Goal: Complete application form: Complete application form

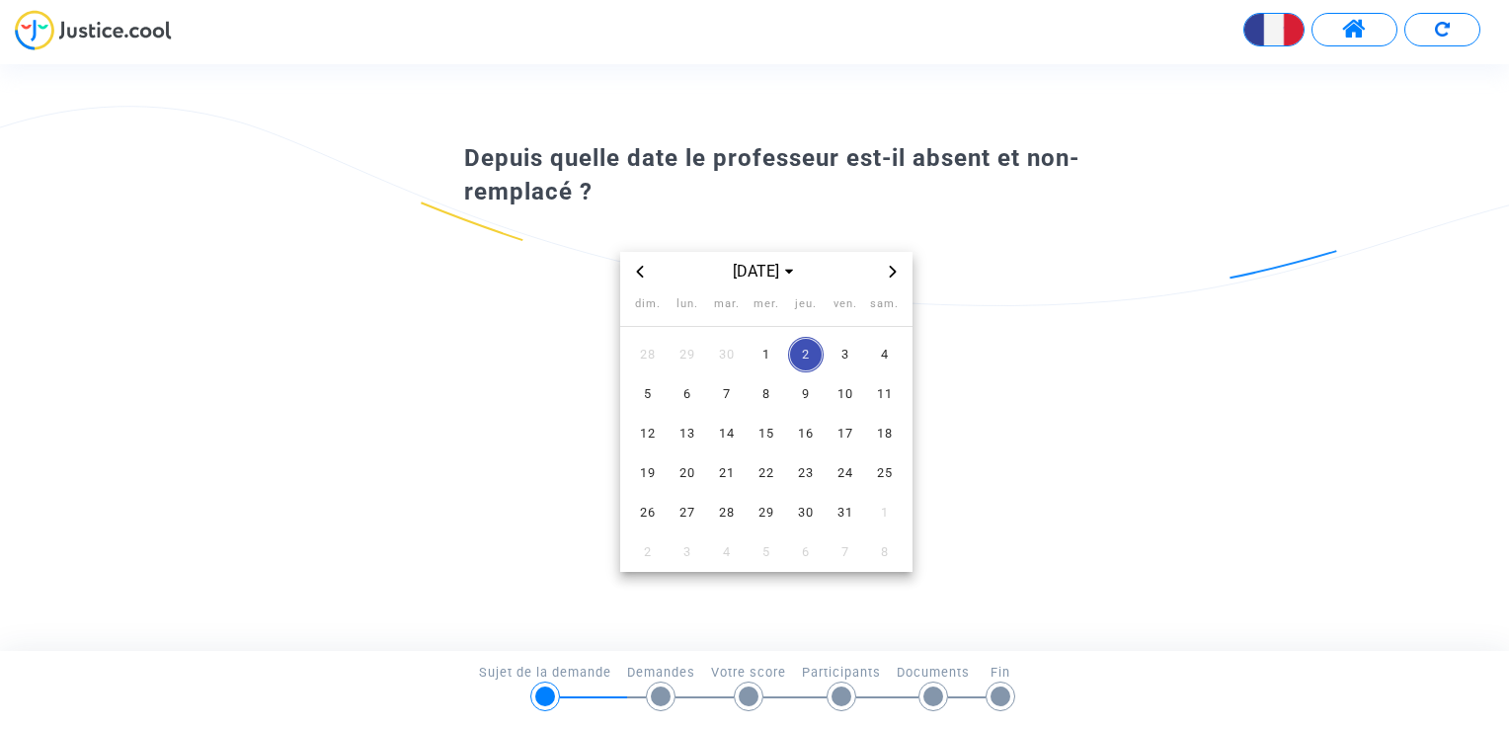
click at [636, 272] on icon "Previous month" at bounding box center [639, 272] width 7 height 12
click at [692, 350] on span "1" at bounding box center [688, 355] width 36 height 36
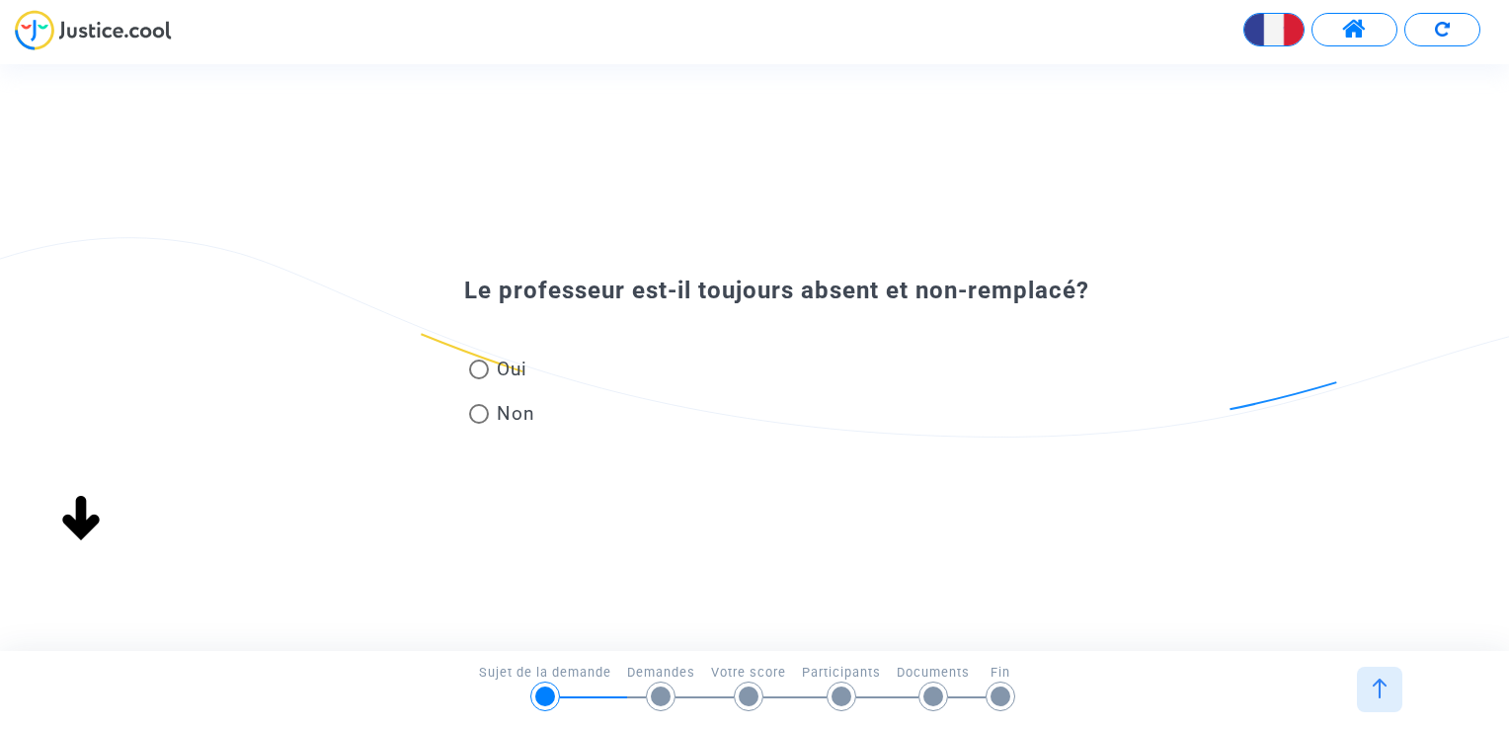
click at [478, 370] on span at bounding box center [479, 370] width 20 height 20
click at [478, 379] on input "Oui" at bounding box center [478, 379] width 1 height 1
radio input "true"
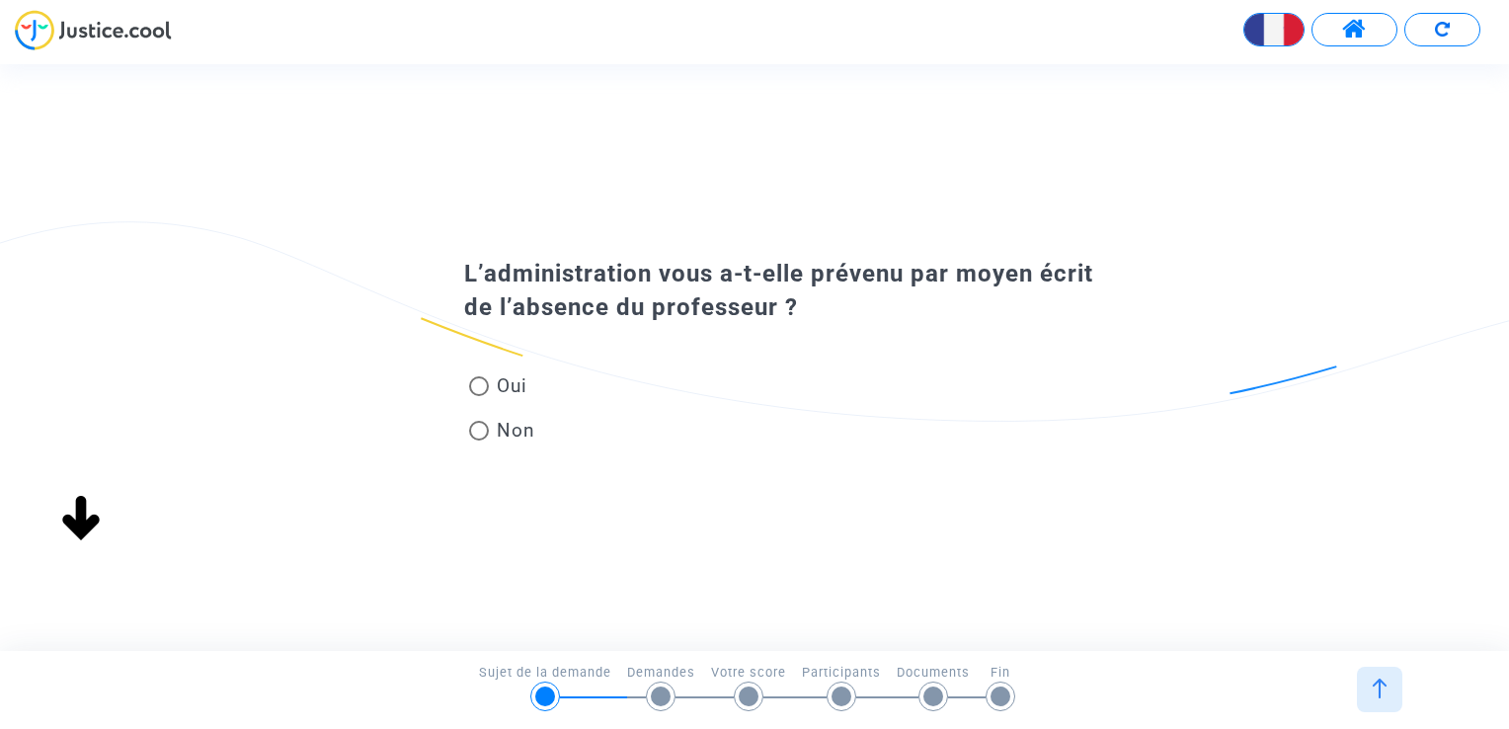
click at [475, 385] on span at bounding box center [479, 386] width 20 height 20
click at [478, 396] on input "Oui" at bounding box center [478, 396] width 1 height 1
radio input "true"
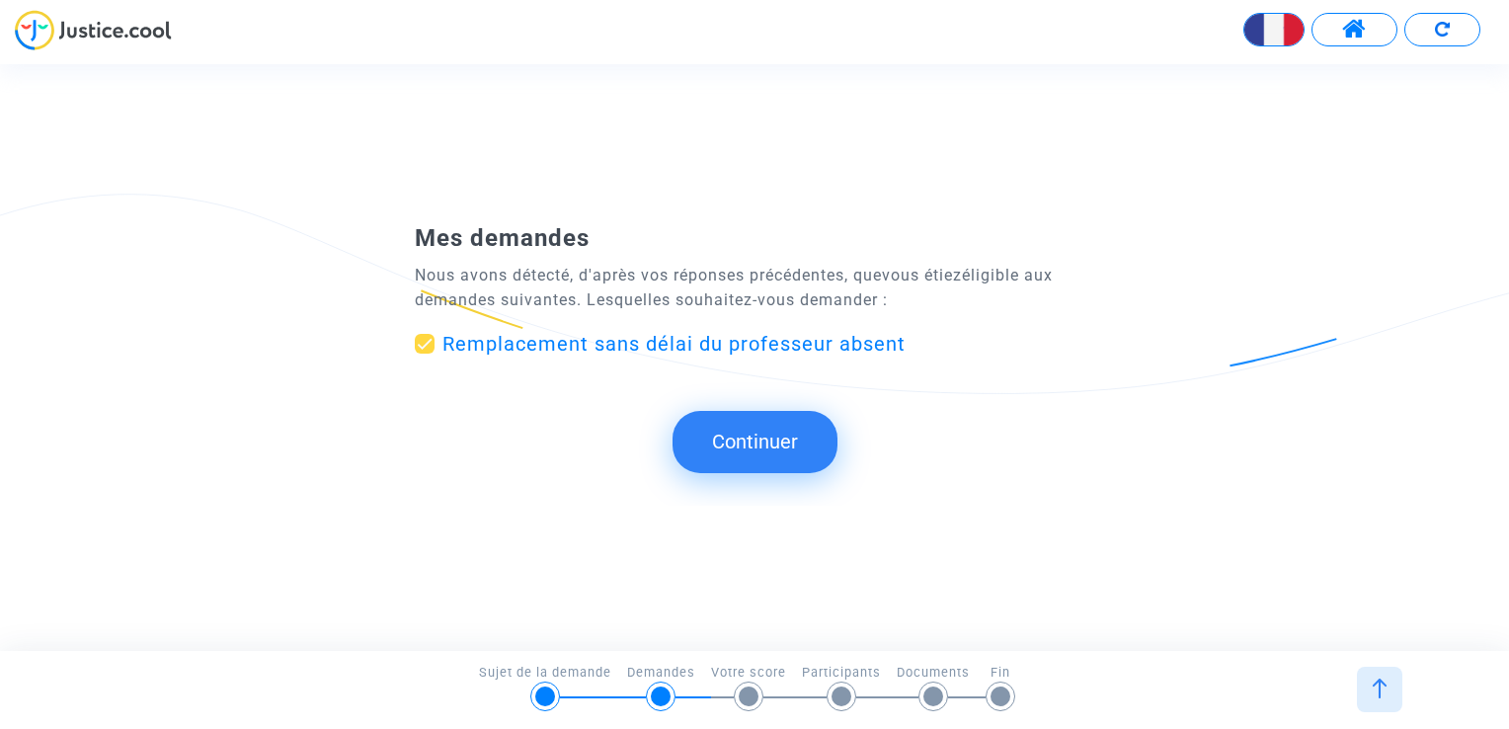
click at [766, 442] on button "Continuer" at bounding box center [755, 441] width 165 height 61
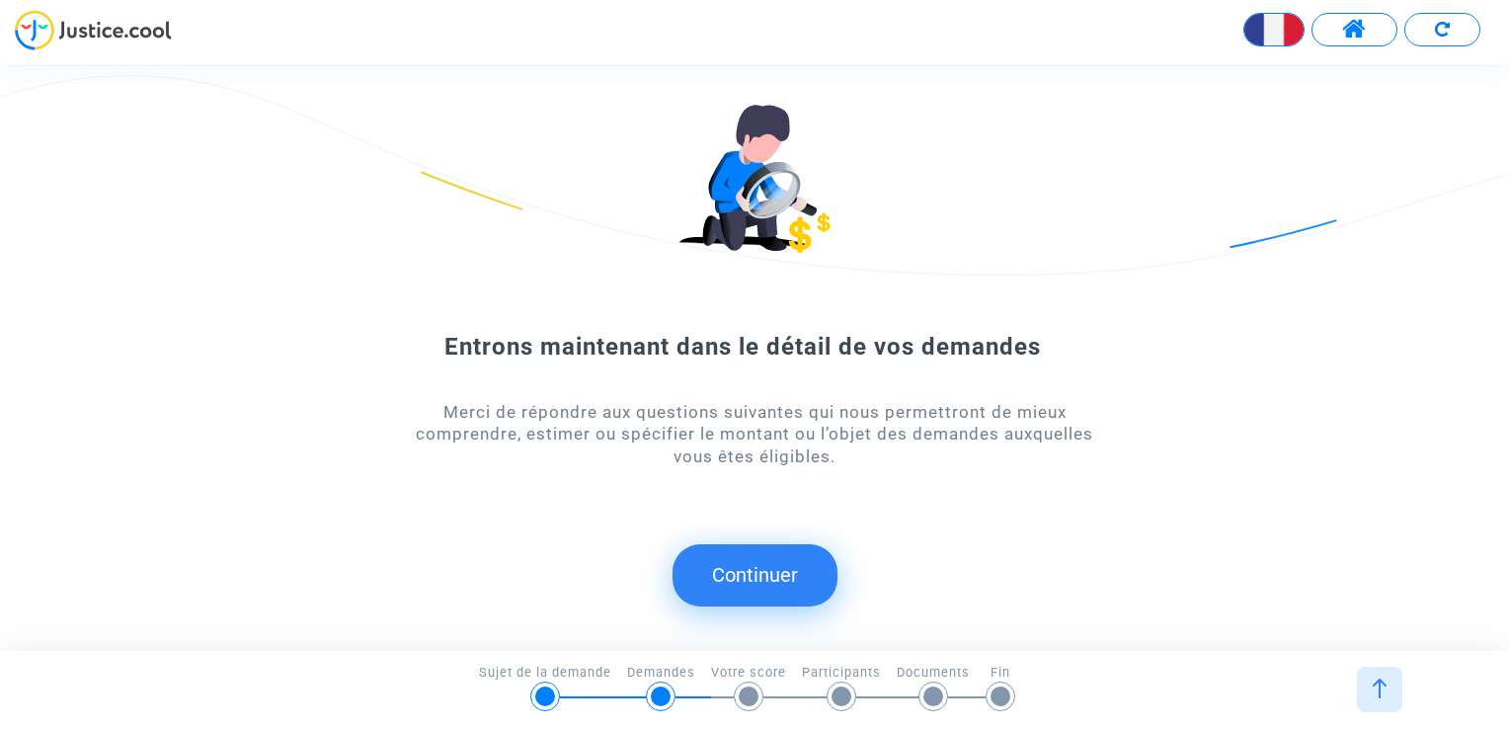
click at [744, 569] on button "Continuer" at bounding box center [755, 574] width 165 height 61
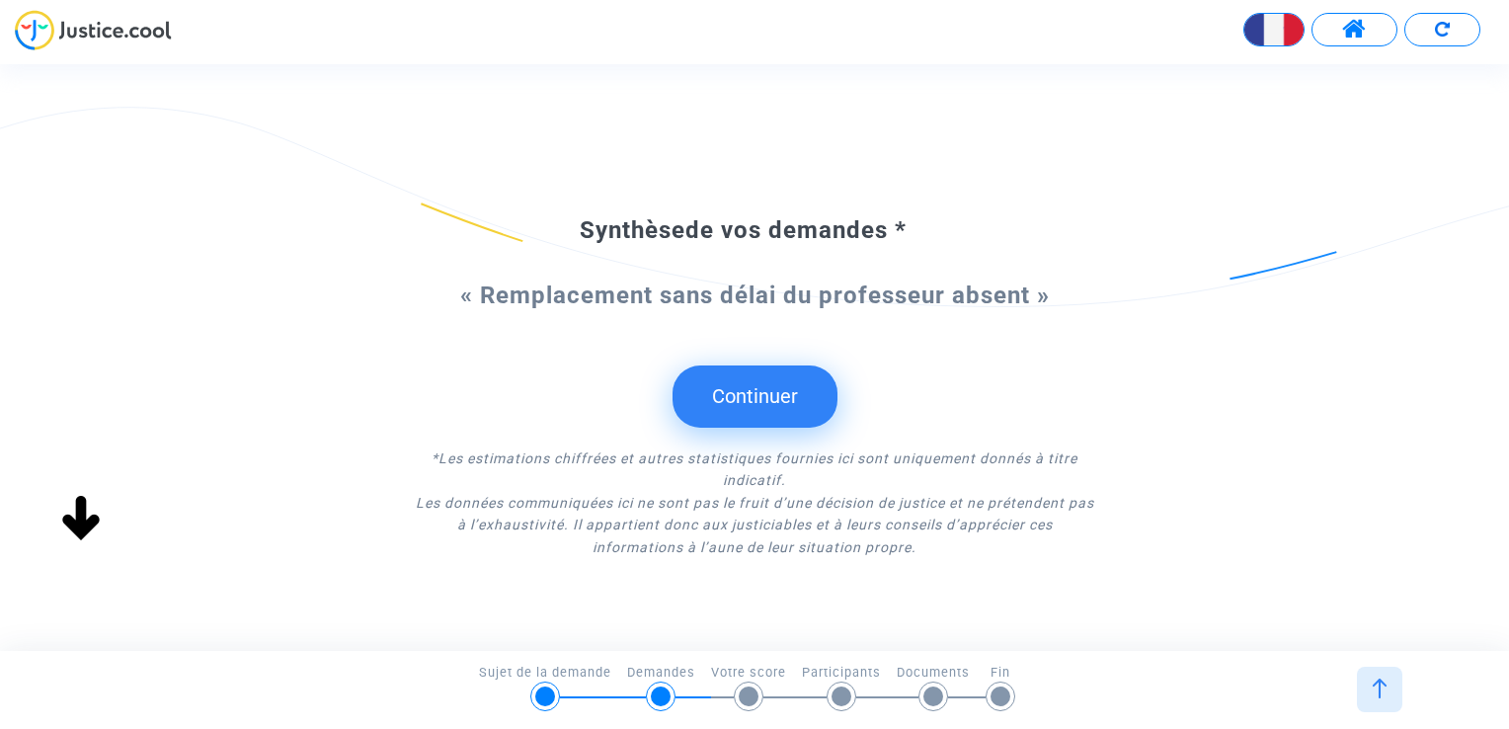
click at [762, 395] on button "Continuer" at bounding box center [755, 395] width 165 height 61
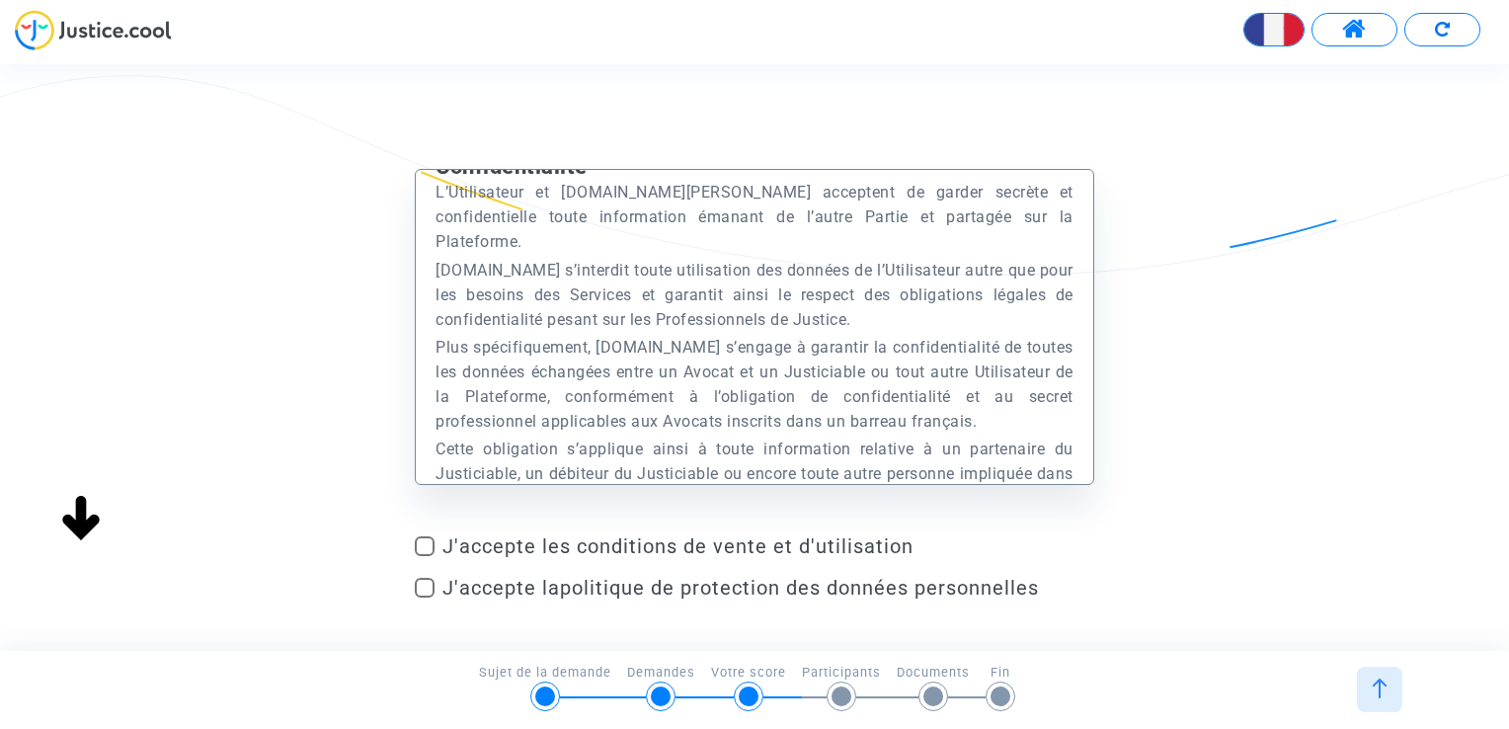
scroll to position [14780, 0]
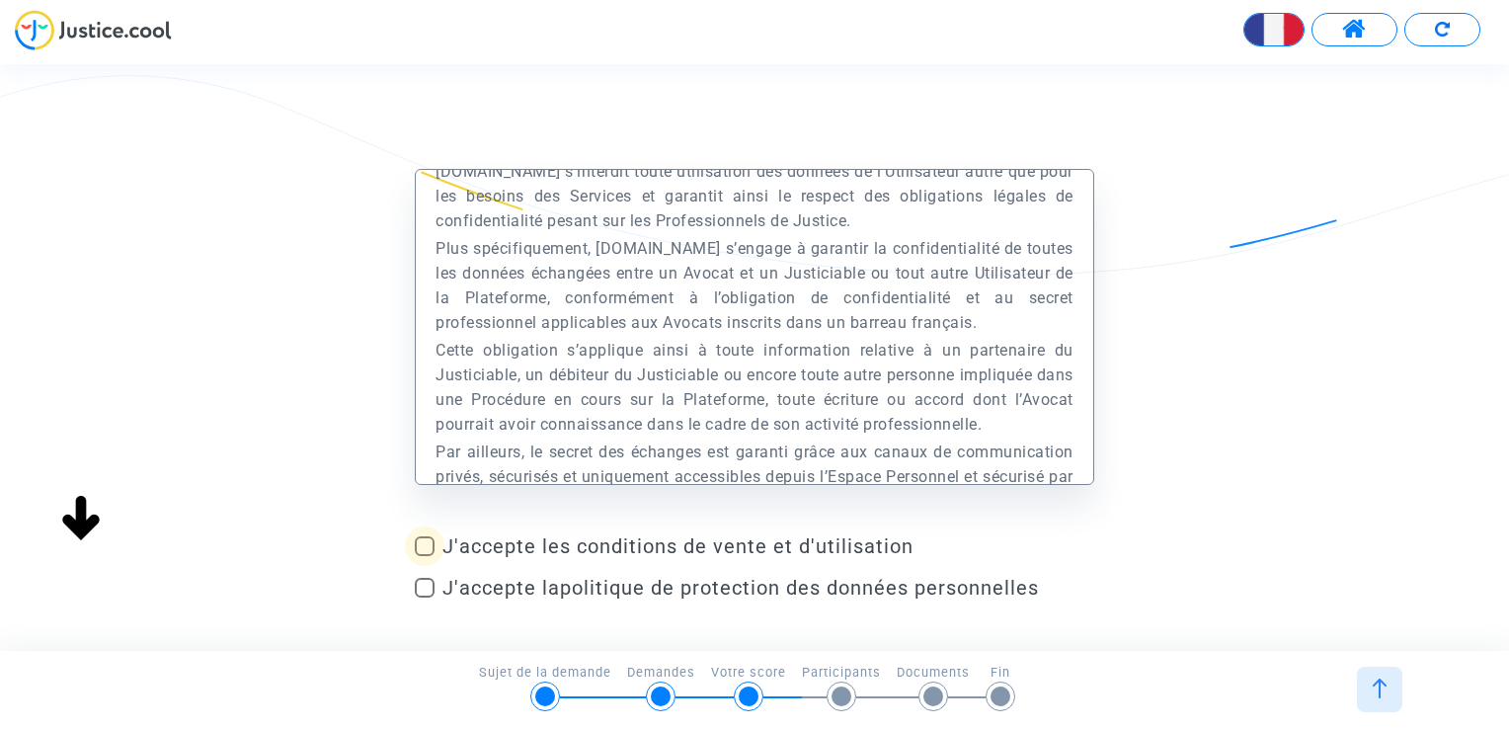
click at [432, 540] on span at bounding box center [425, 546] width 20 height 20
click at [425, 556] on input "J'accepte les conditions de vente et d'utilisation" at bounding box center [424, 556] width 1 height 1
checkbox input "true"
click at [428, 574] on div "J'accepte les conditions de vente et d'utilisation J'accepte la politique de pr…" at bounding box center [755, 570] width 680 height 73
click at [428, 590] on span at bounding box center [425, 588] width 20 height 20
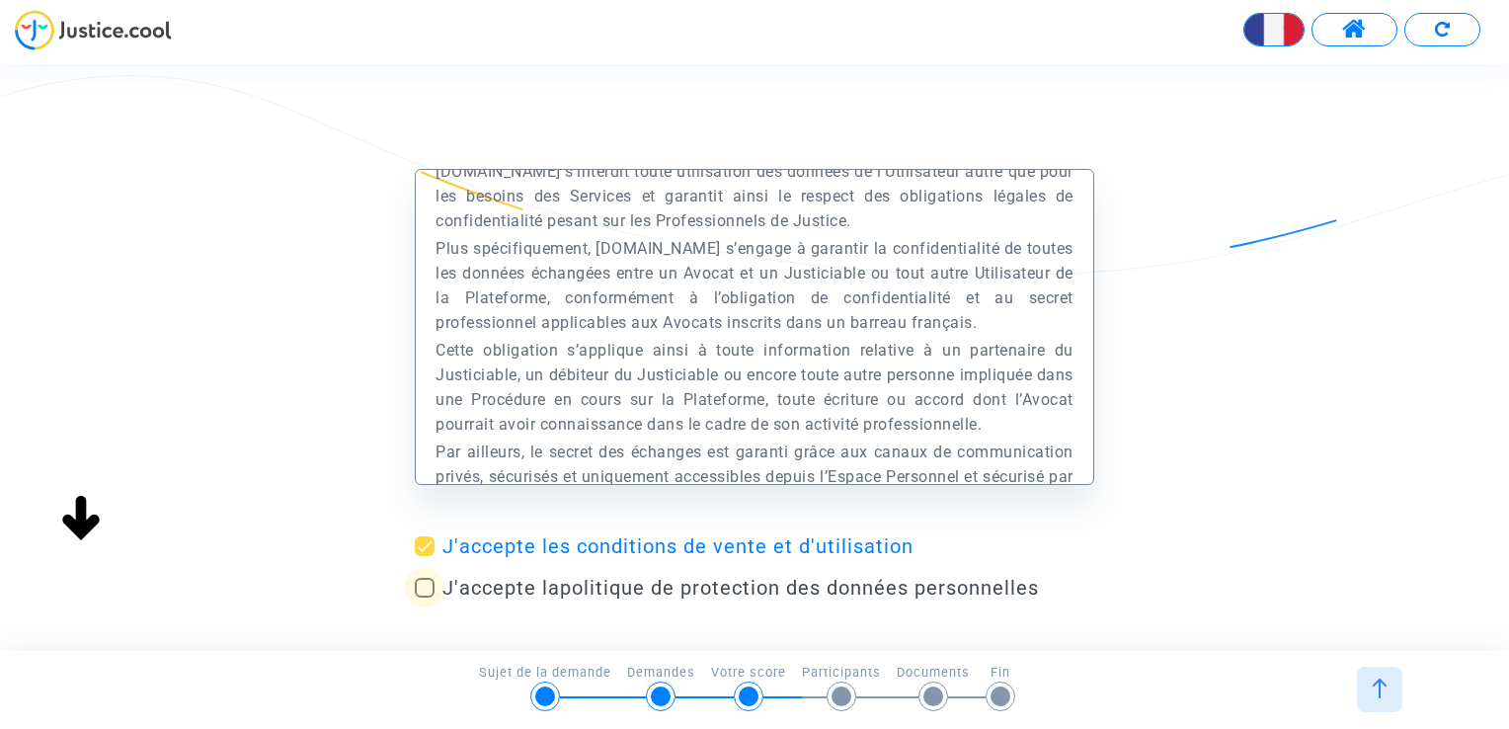
click at [425, 598] on input "J'accepte la politique de protection des données personnelles" at bounding box center [424, 598] width 1 height 1
checkbox input "true"
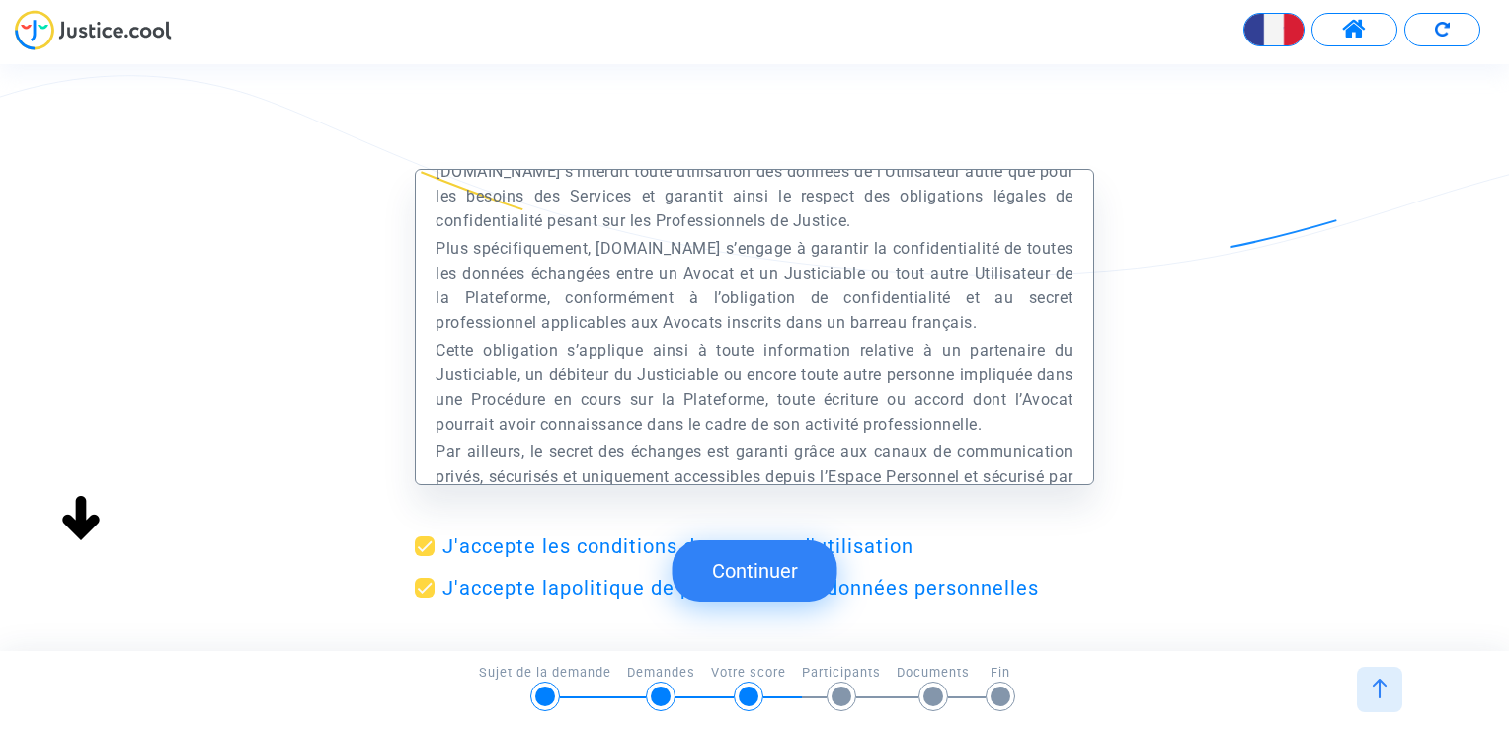
click at [823, 571] on button "Continuer" at bounding box center [755, 570] width 165 height 61
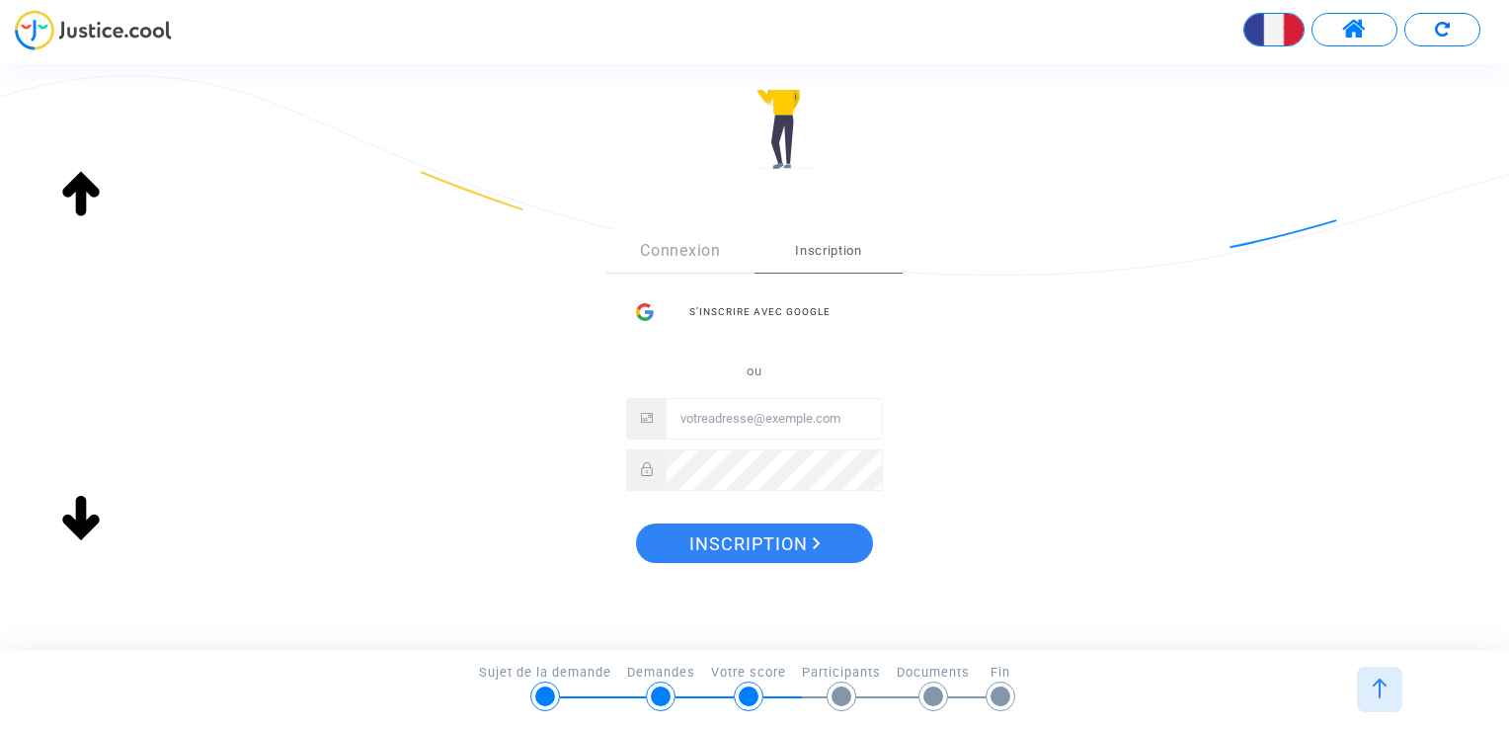
scroll to position [198, 0]
click at [768, 416] on input "Email" at bounding box center [774, 418] width 215 height 40
drag, startPoint x: 768, startPoint y: 416, endPoint x: 750, endPoint y: 414, distance: 18.9
click at [750, 414] on input "Email" at bounding box center [774, 418] width 215 height 40
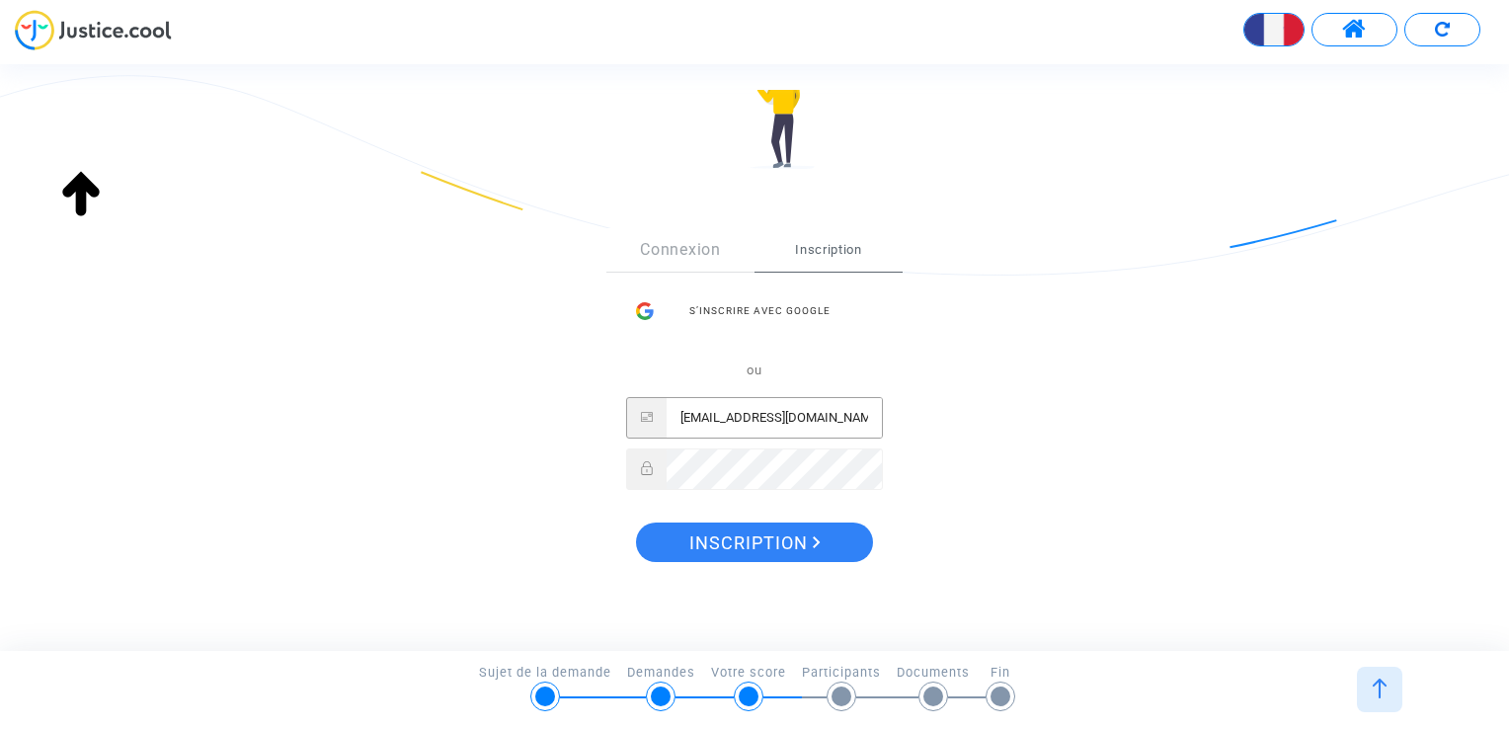
type input "GRAZOUE@HOTMAIL.com"
click at [779, 547] on span "Inscription" at bounding box center [754, 542] width 131 height 41
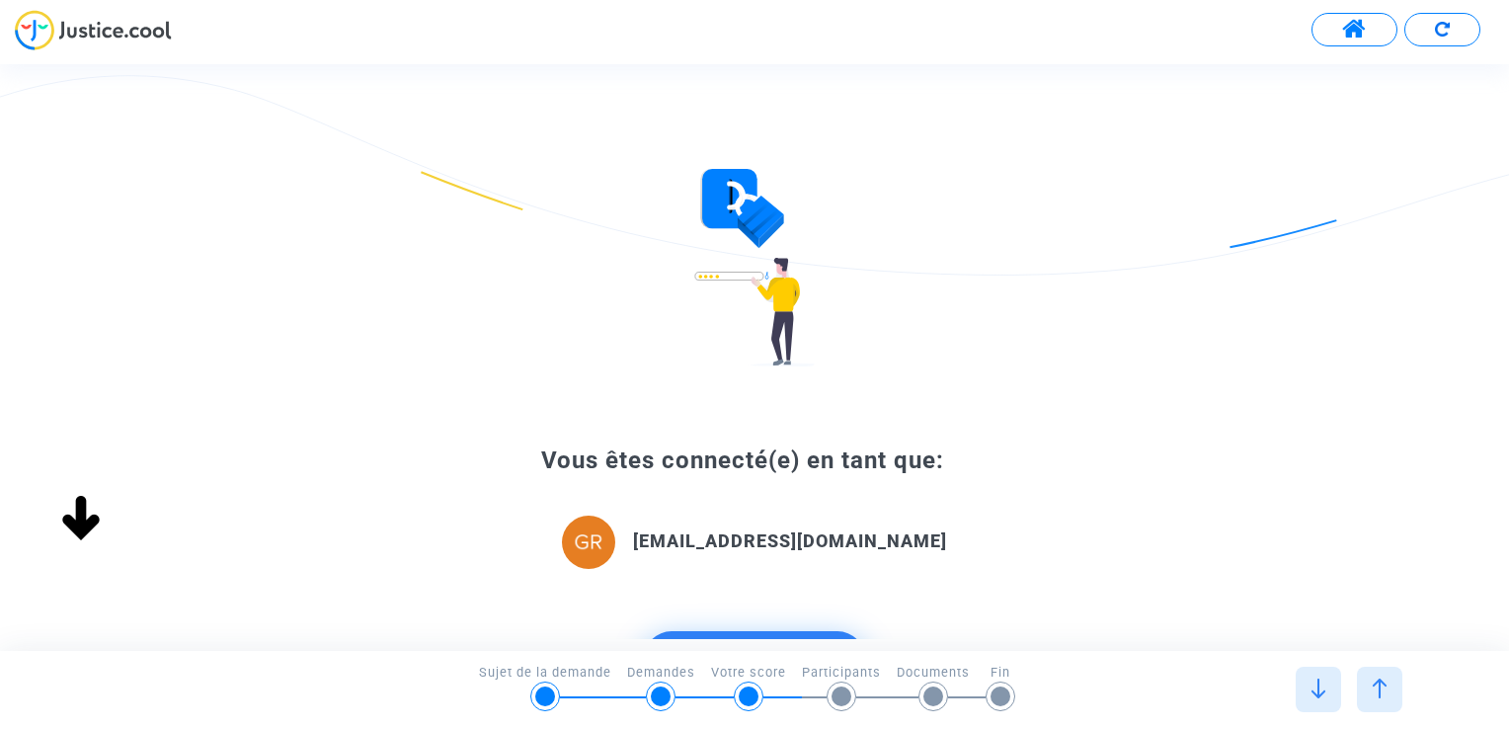
scroll to position [190, 0]
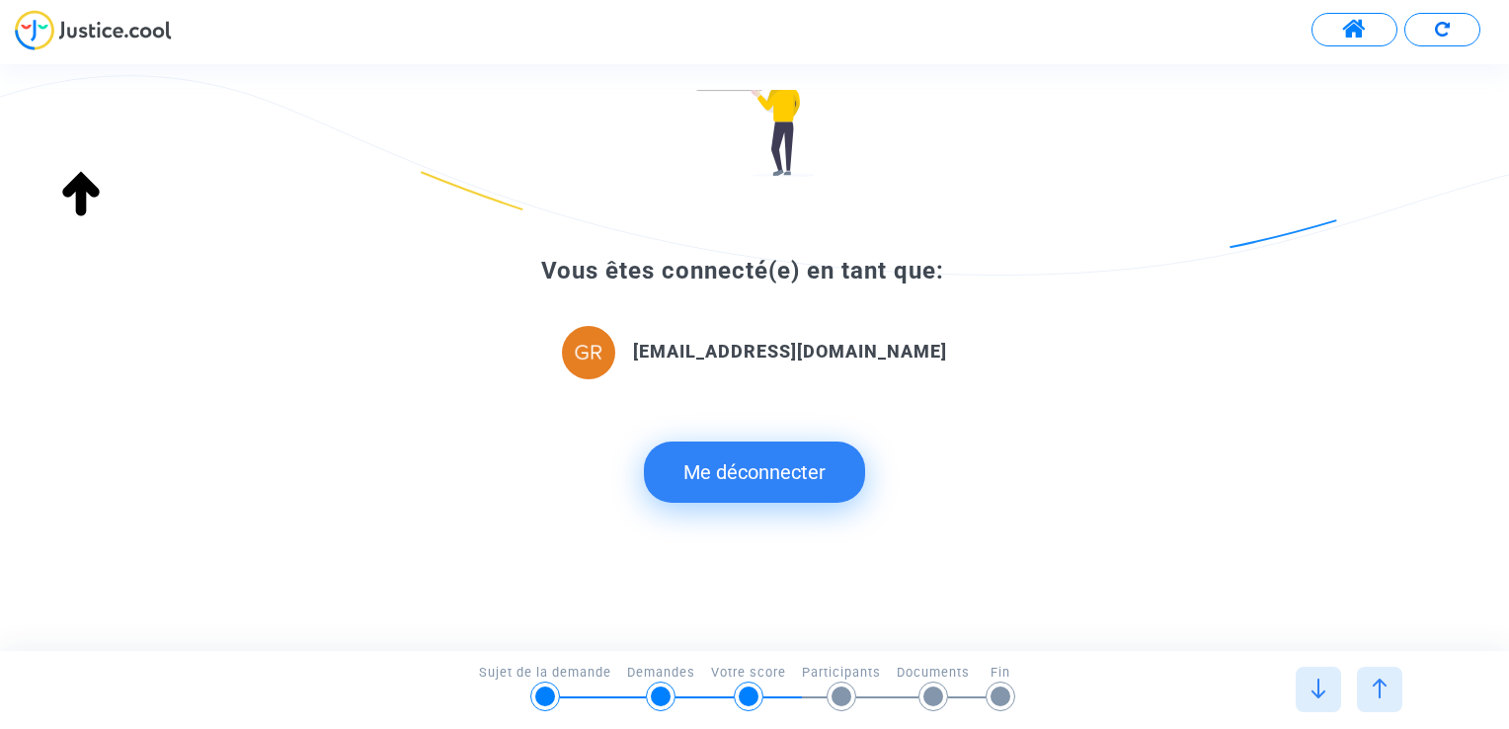
click at [1059, 583] on div "Vous êtes connecté(e) en tant que: [EMAIL_ADDRESS][DOMAIN_NAME] Me déconnecter" at bounding box center [754, 372] width 1509 height 564
click at [900, 565] on div "Vous êtes connecté(e) en tant que: [EMAIL_ADDRESS][DOMAIN_NAME] Me déconnecter" at bounding box center [754, 372] width 1509 height 564
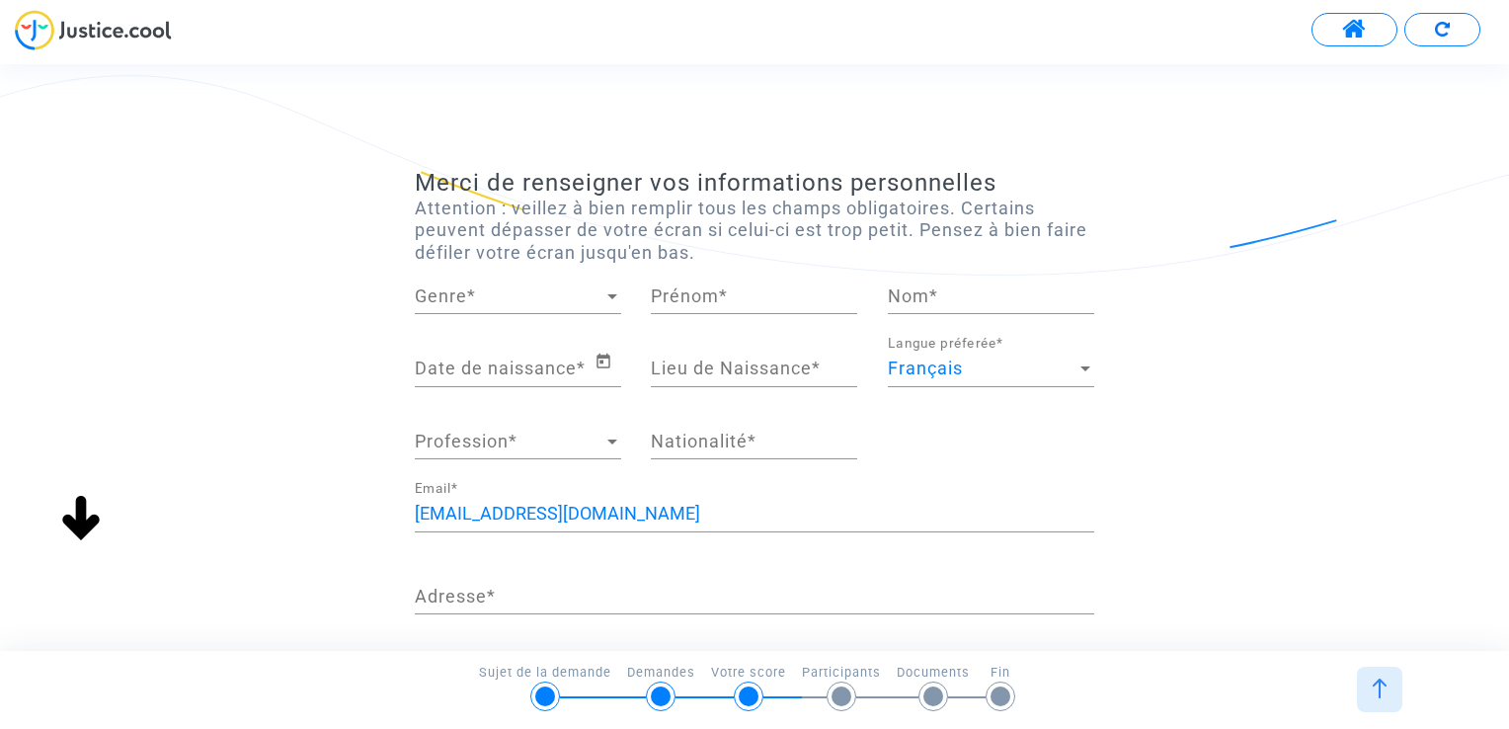
scroll to position [99, 0]
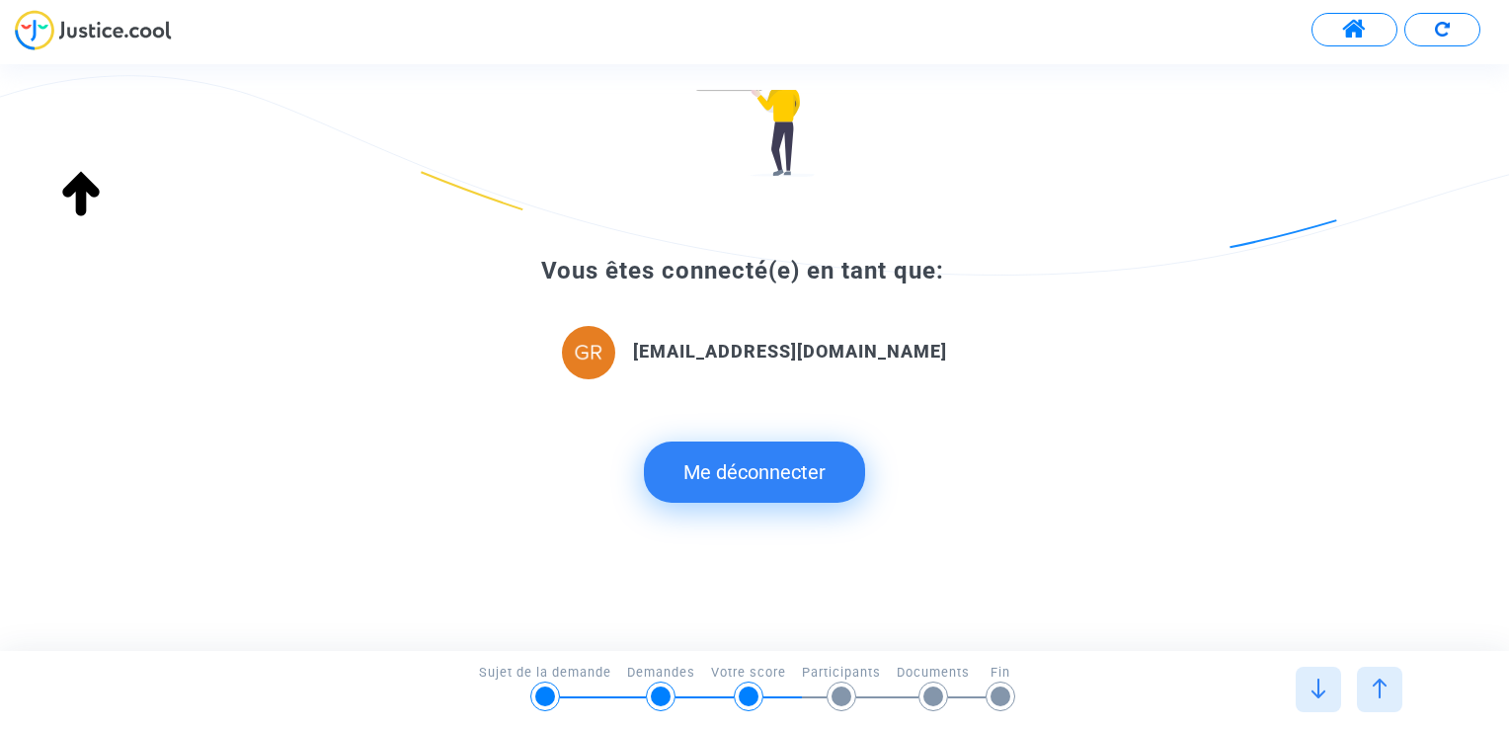
click at [498, 481] on div "Vous êtes connecté(e) en tant que: [EMAIL_ADDRESS][DOMAIN_NAME] Me déconnecter" at bounding box center [755, 379] width 680 height 247
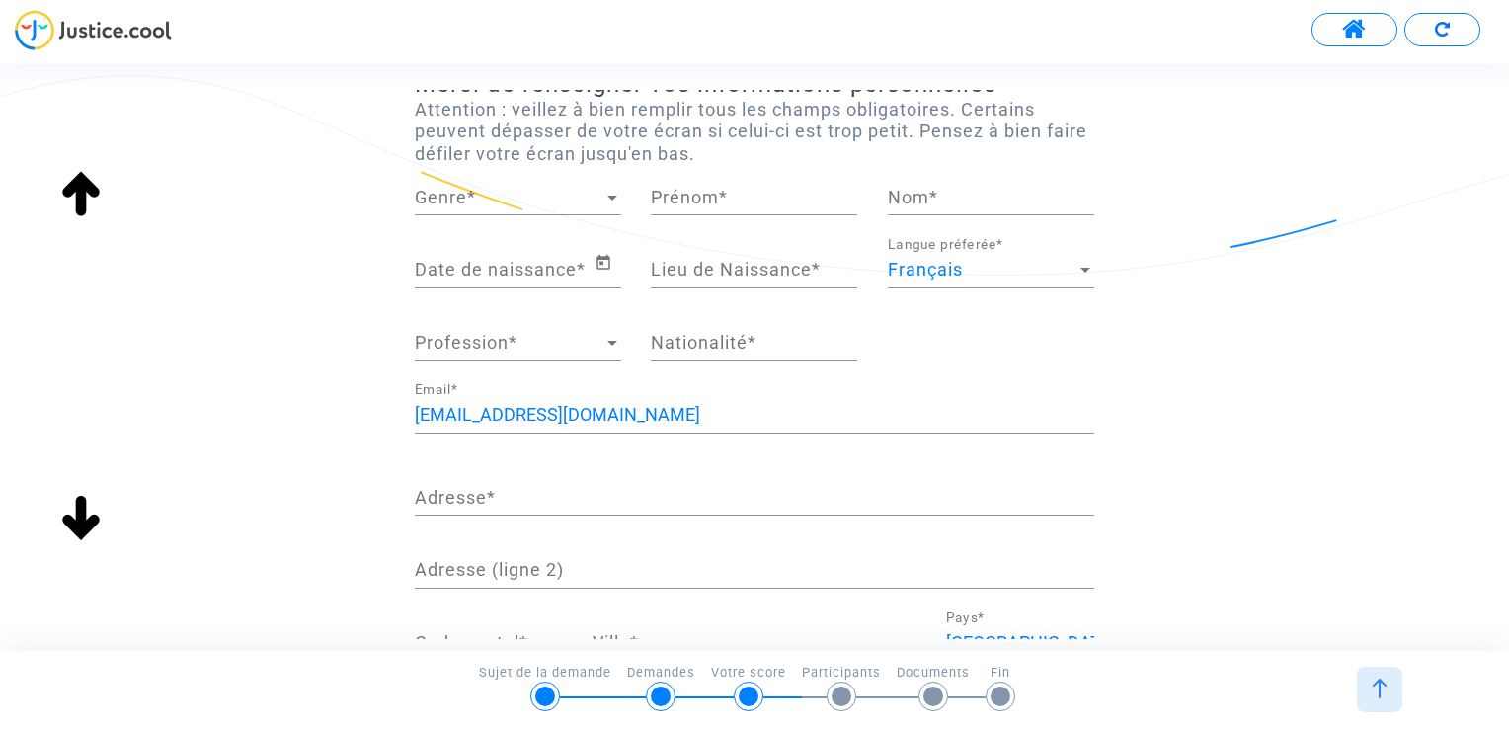
click at [486, 206] on span "Genre" at bounding box center [509, 198] width 189 height 20
click at [512, 211] on span "Madame" at bounding box center [518, 196] width 206 height 53
click at [794, 196] on input "Prénom *" at bounding box center [754, 198] width 206 height 20
type input "Graziella"
type input "[PERSON_NAME]"
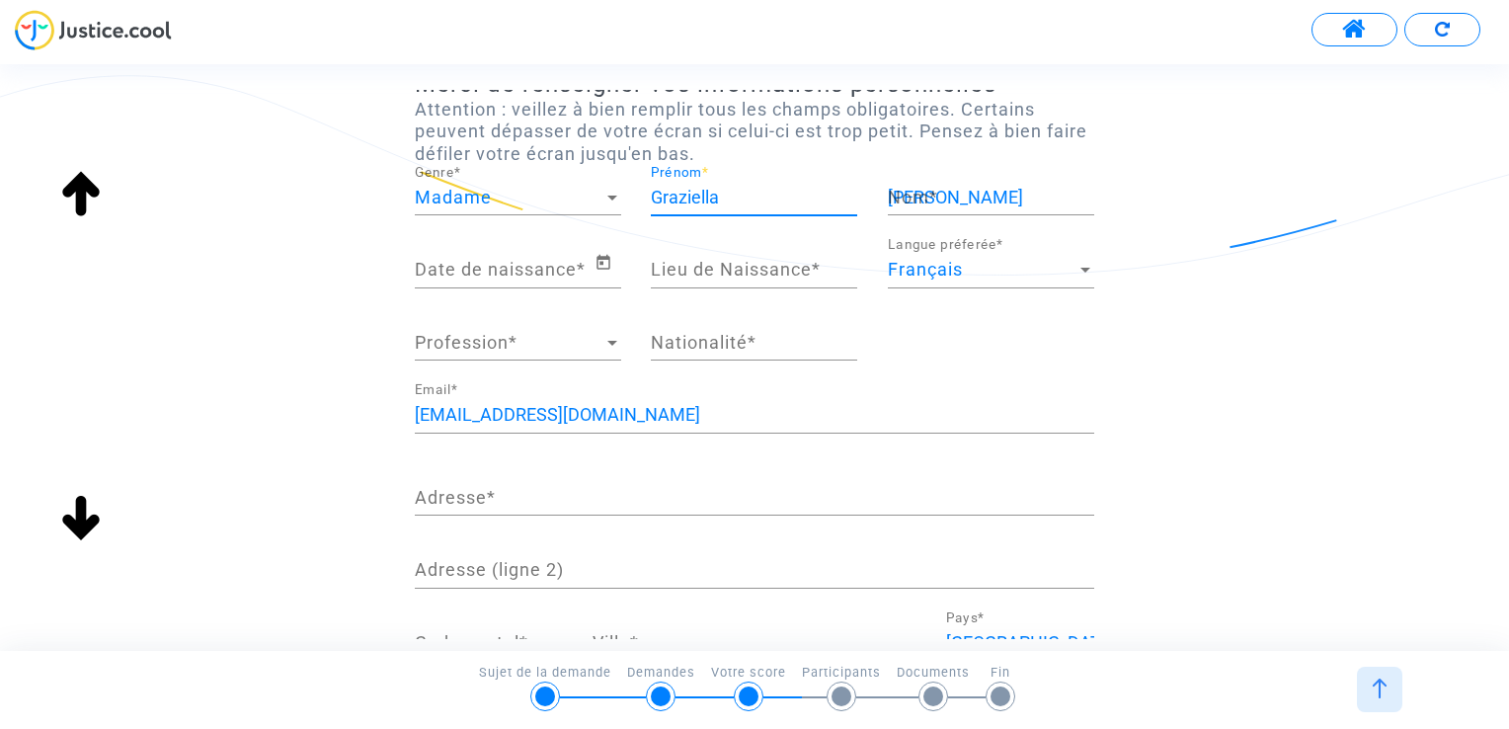
type input "VITRY SUR SEINE"
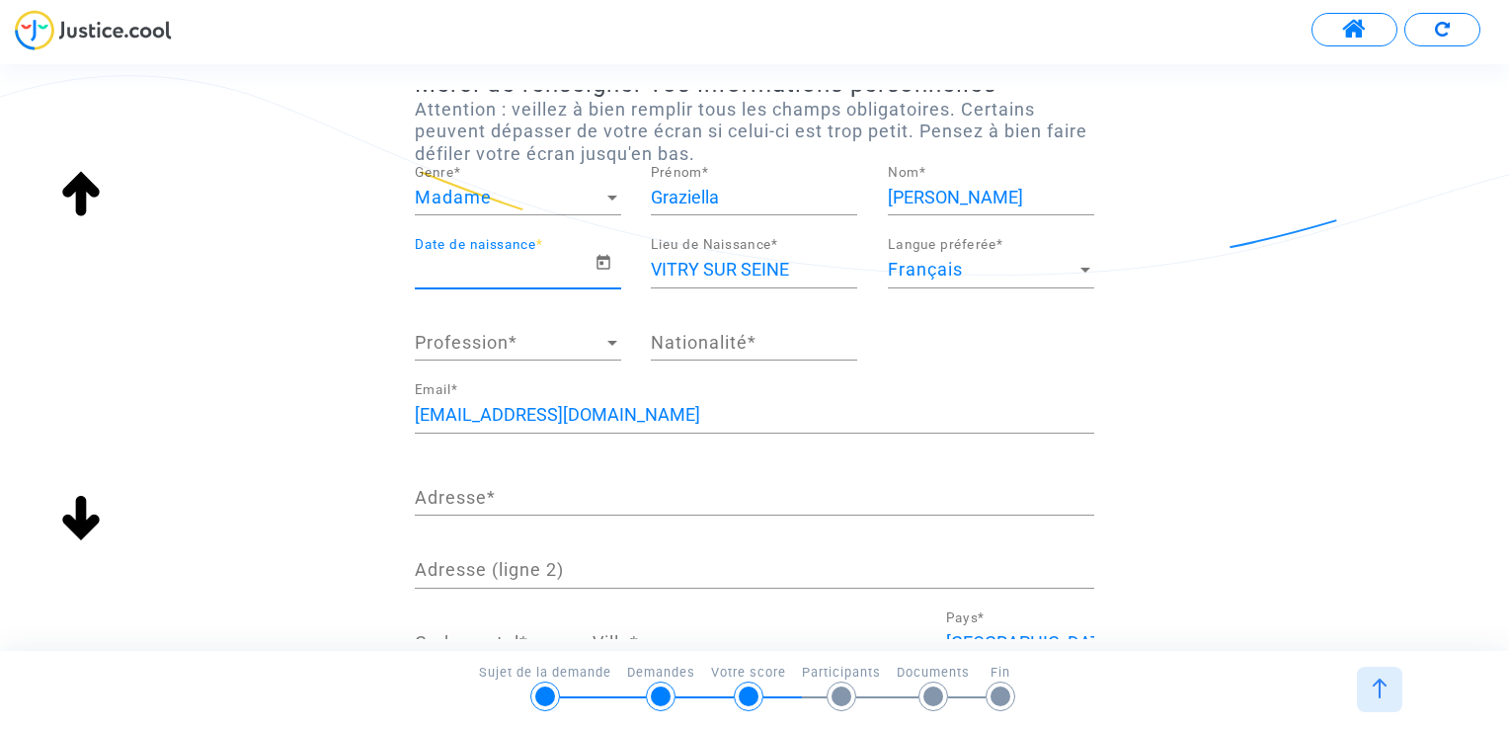
click at [555, 263] on input "Date de naissance *" at bounding box center [505, 270] width 180 height 20
click at [604, 265] on icon "Open calendar" at bounding box center [604, 263] width 18 height 24
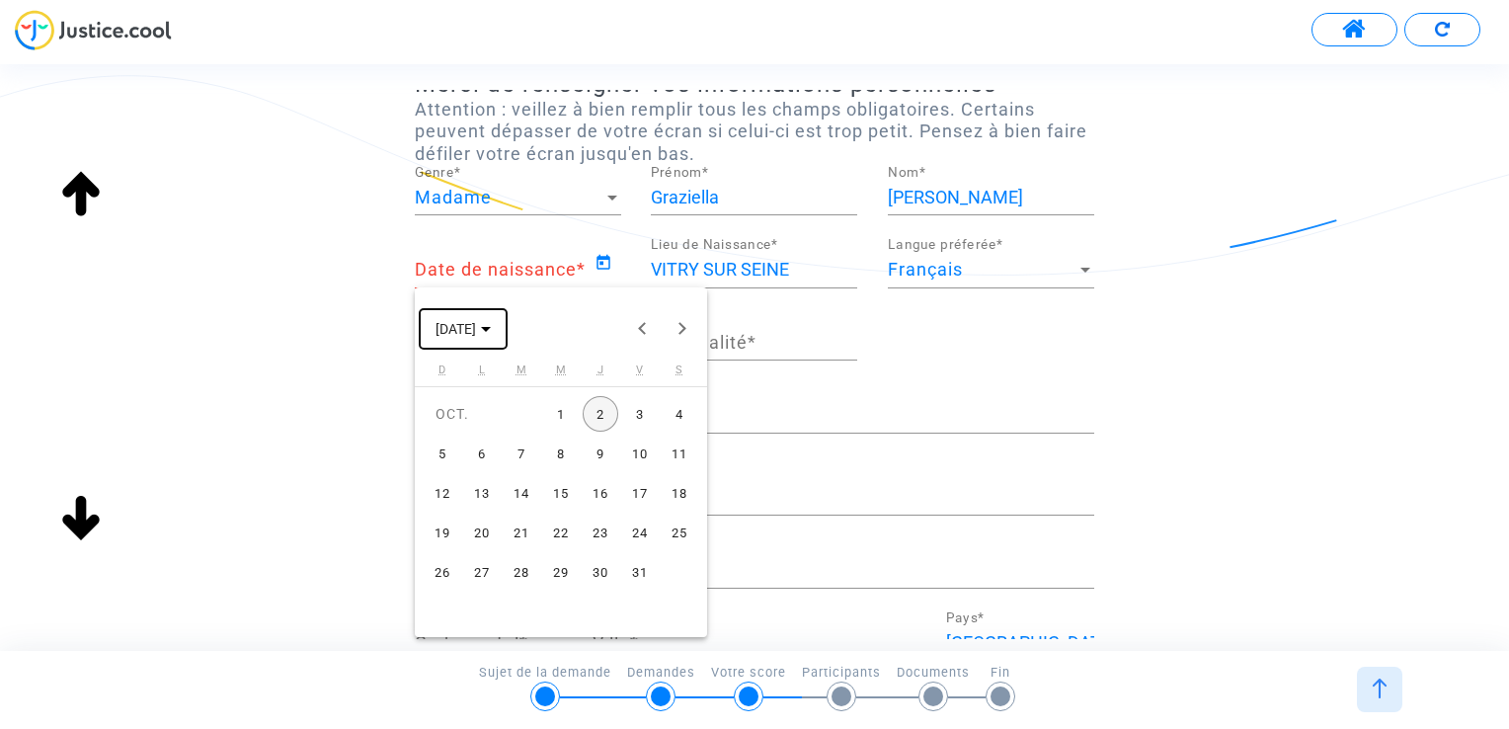
click at [491, 331] on span "[DATE]" at bounding box center [463, 328] width 55 height 16
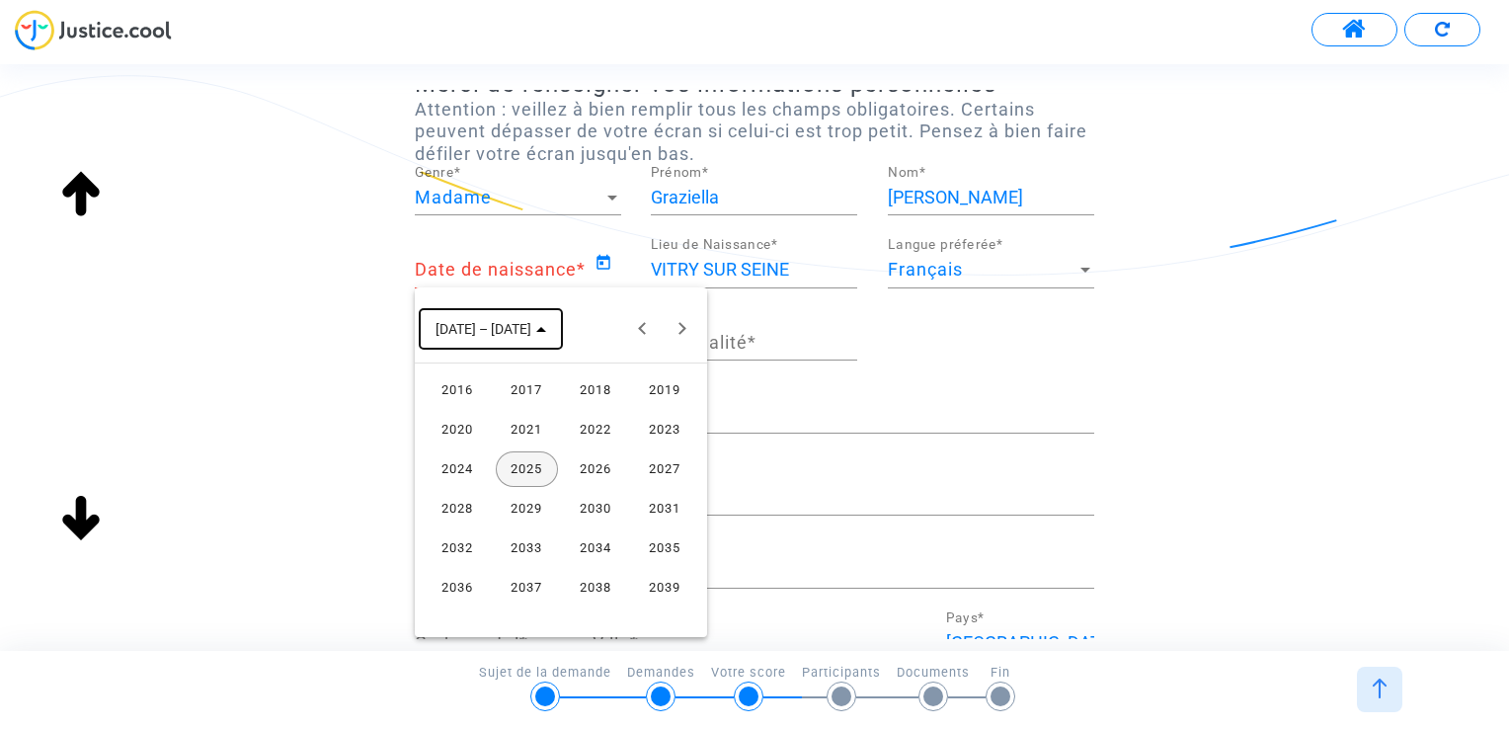
click at [520, 322] on span "[DATE] – [DATE]" at bounding box center [491, 328] width 111 height 16
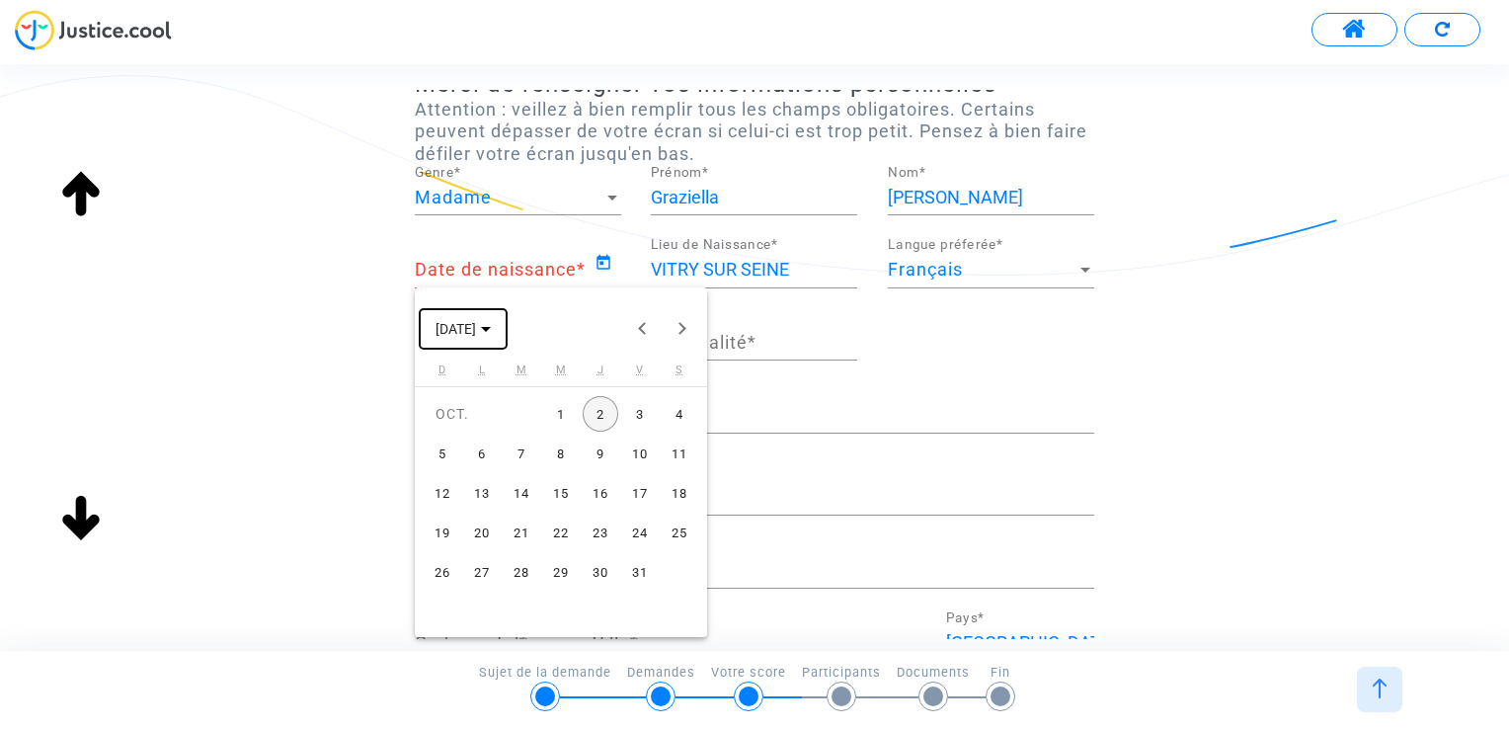
click at [507, 322] on button "[DATE]" at bounding box center [463, 329] width 87 height 40
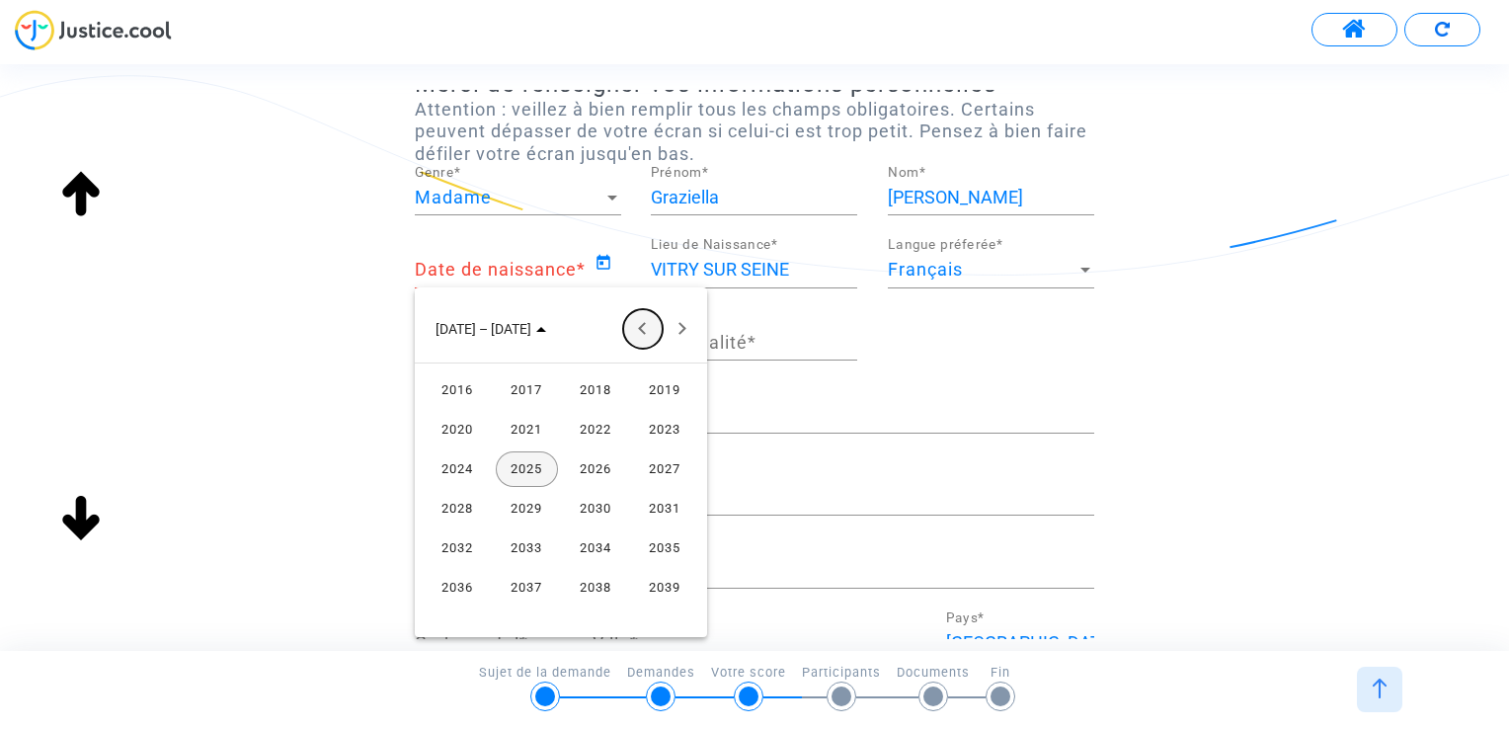
click at [637, 328] on button "Previous 24 years" at bounding box center [643, 329] width 40 height 40
click at [442, 543] on div "1984" at bounding box center [458, 548] width 62 height 36
click at [422, 472] on div "[DATE] FÉVR. MARS AVR. MAI JUIN JUIL. AOÛT SEPT. OCT. NOV. DÉC." at bounding box center [561, 449] width 292 height 174
click at [449, 471] on div "MAI" at bounding box center [458, 469] width 62 height 36
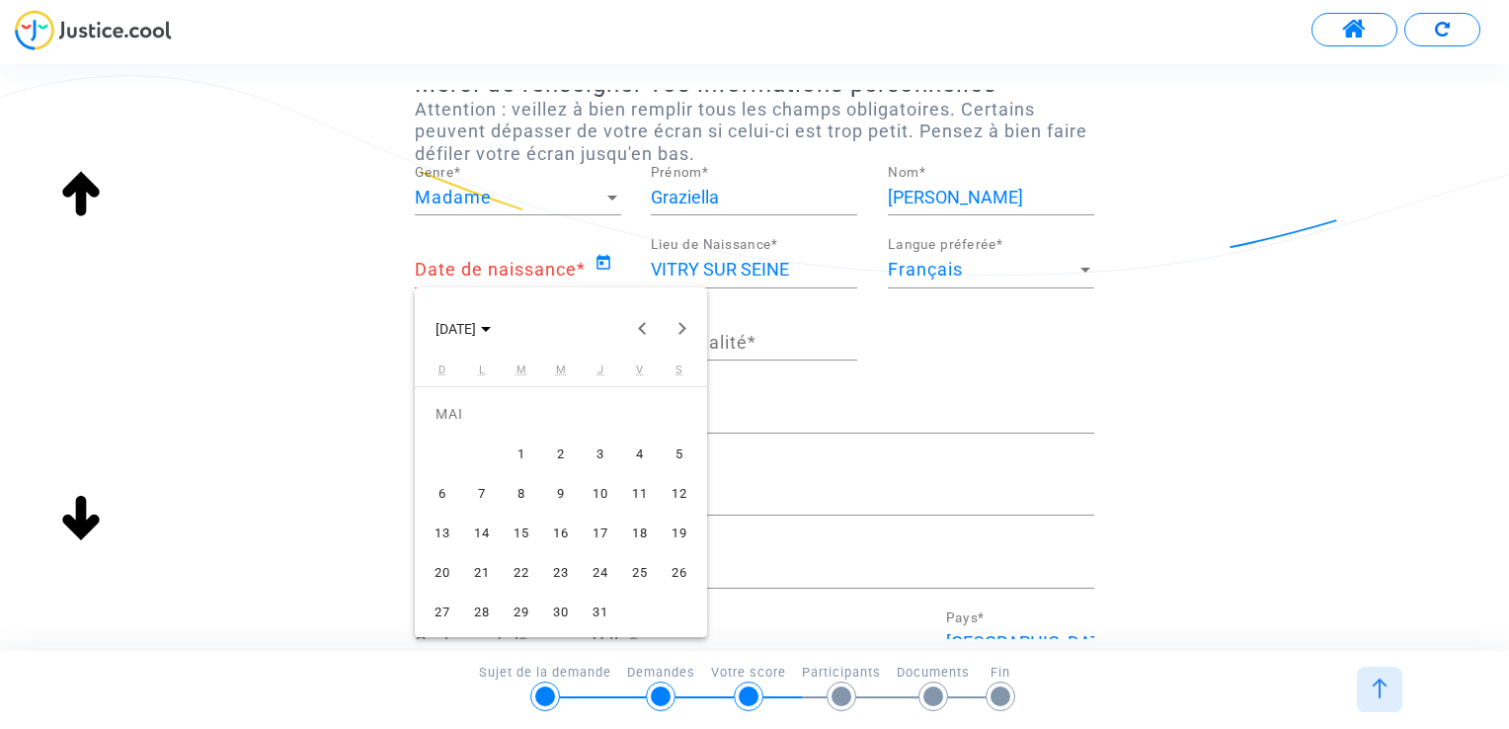
click at [485, 604] on div "28" at bounding box center [482, 612] width 36 height 36
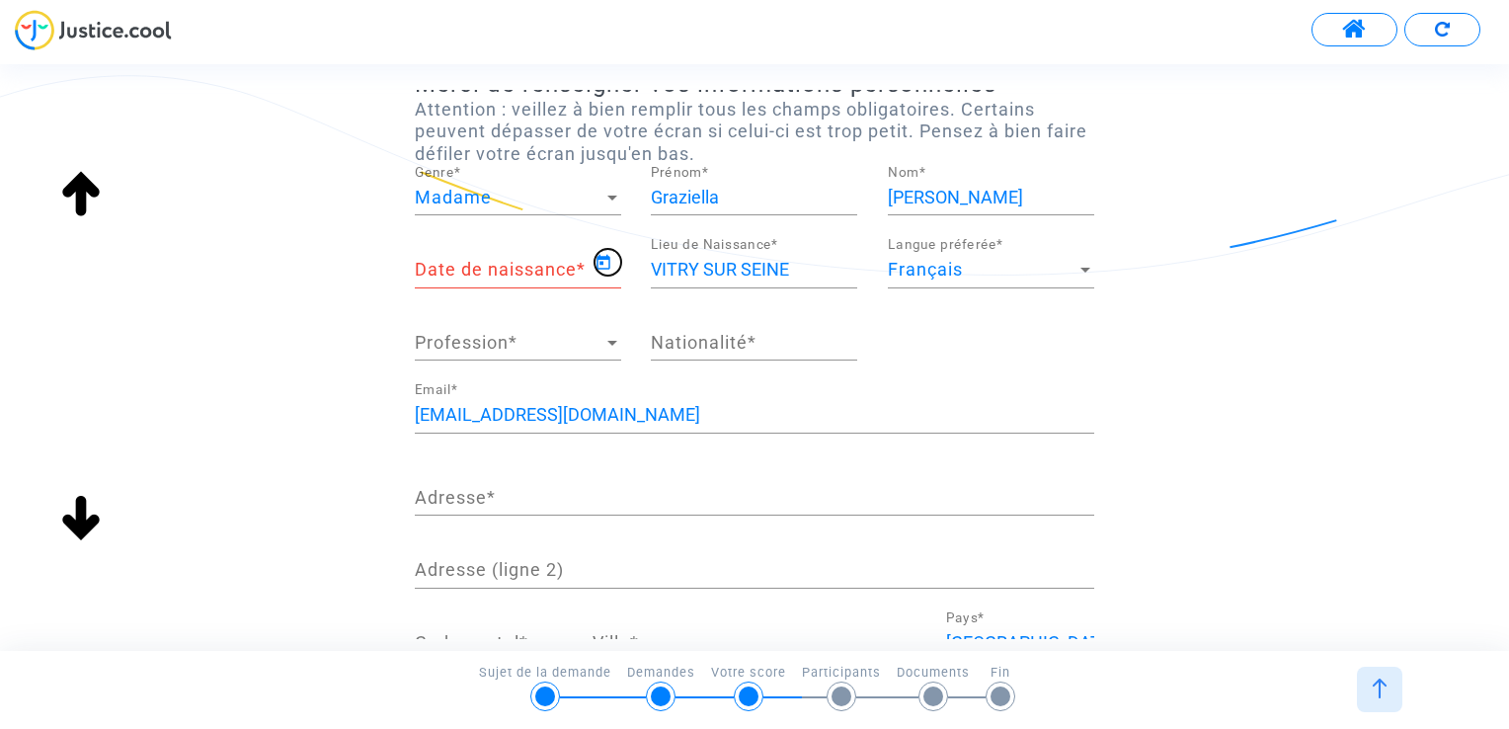
type input "[DATE]"
click at [498, 354] on div "Profession Profession *" at bounding box center [518, 335] width 206 height 50
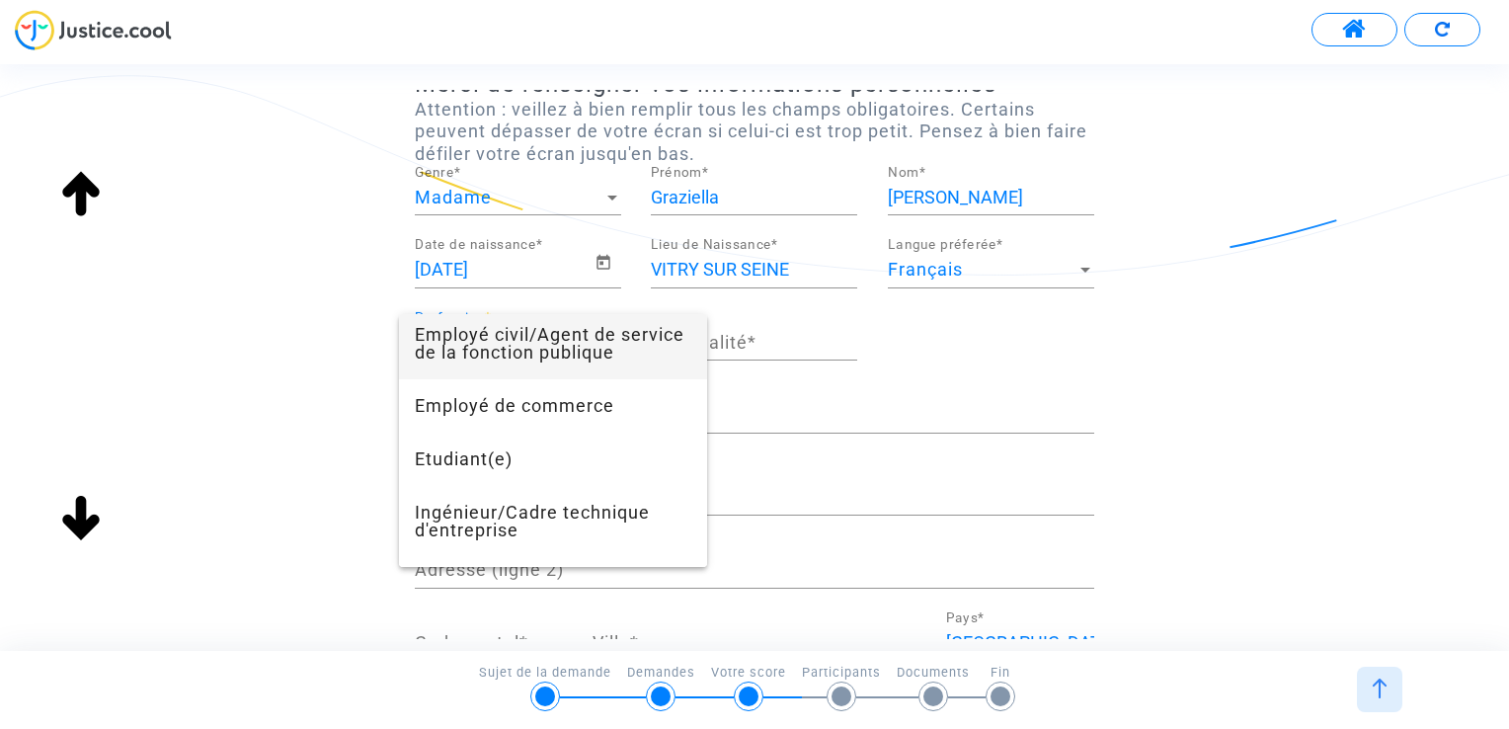
scroll to position [494, 0]
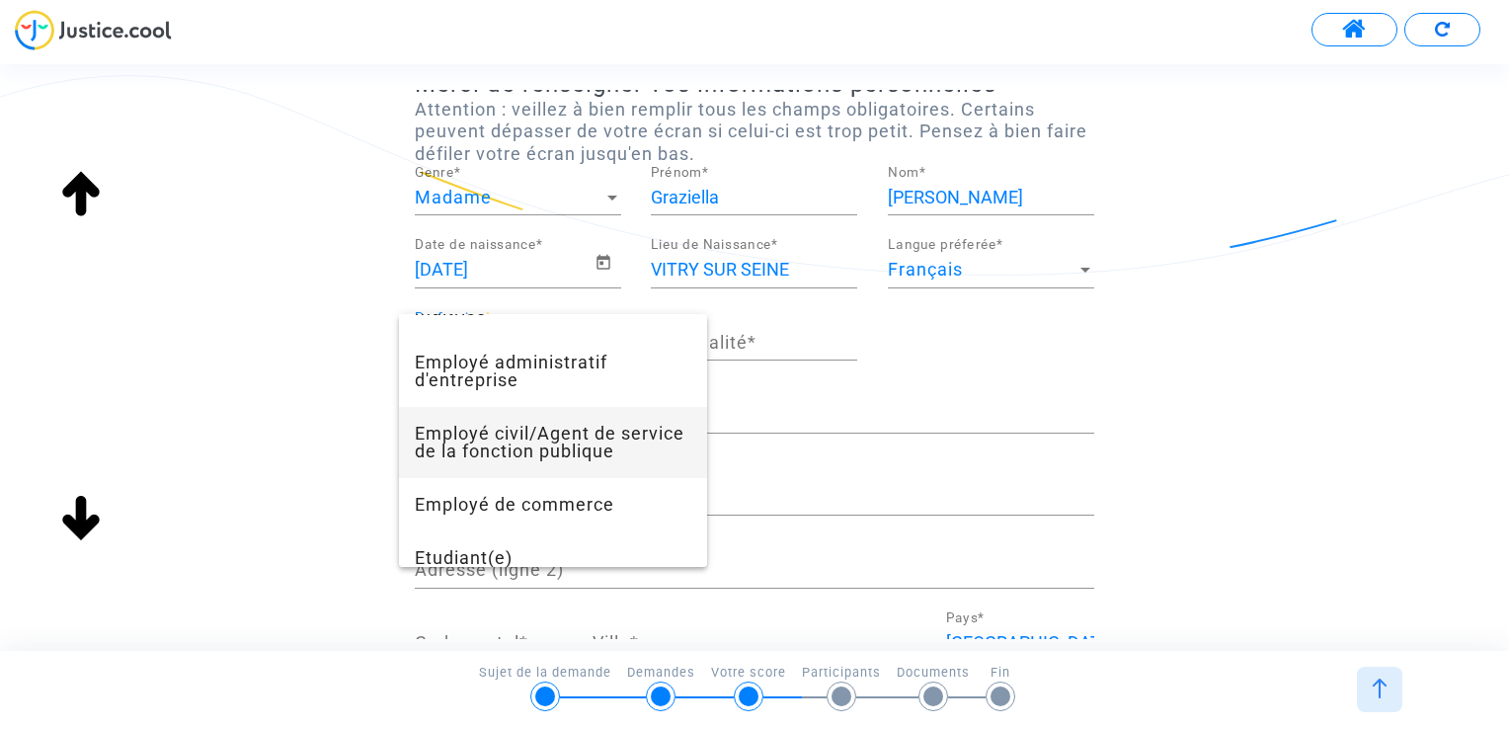
click at [600, 446] on span "Employé civil/Agent de service de la fonction publique" at bounding box center [553, 442] width 277 height 71
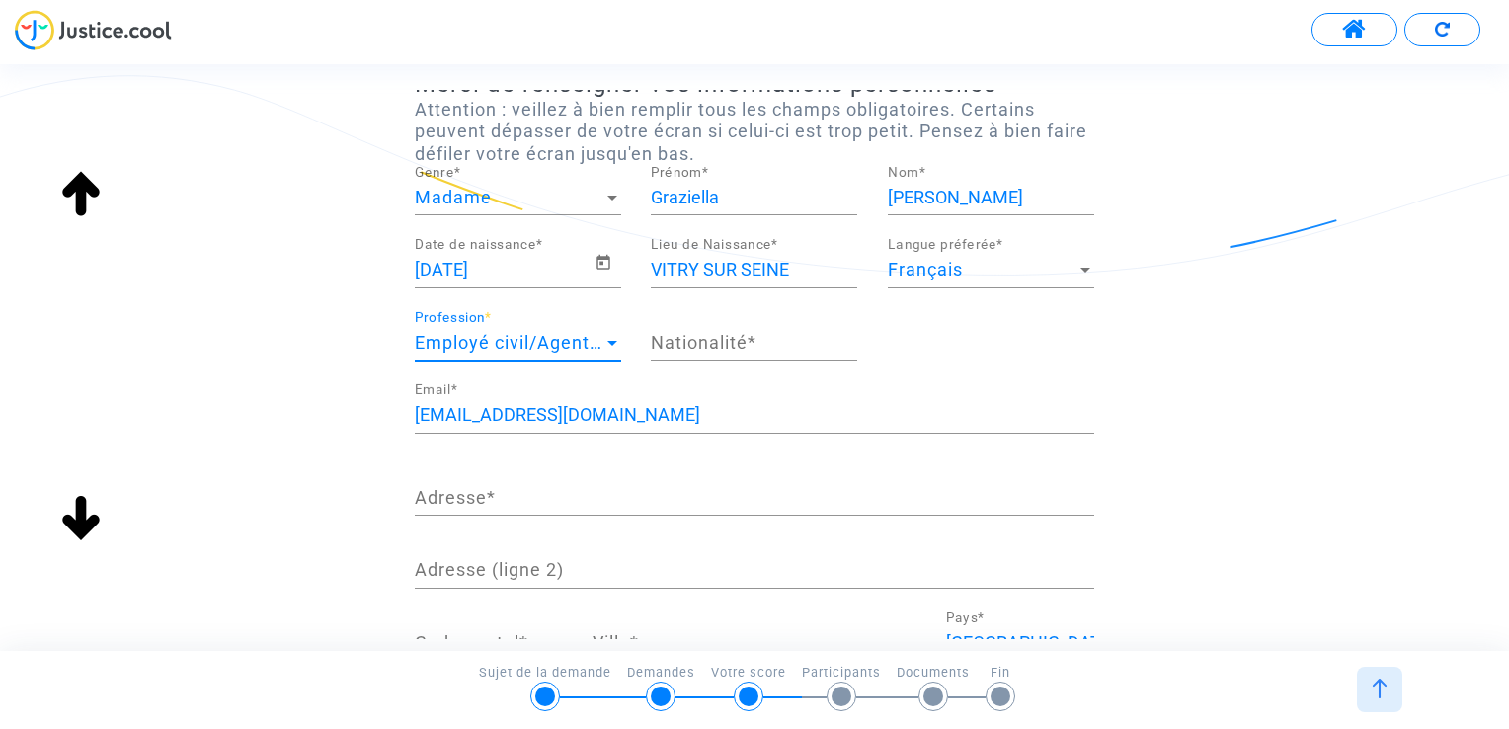
click at [756, 339] on input "Nationalité *" at bounding box center [754, 343] width 206 height 20
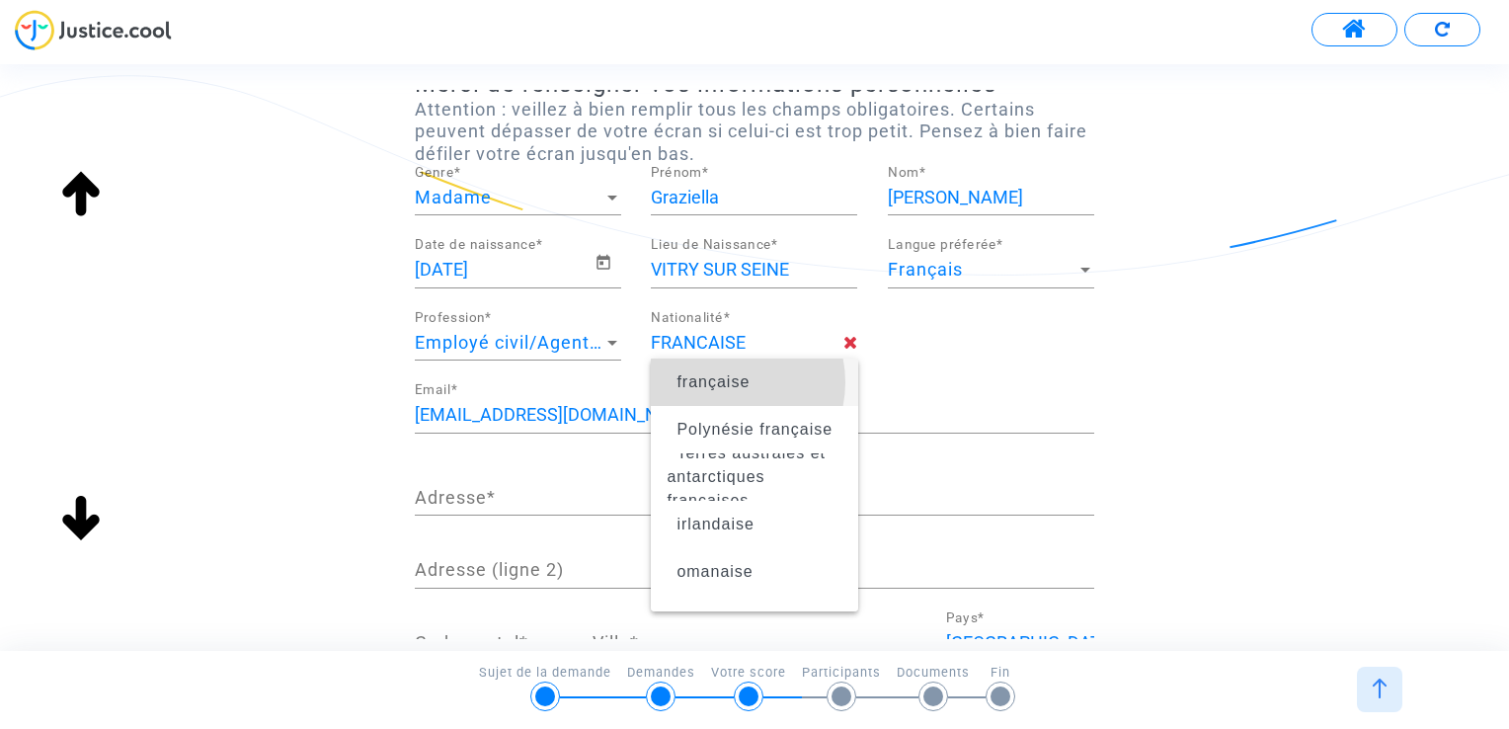
click at [725, 382] on span "française" at bounding box center [713, 381] width 73 height 17
type input "française"
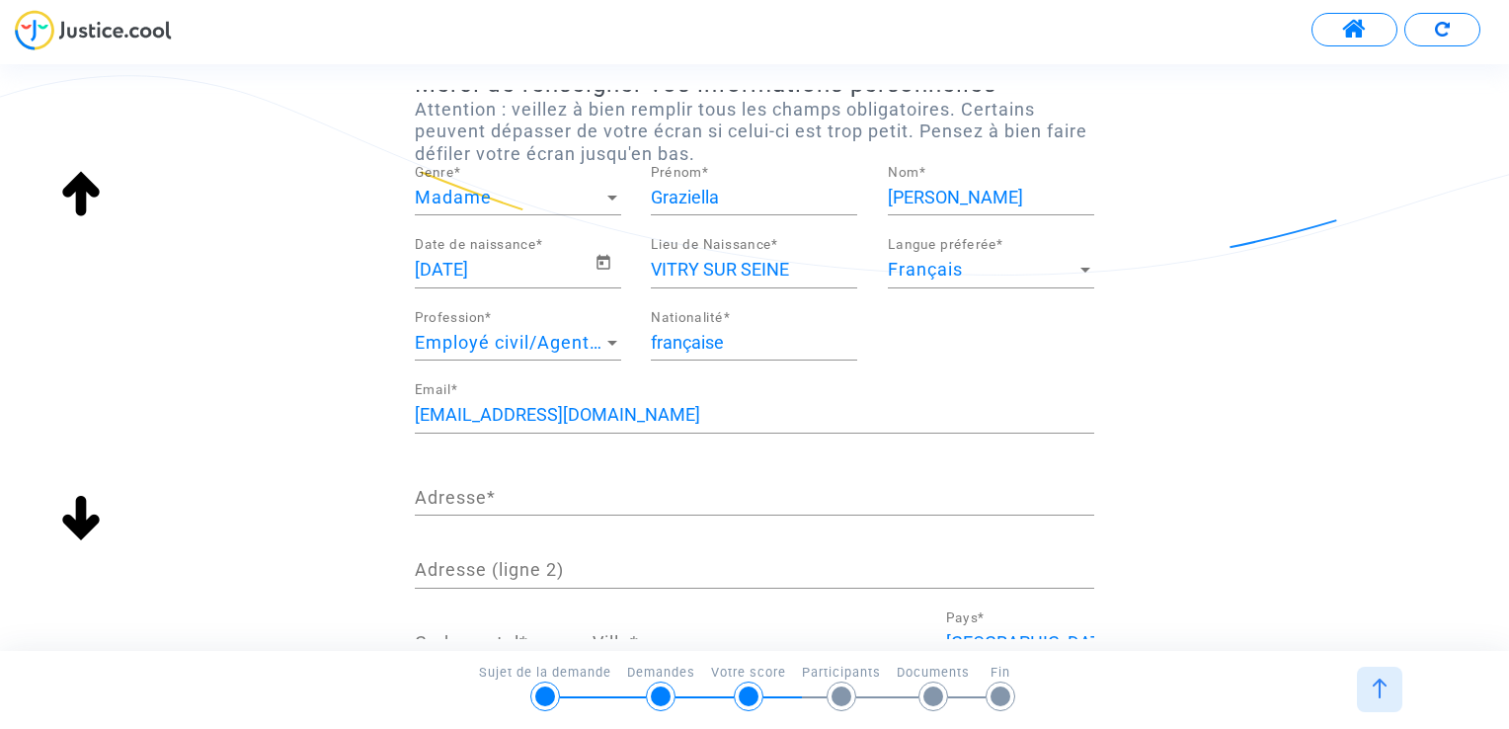
click at [502, 488] on input "Adresse *" at bounding box center [755, 498] width 680 height 20
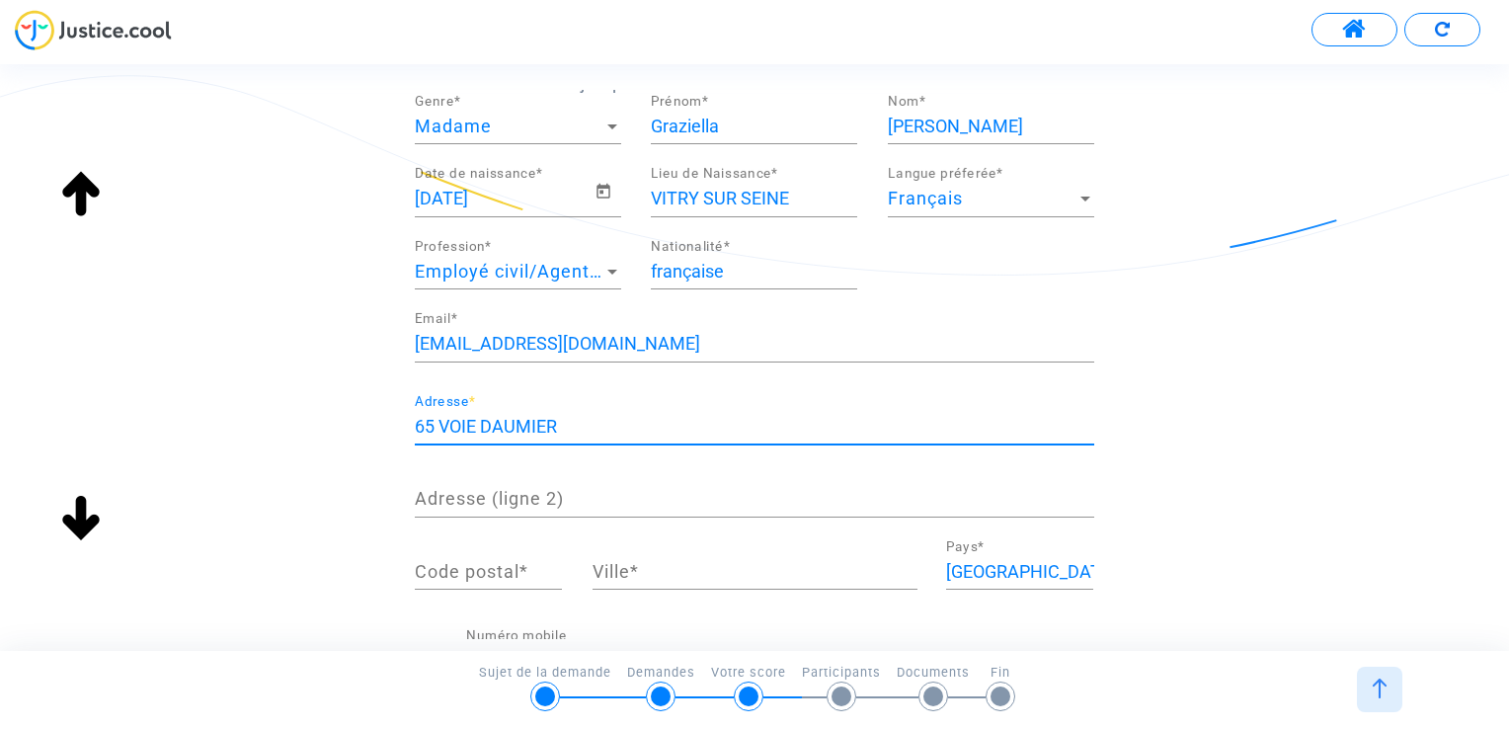
scroll to position [296, 0]
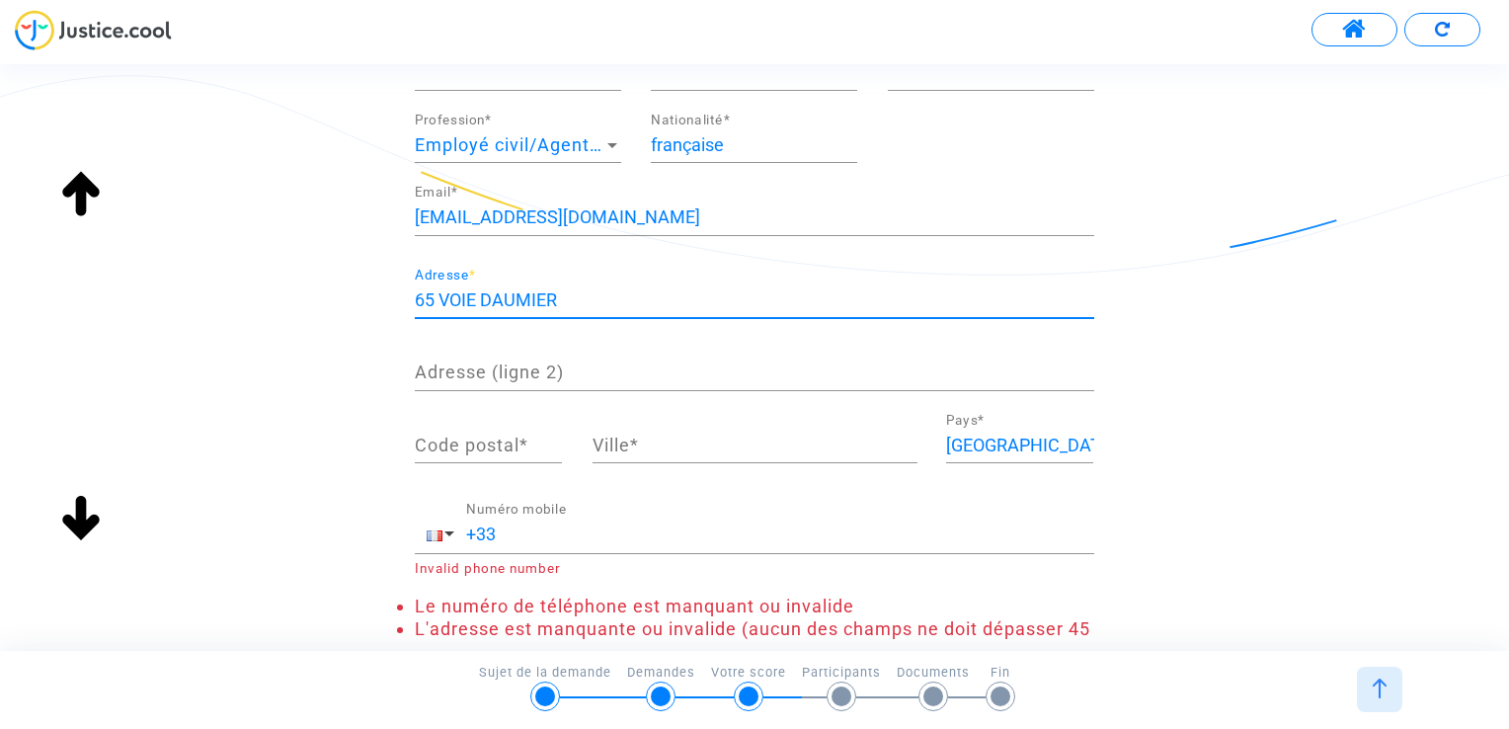
type input "65 VOIE DAUMIER"
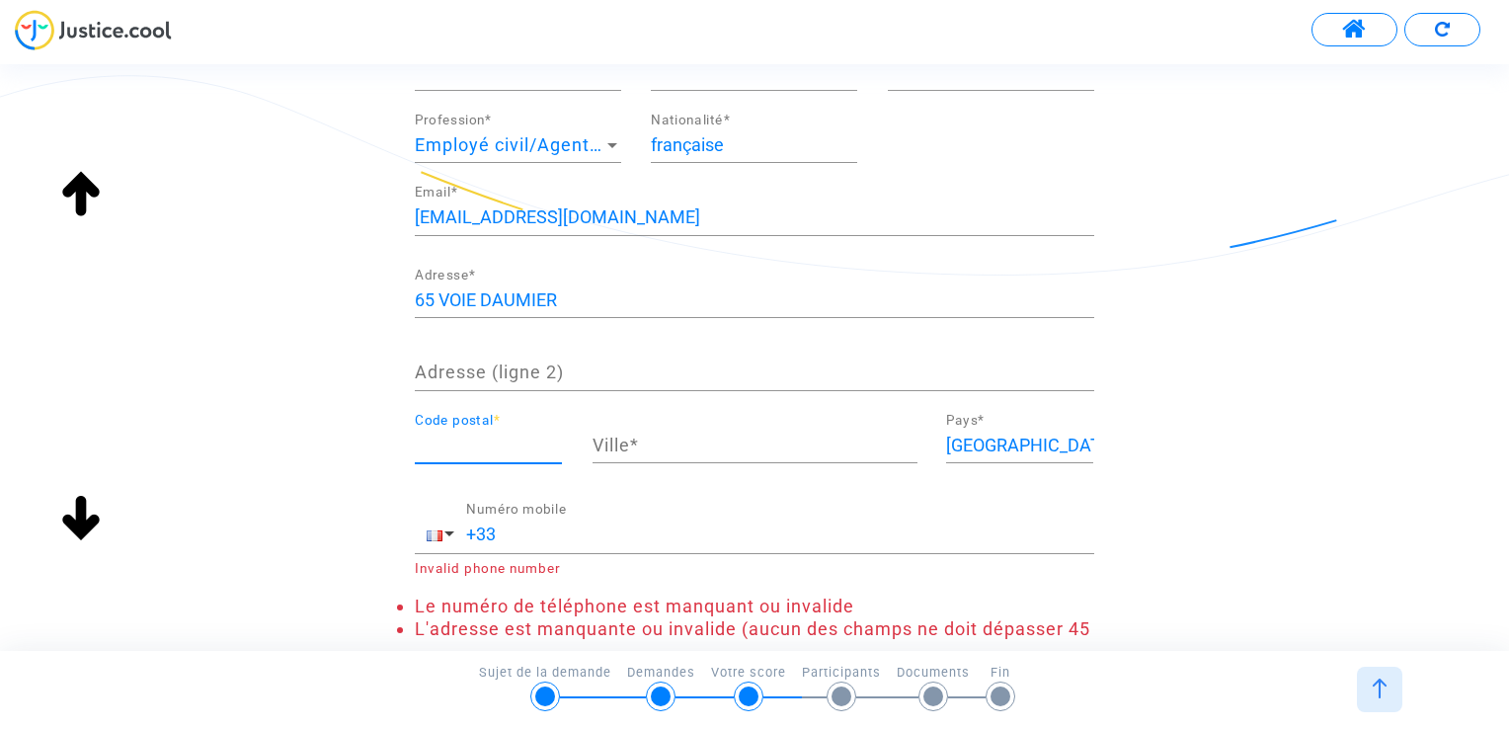
click at [500, 439] on input "Code postal *" at bounding box center [488, 446] width 147 height 20
type input "94400"
click at [664, 442] on input "Ville *" at bounding box center [755, 446] width 325 height 20
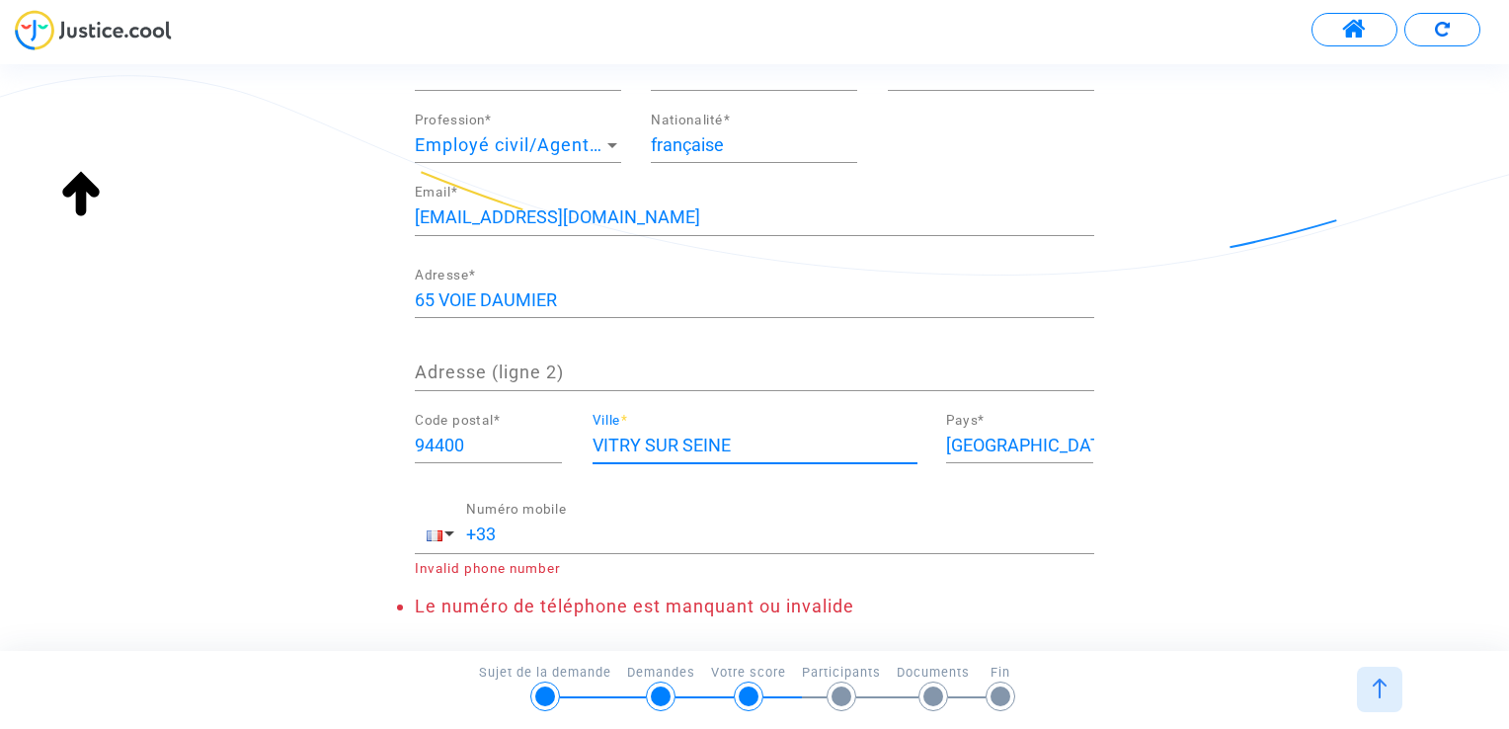
type input "VITRY SUR SEINE"
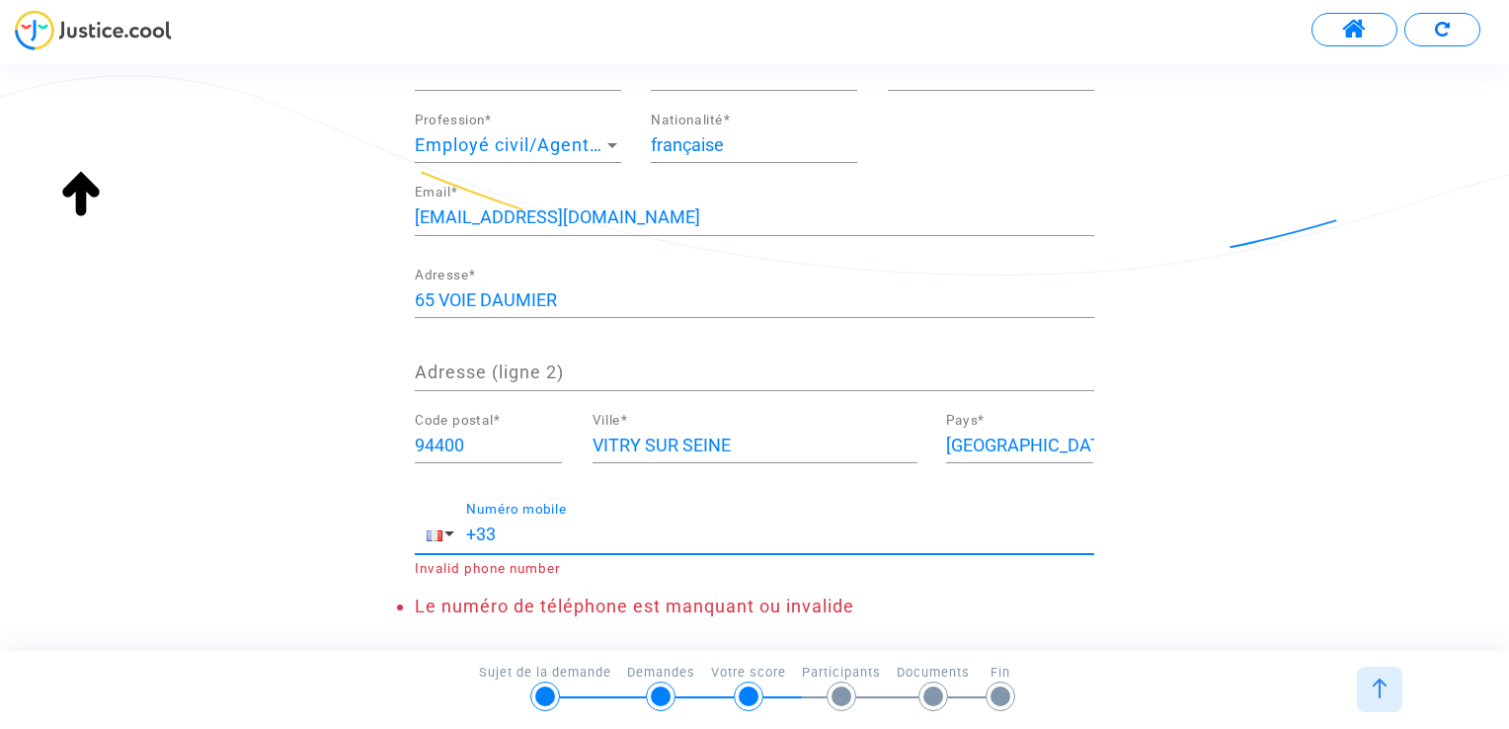
click at [565, 527] on input "+33" at bounding box center [780, 534] width 628 height 20
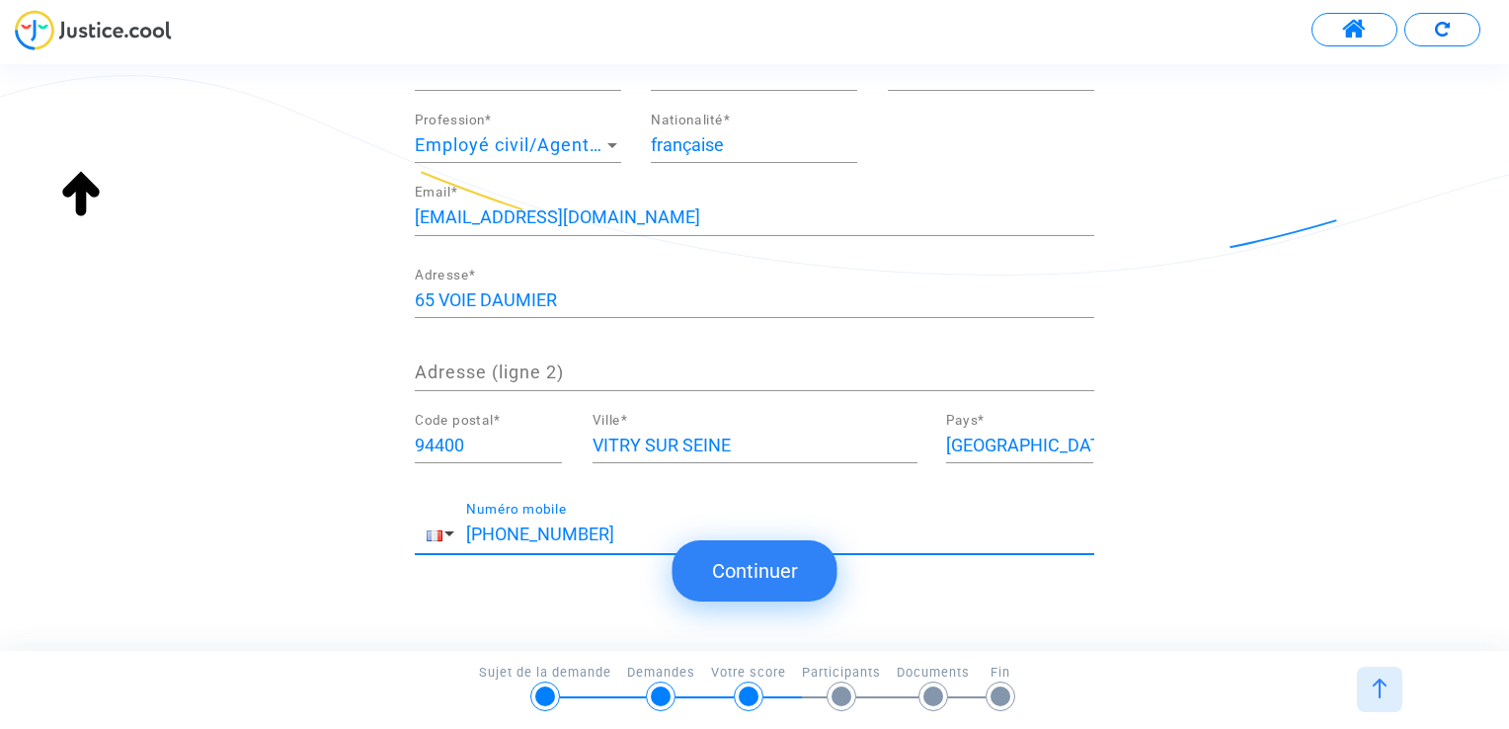
type input "[PHONE_NUMBER]"
click at [741, 574] on button "Continuer" at bounding box center [755, 570] width 165 height 61
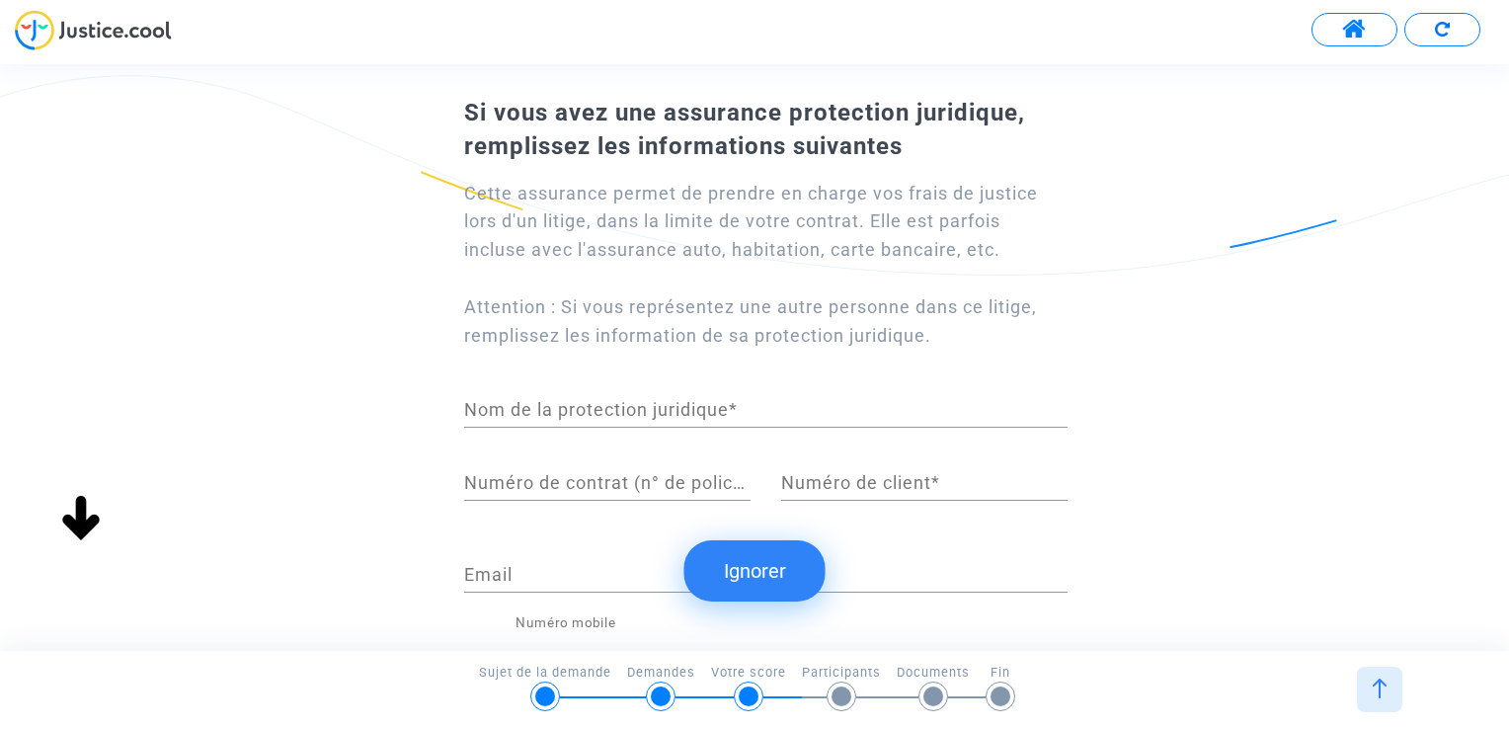
scroll to position [99, 0]
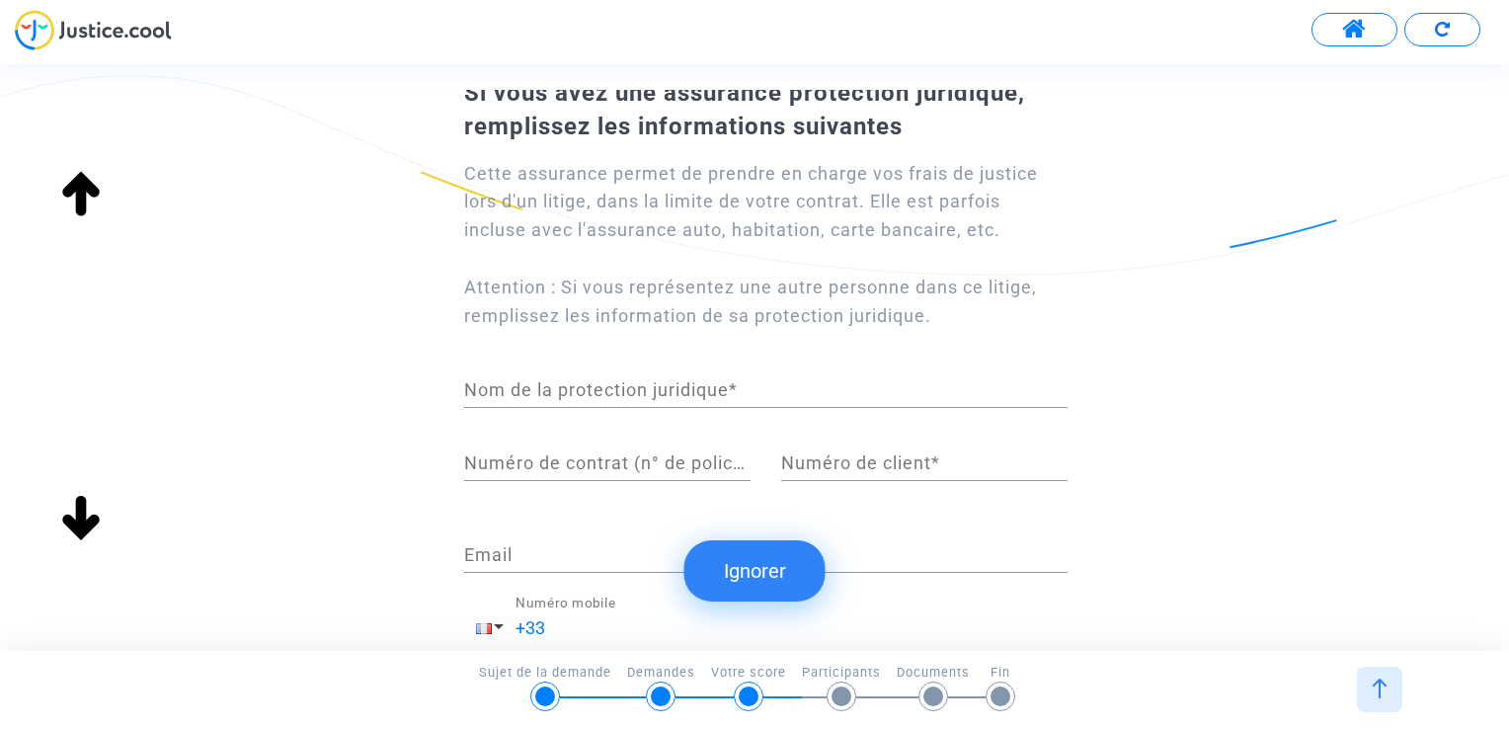
click at [567, 400] on div "Nom de la protection juridique *" at bounding box center [765, 383] width 603 height 50
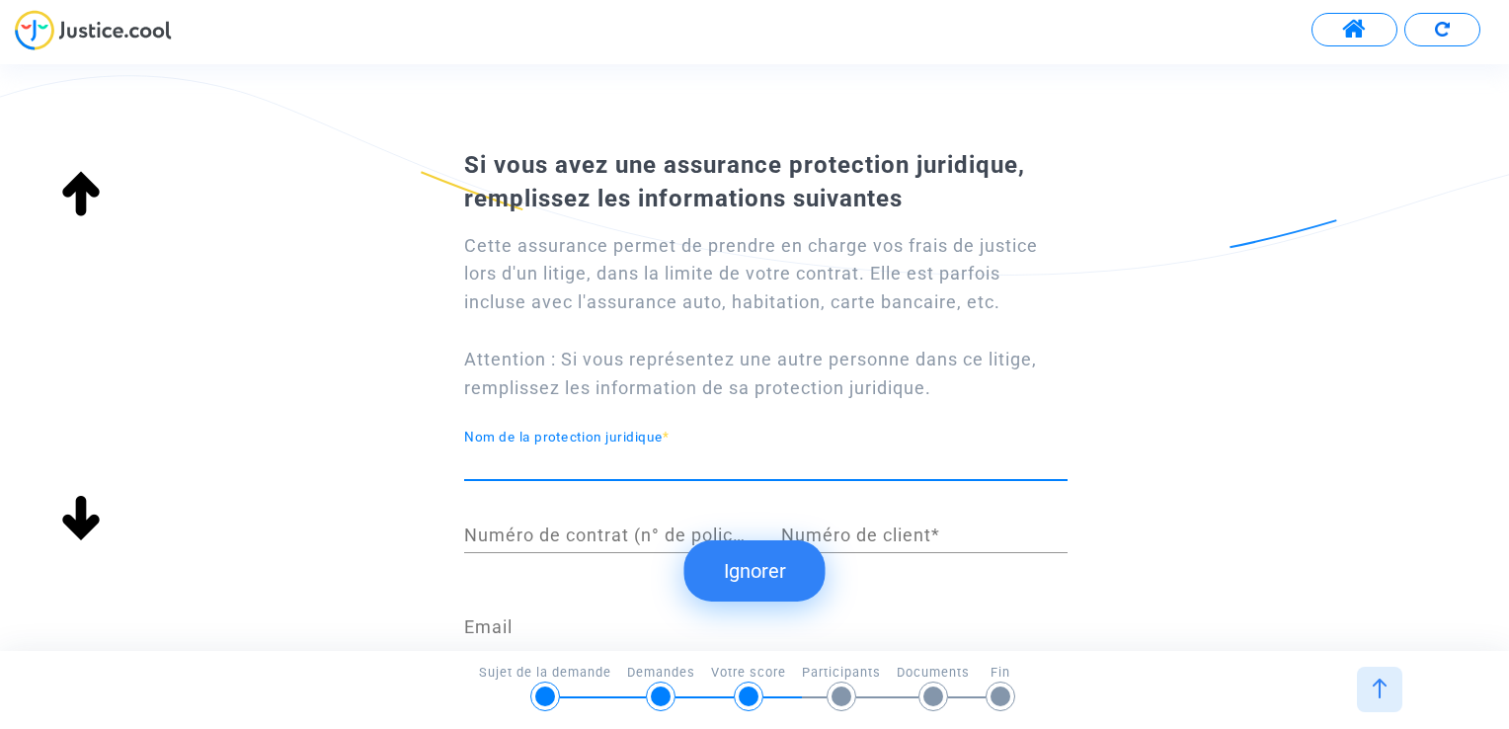
scroll to position [0, 0]
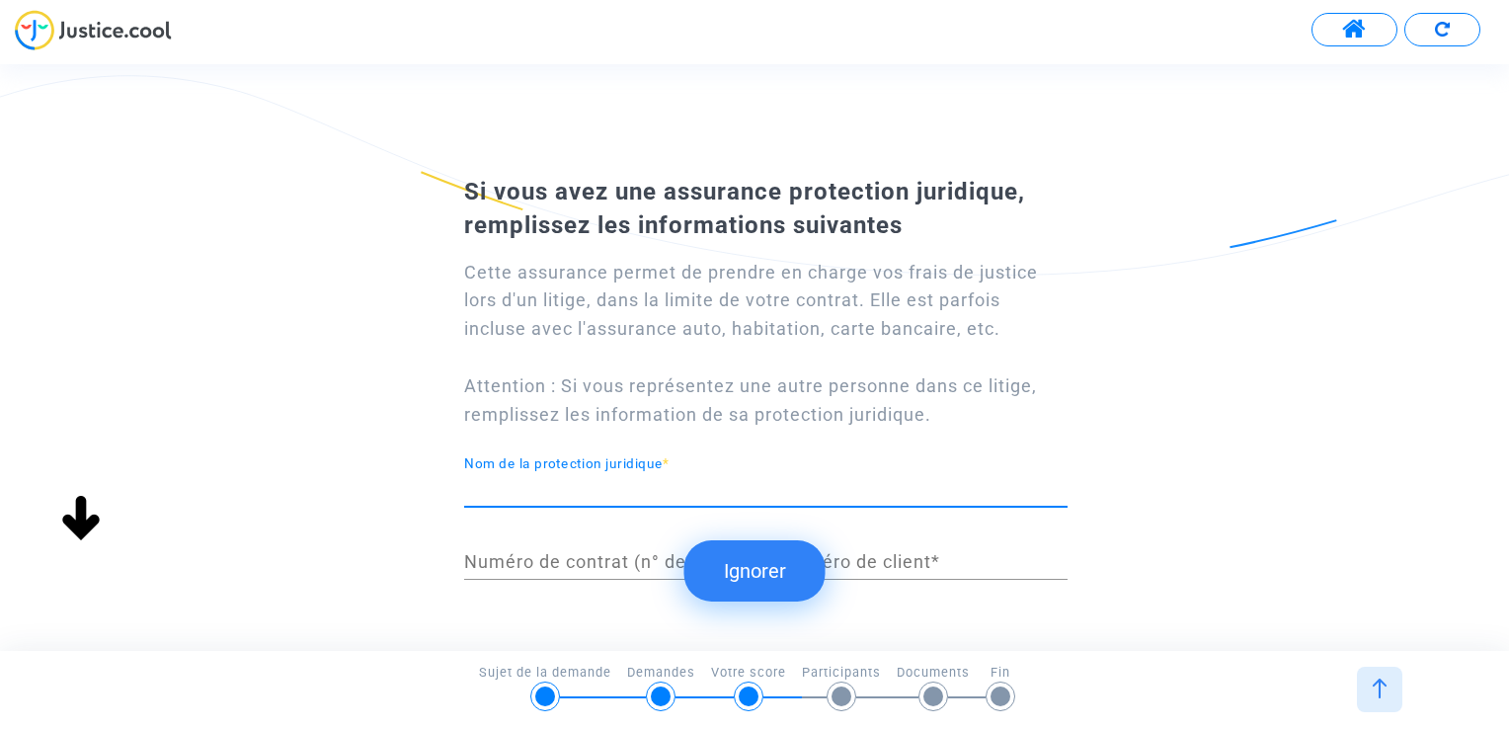
click at [547, 549] on div "Numéro de contrat (n° de police d'assurance) *" at bounding box center [607, 554] width 286 height 50
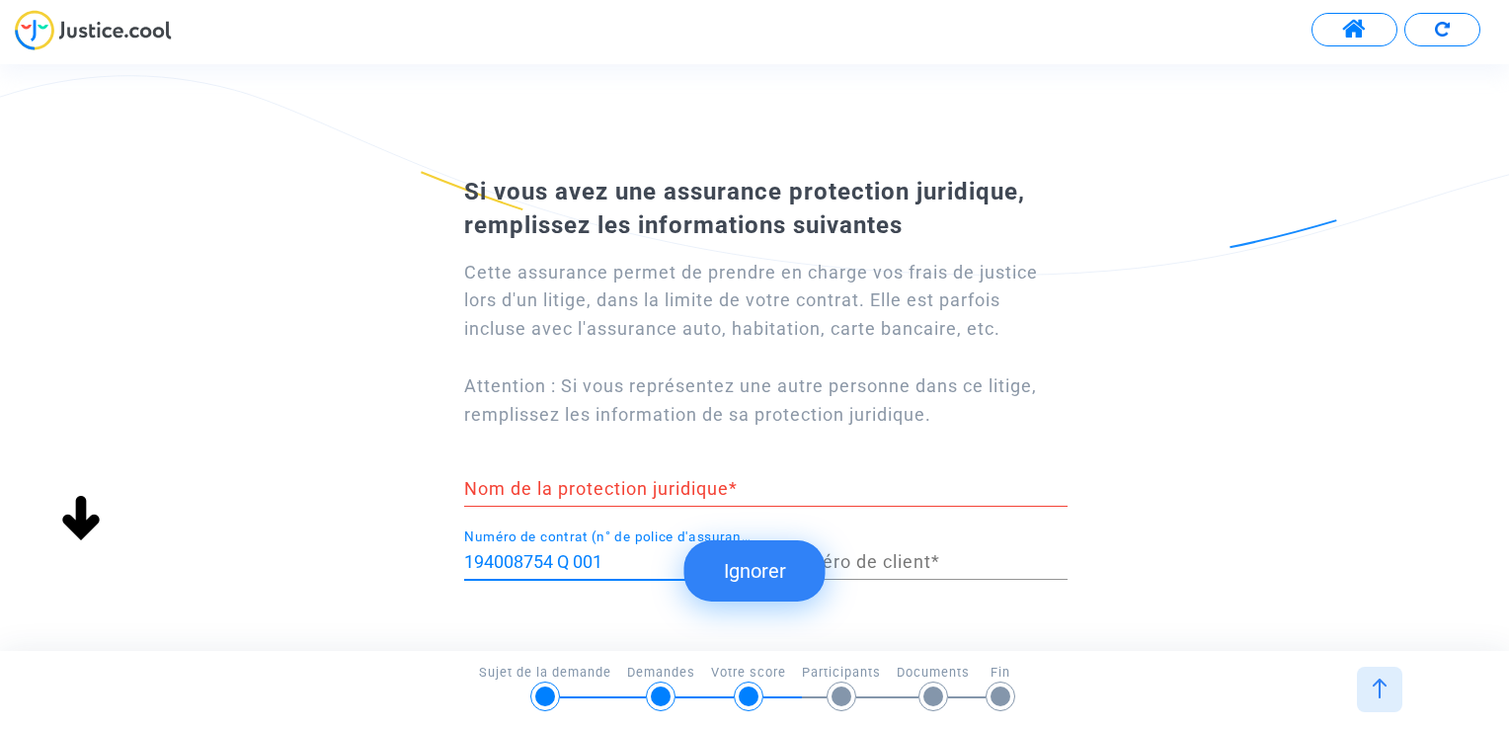
type input "194008754 Q 001"
click at [896, 571] on div "Numéro de client *" at bounding box center [924, 554] width 286 height 50
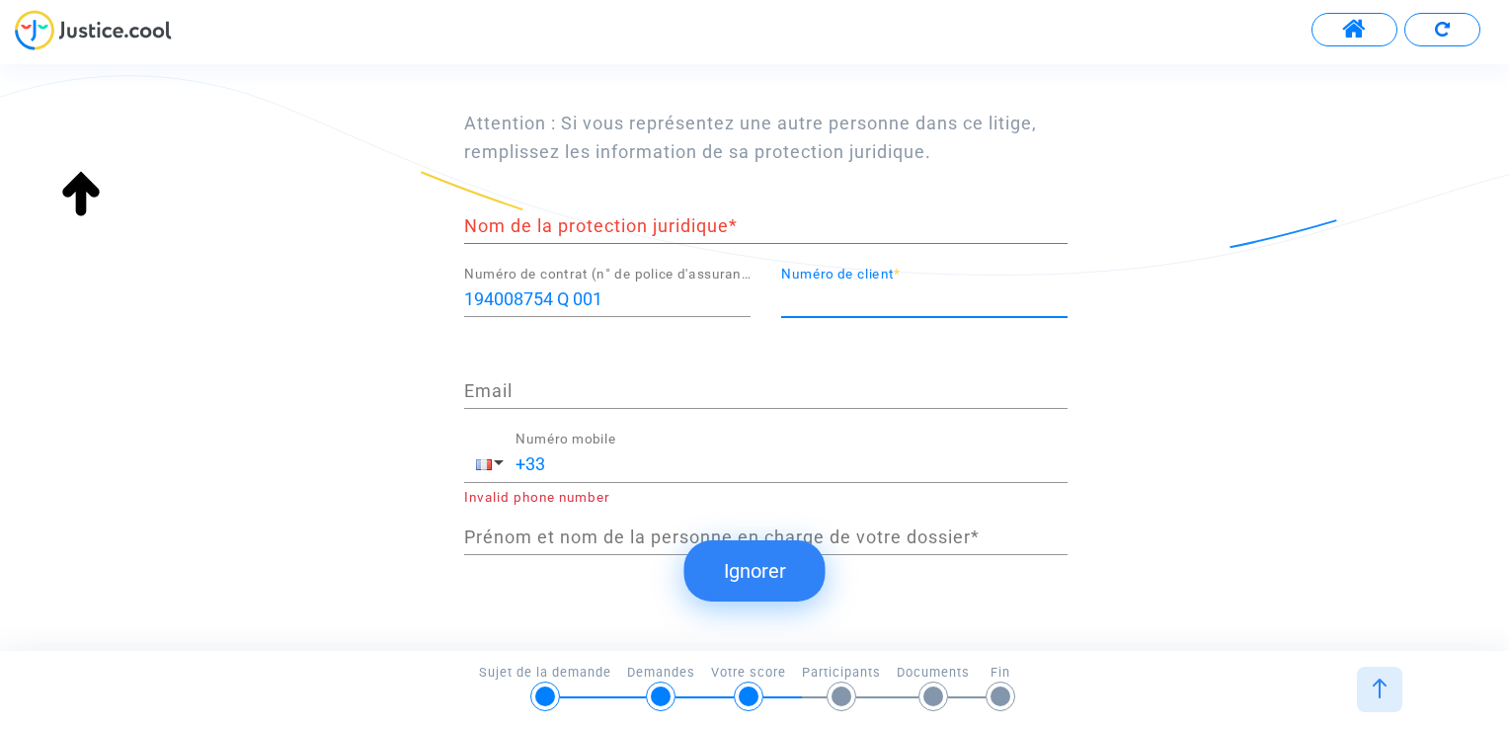
scroll to position [304, 0]
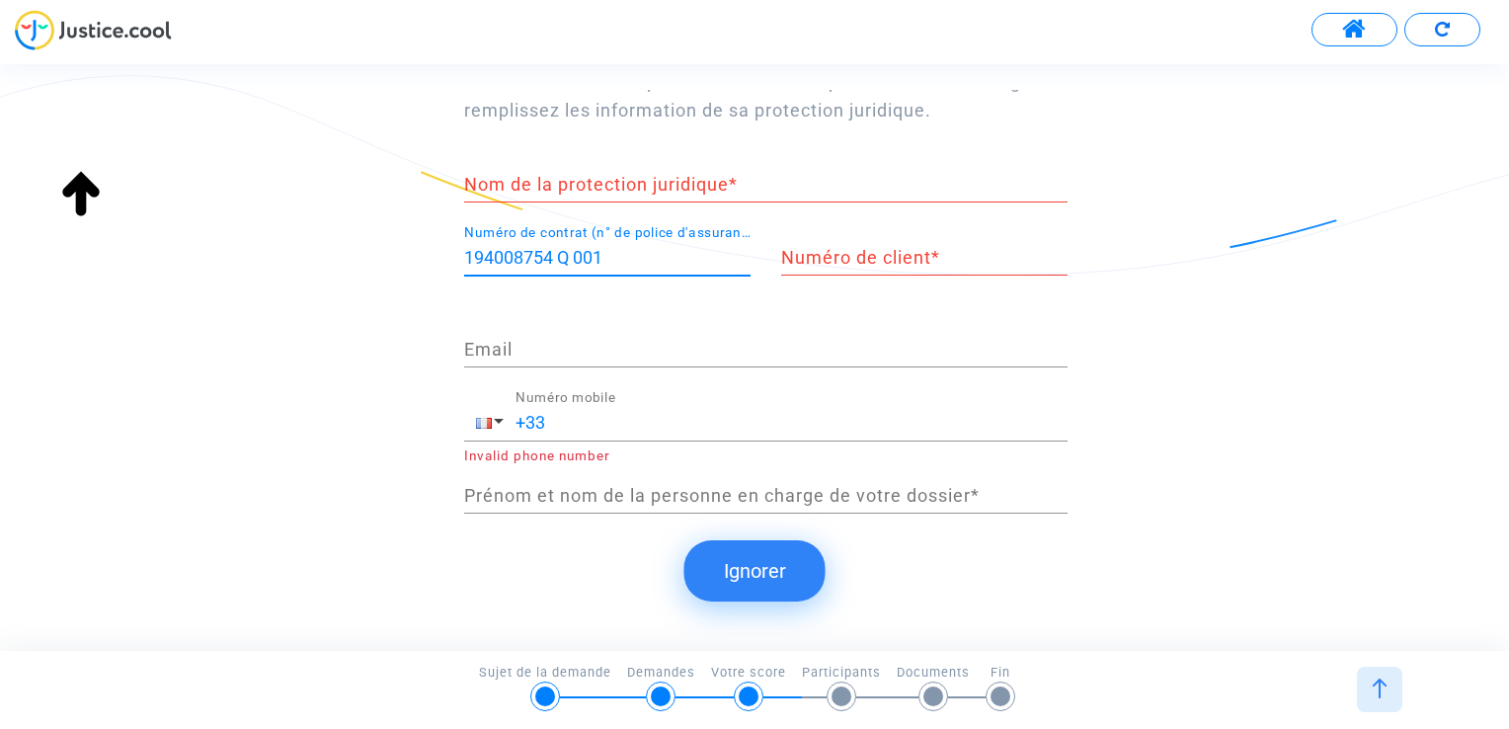
drag, startPoint x: 643, startPoint y: 246, endPoint x: 252, endPoint y: 225, distance: 391.7
click at [252, 225] on div "Si vous avez une assurance protection juridique, remplissez les informations su…" at bounding box center [754, 204] width 1509 height 679
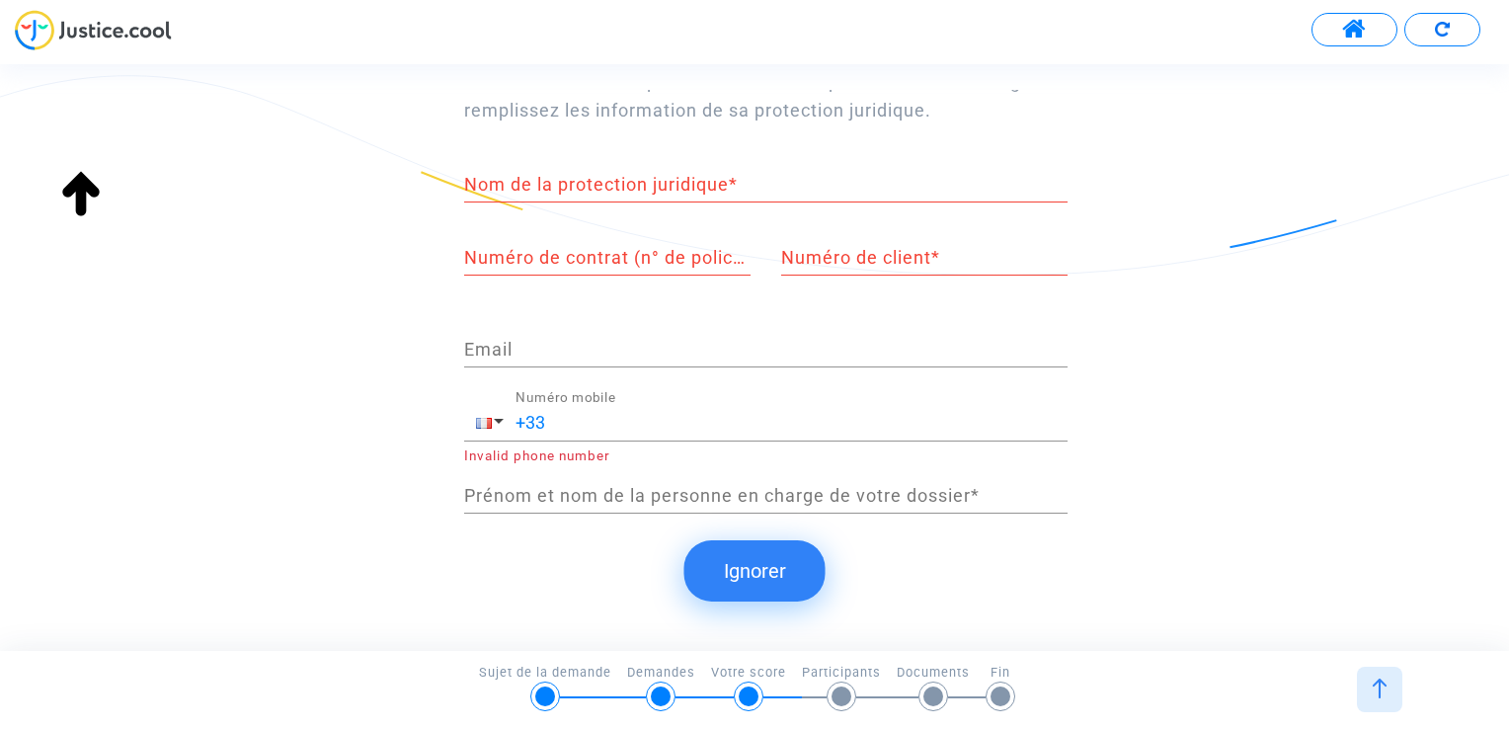
click at [789, 578] on button "Ignorer" at bounding box center [754, 570] width 141 height 61
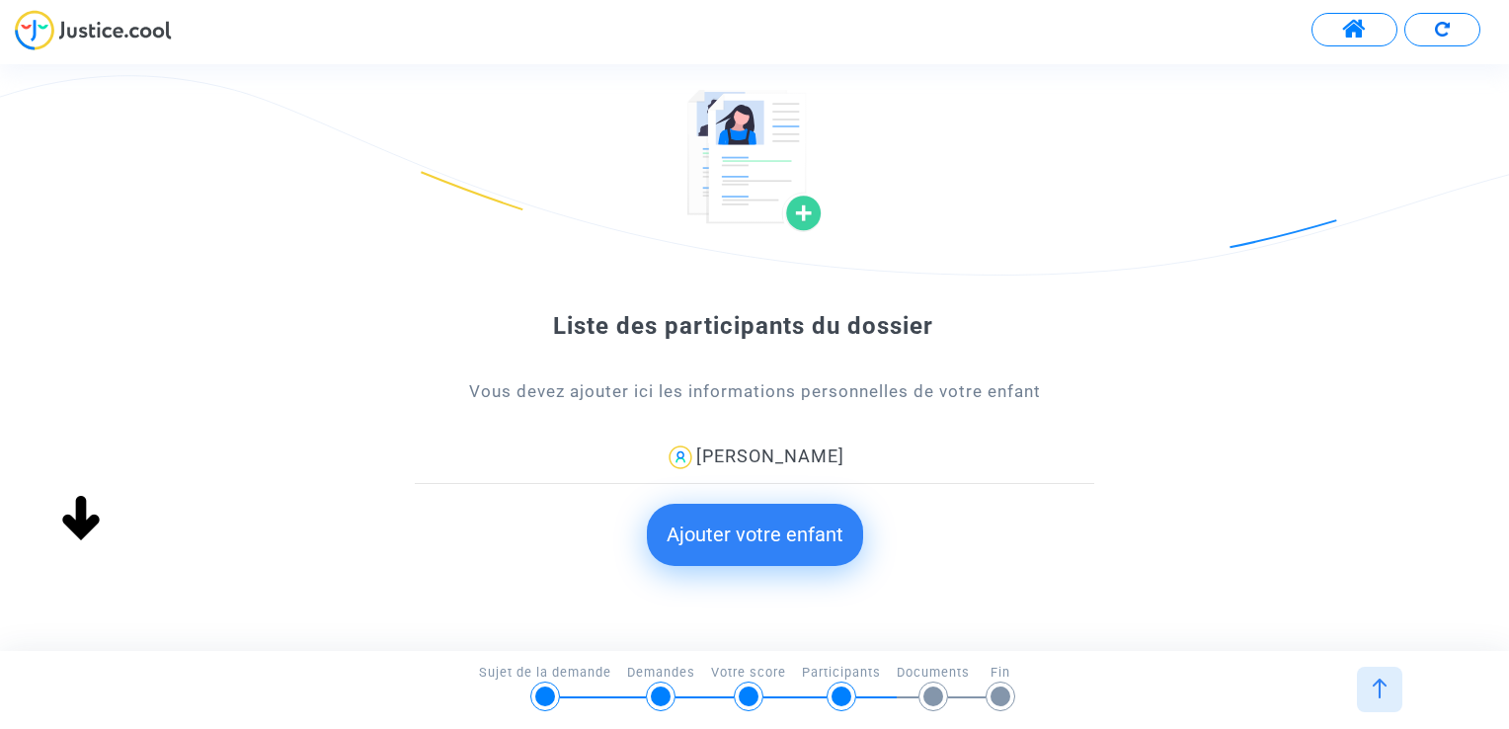
scroll to position [99, 0]
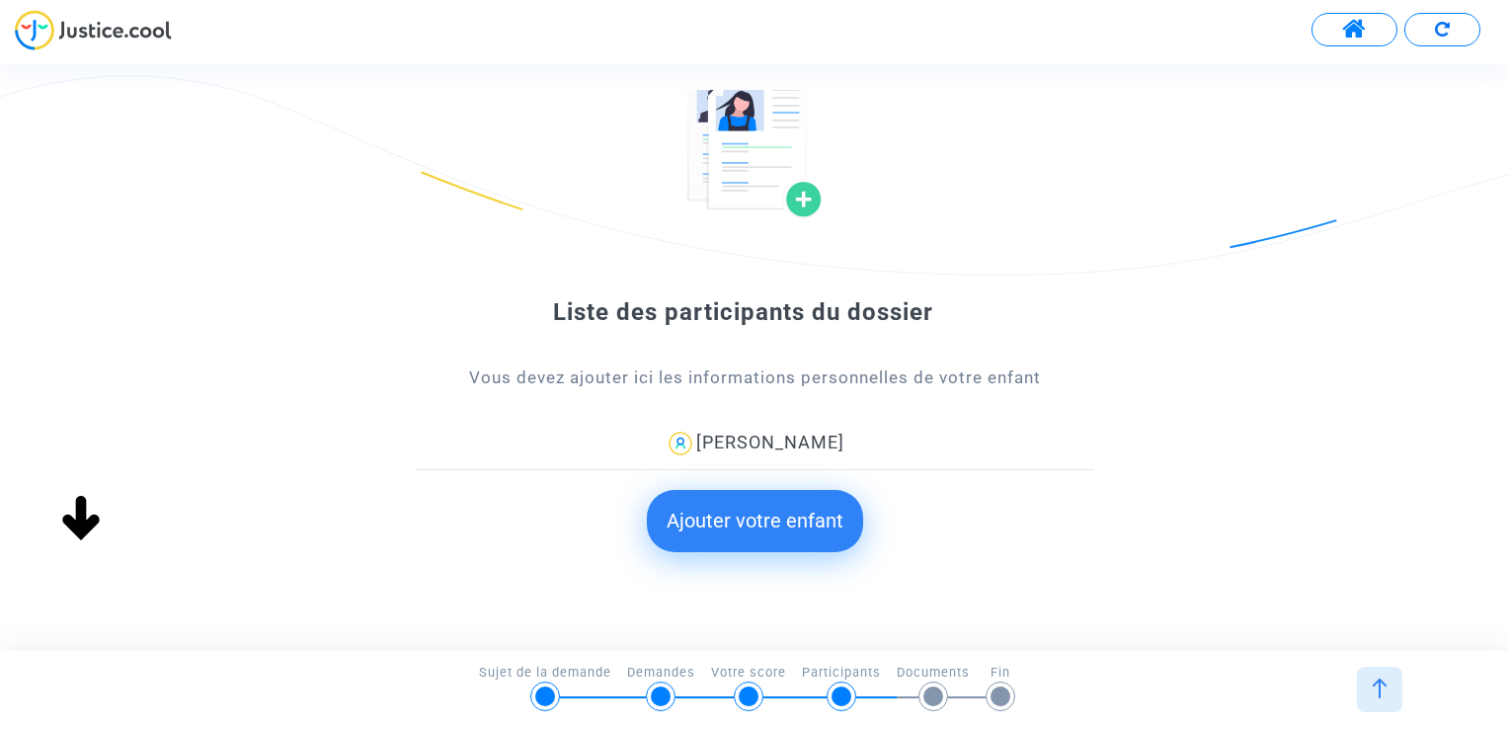
click at [806, 511] on button "Ajouter votre enfant" at bounding box center [755, 520] width 216 height 61
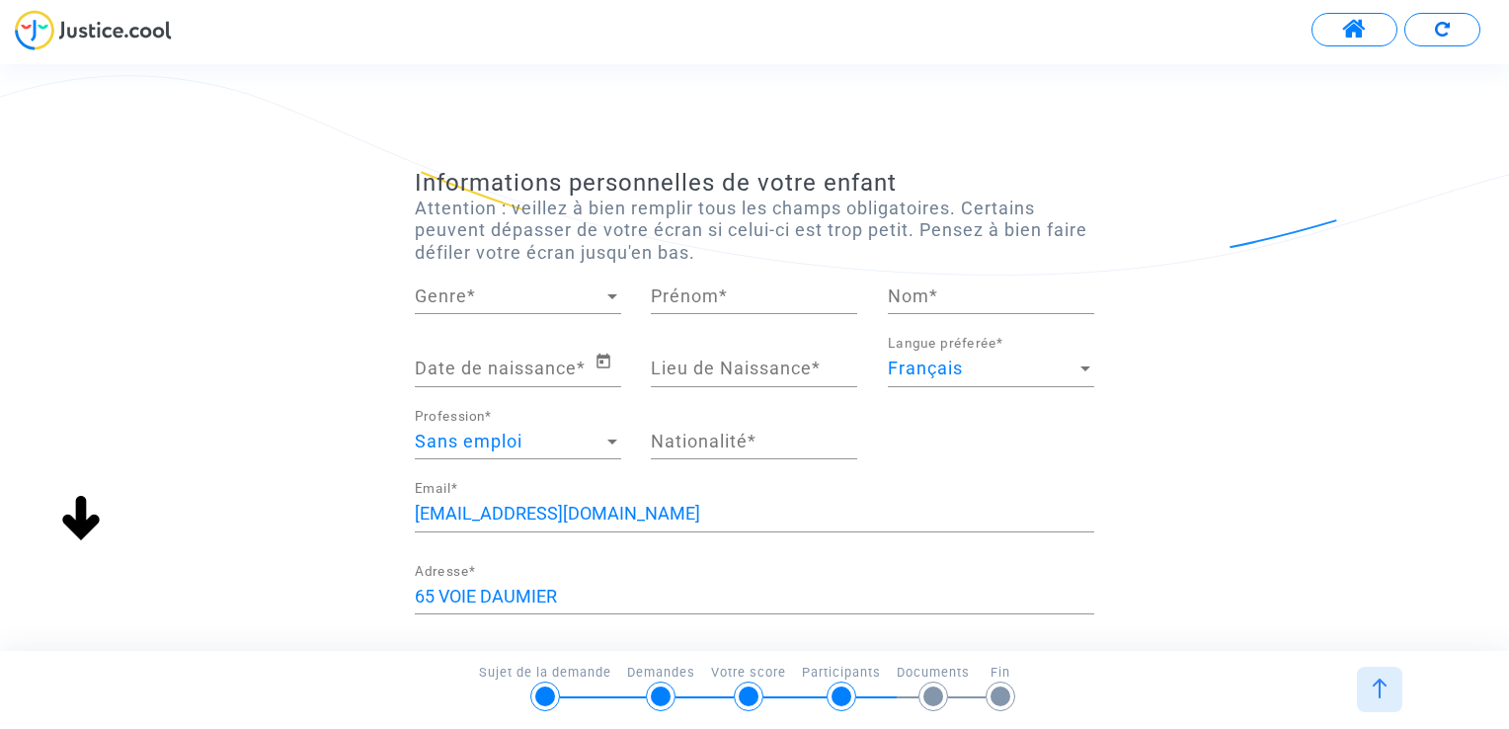
scroll to position [0, 0]
click at [528, 305] on span "Genre" at bounding box center [509, 296] width 189 height 20
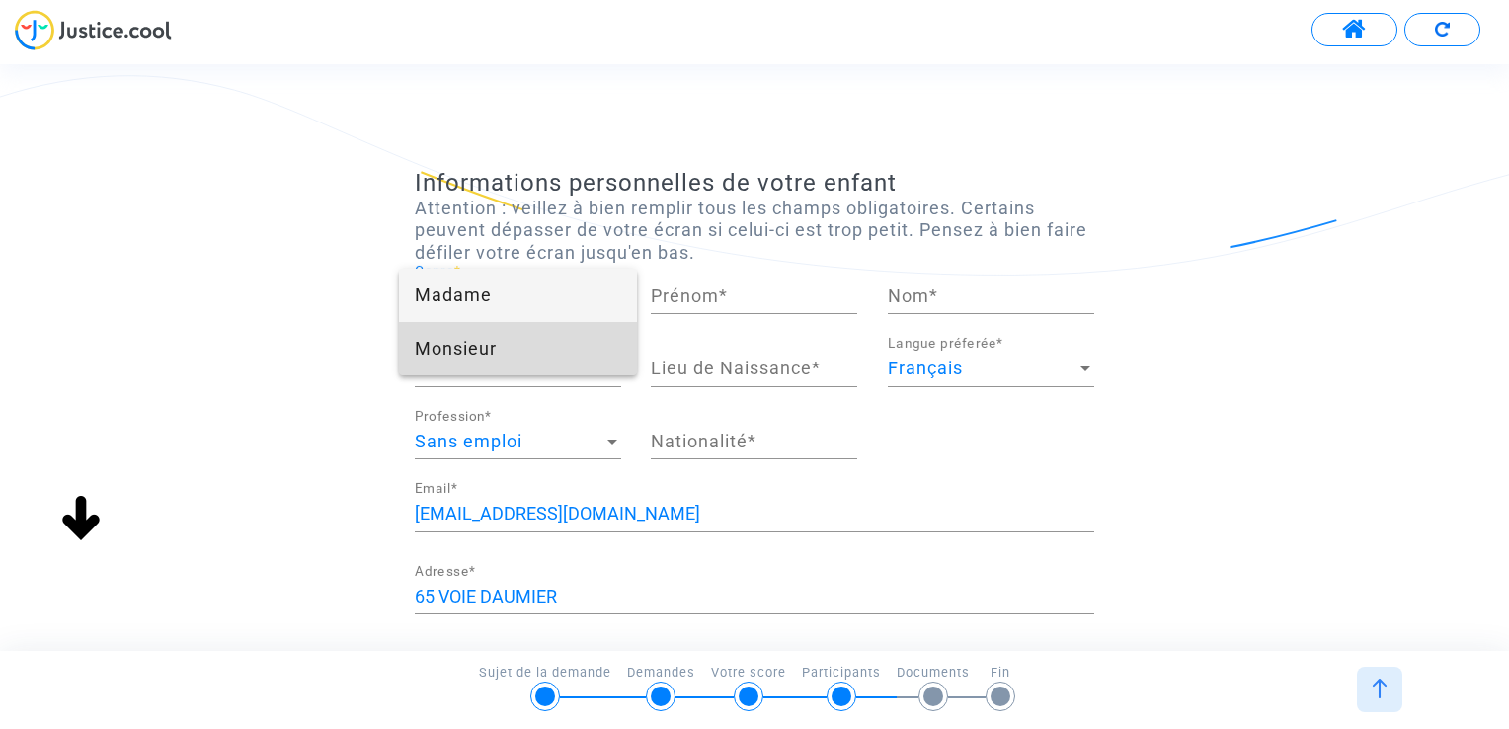
click at [531, 350] on span "Monsieur" at bounding box center [518, 348] width 206 height 53
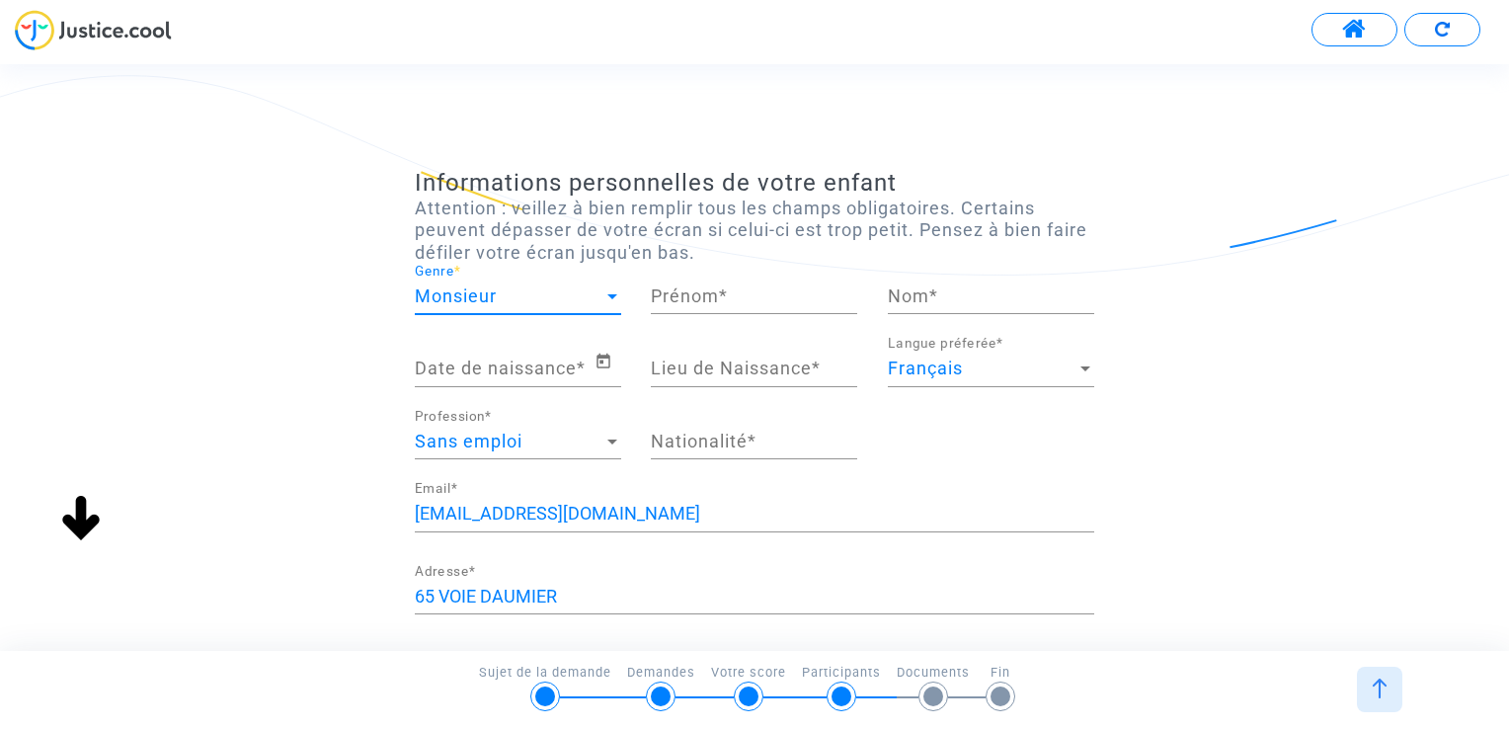
click at [726, 300] on input "Prénom *" at bounding box center [754, 296] width 206 height 20
type input "[PERSON_NAME]"
type input "lombardo"
type input "Vitry sur Seine"
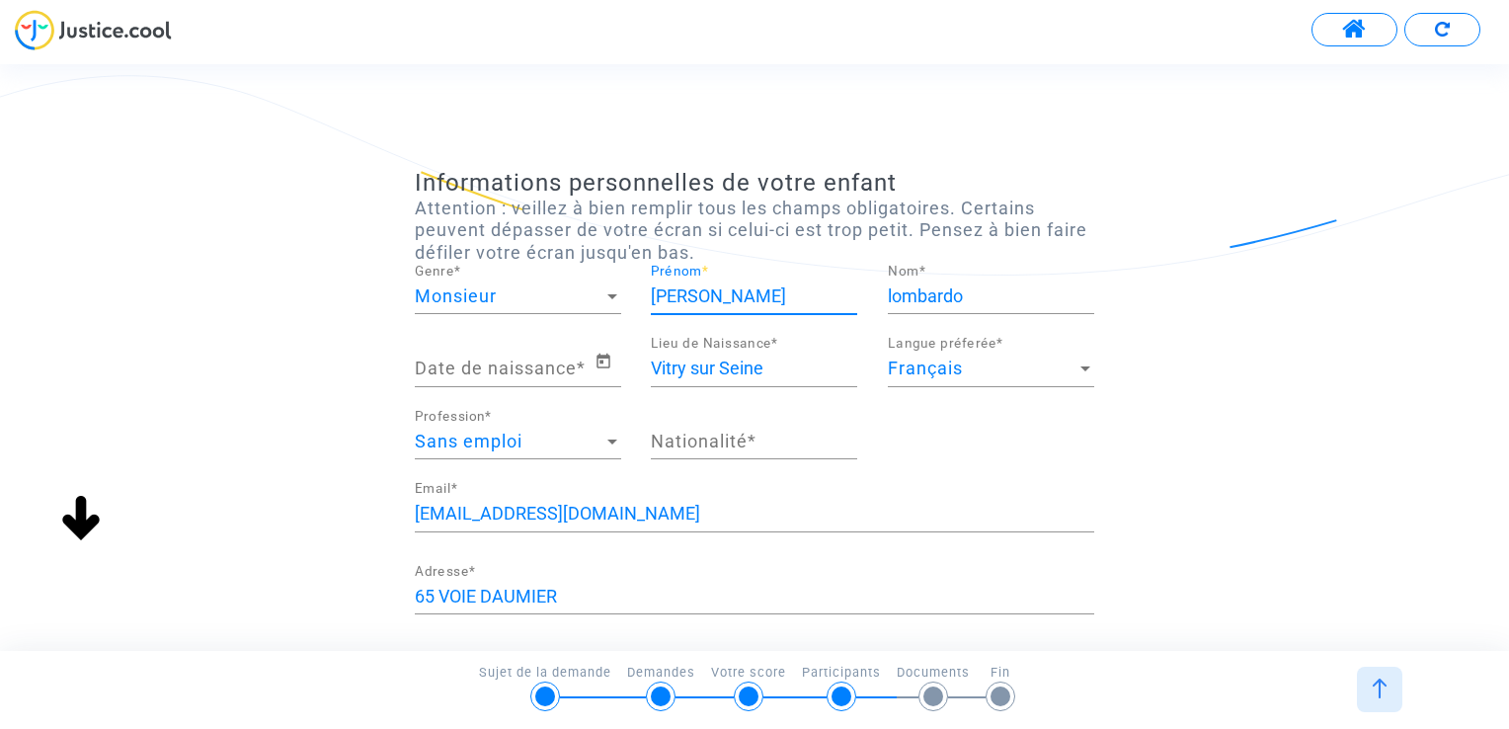
click at [560, 370] on input "Date de naissance *" at bounding box center [505, 369] width 180 height 20
click at [604, 359] on icon "Open calendar" at bounding box center [604, 362] width 18 height 24
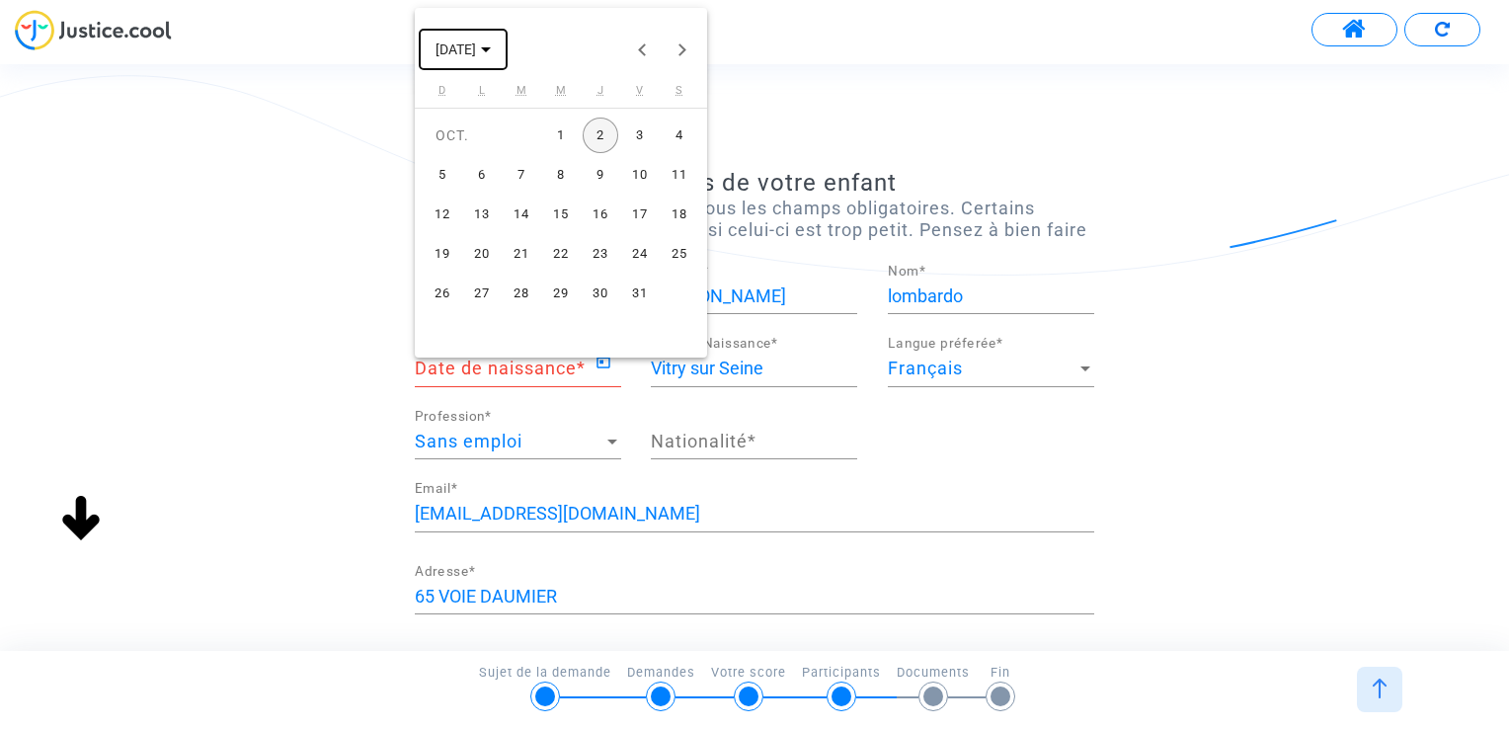
click at [491, 49] on polygon "Choose month and year" at bounding box center [486, 49] width 10 height 5
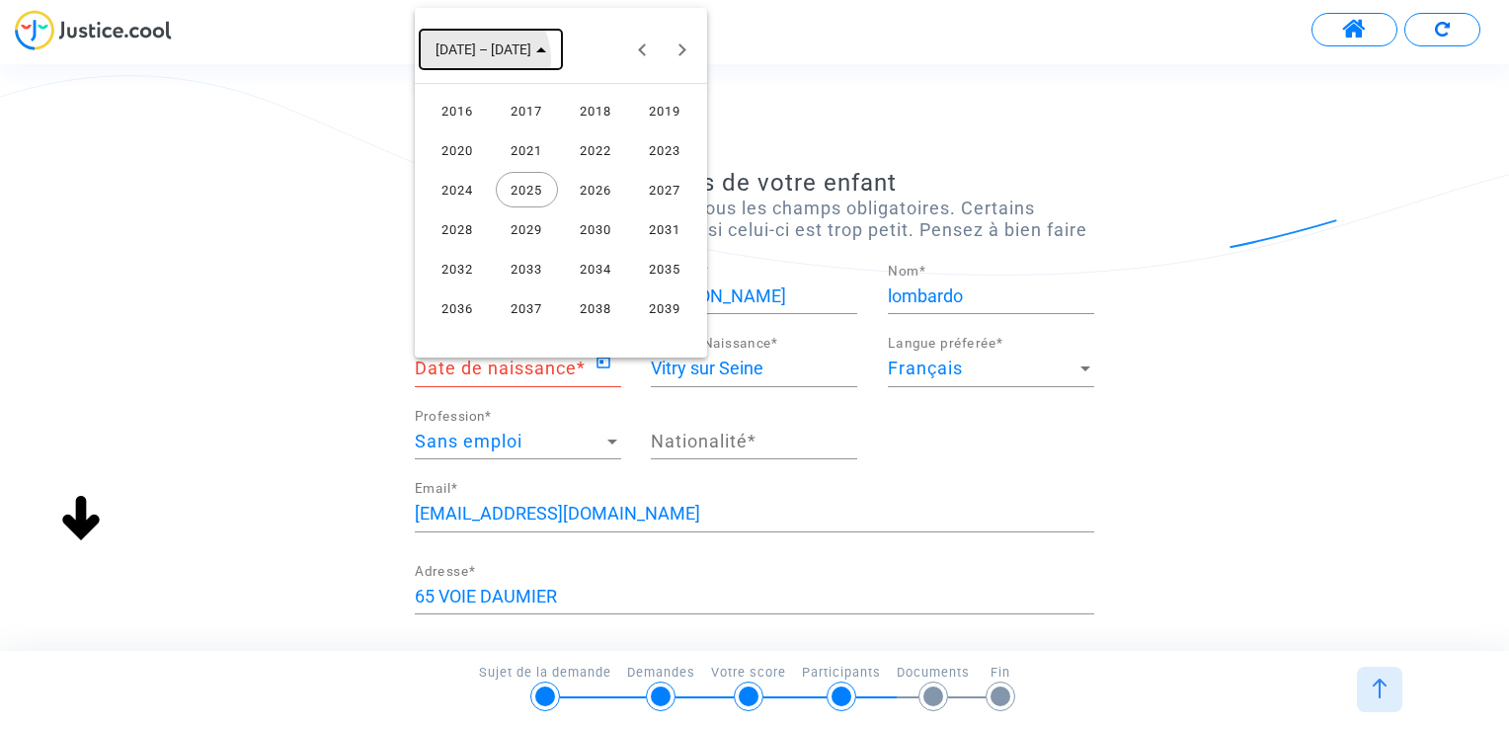
click at [478, 59] on button "[DATE] – [DATE]" at bounding box center [491, 50] width 142 height 40
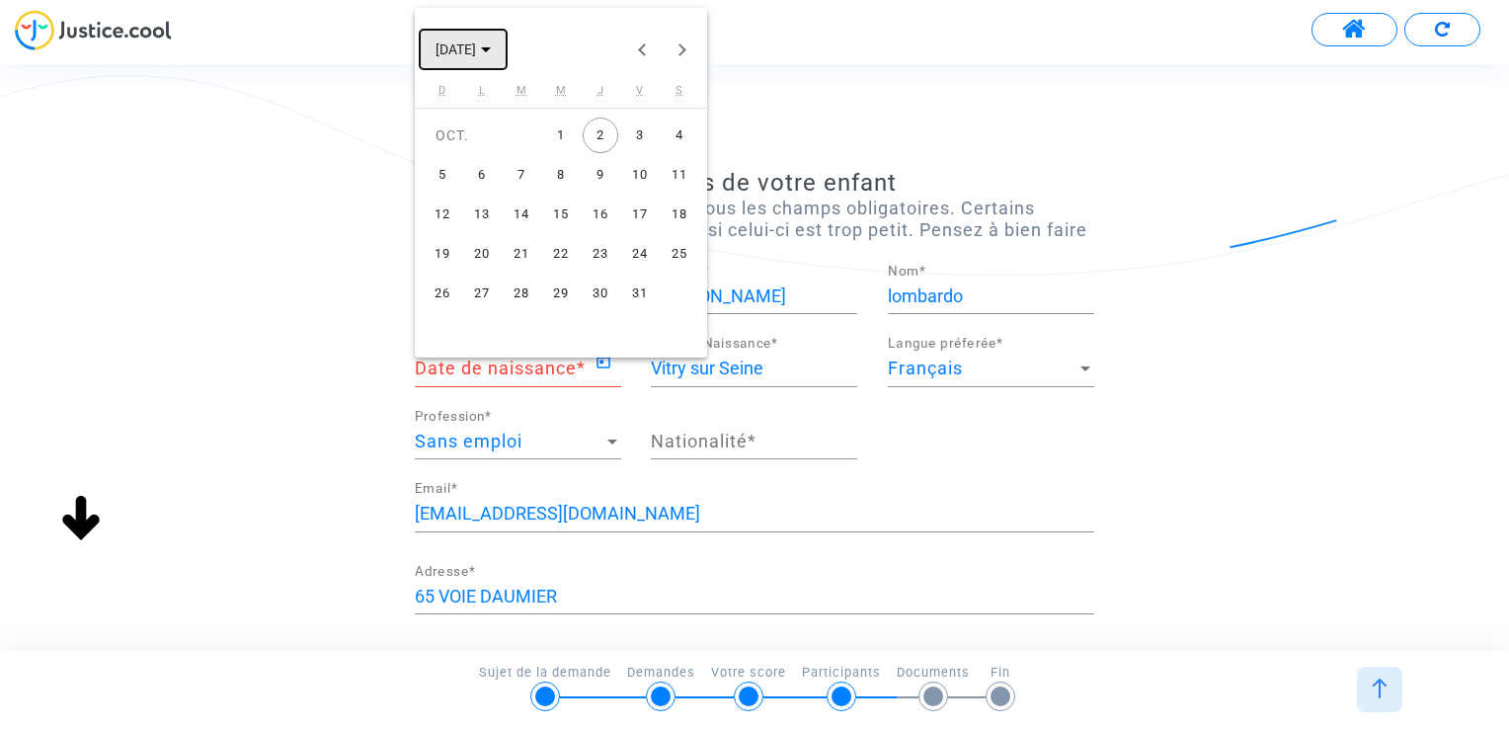
click at [491, 53] on span "[DATE]" at bounding box center [463, 48] width 55 height 16
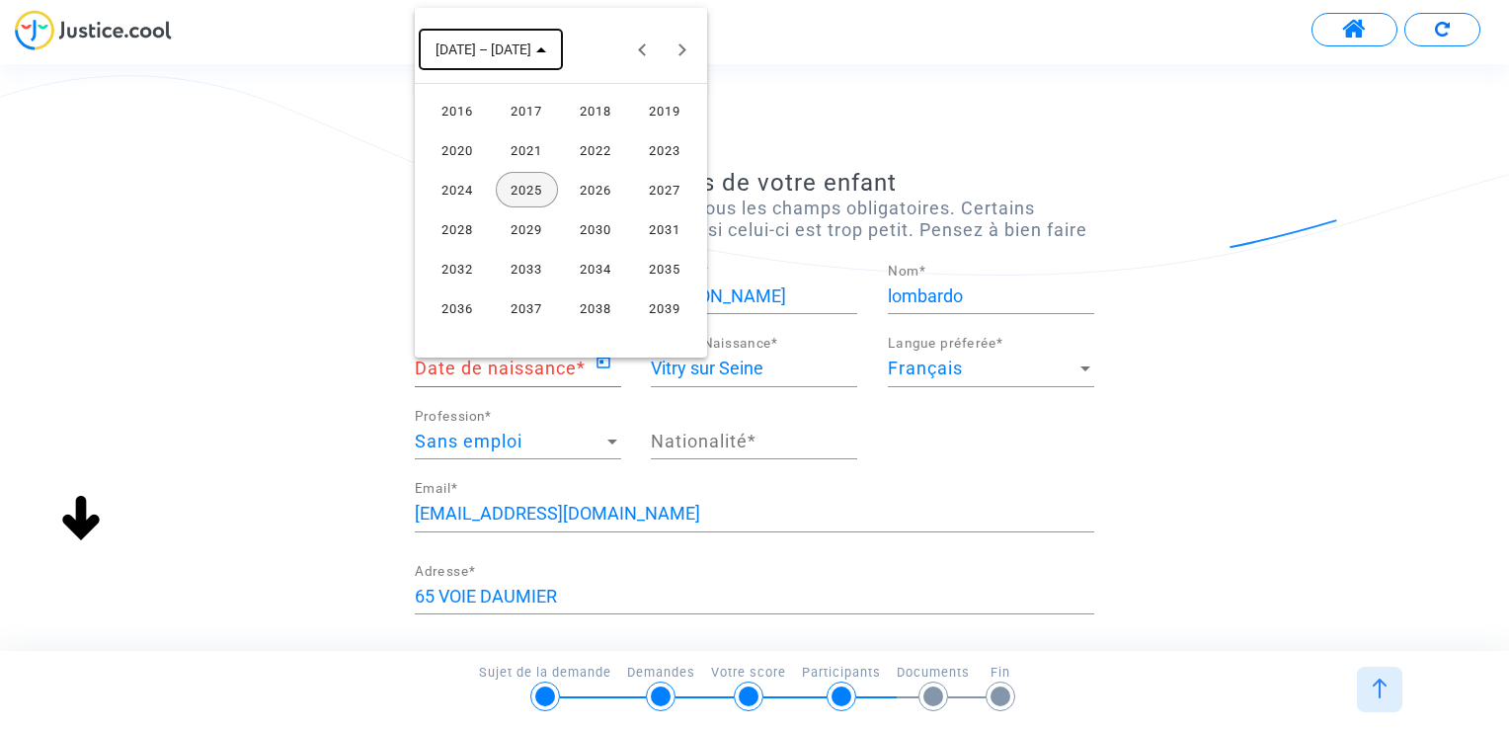
click at [457, 52] on span "[DATE] – [DATE]" at bounding box center [484, 50] width 96 height 16
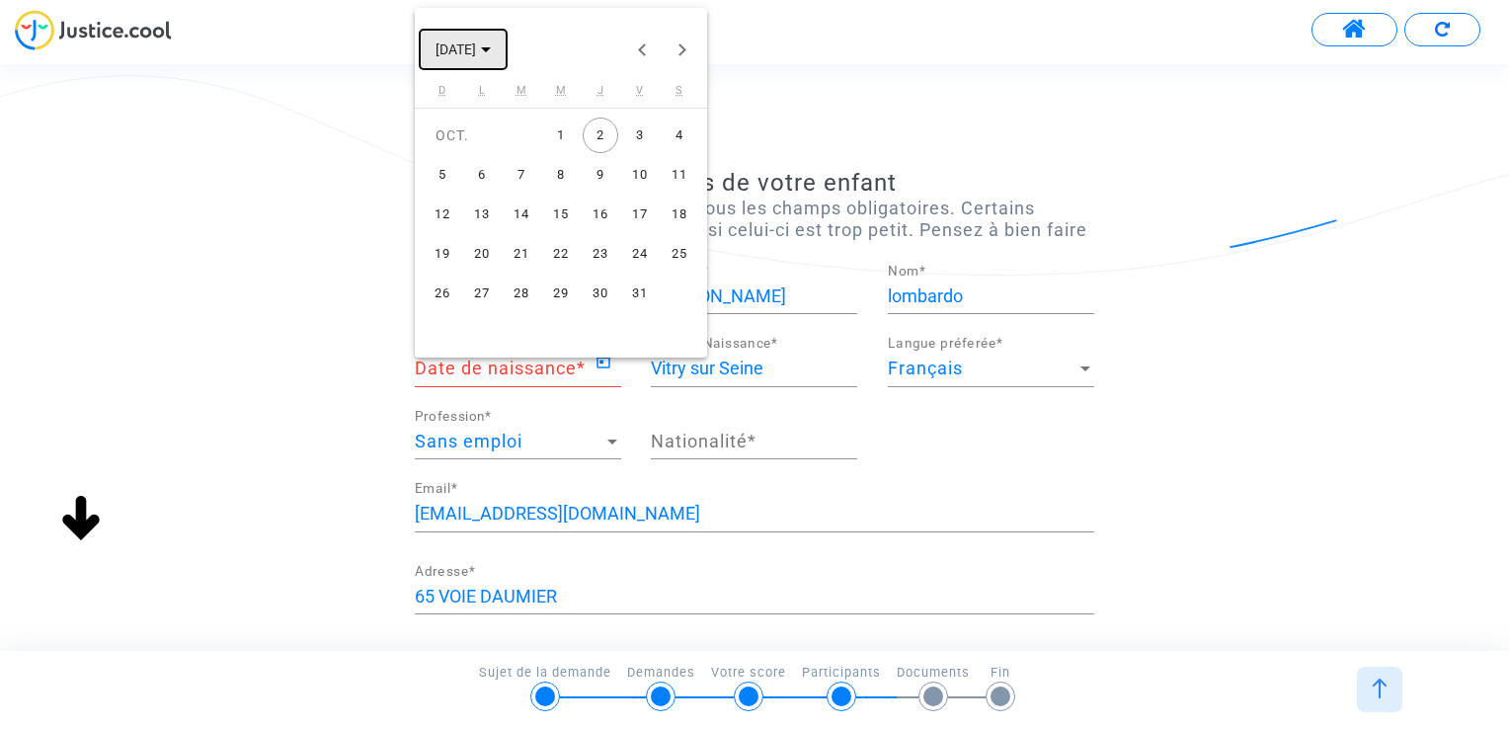
click at [491, 54] on span "[DATE]" at bounding box center [463, 48] width 55 height 16
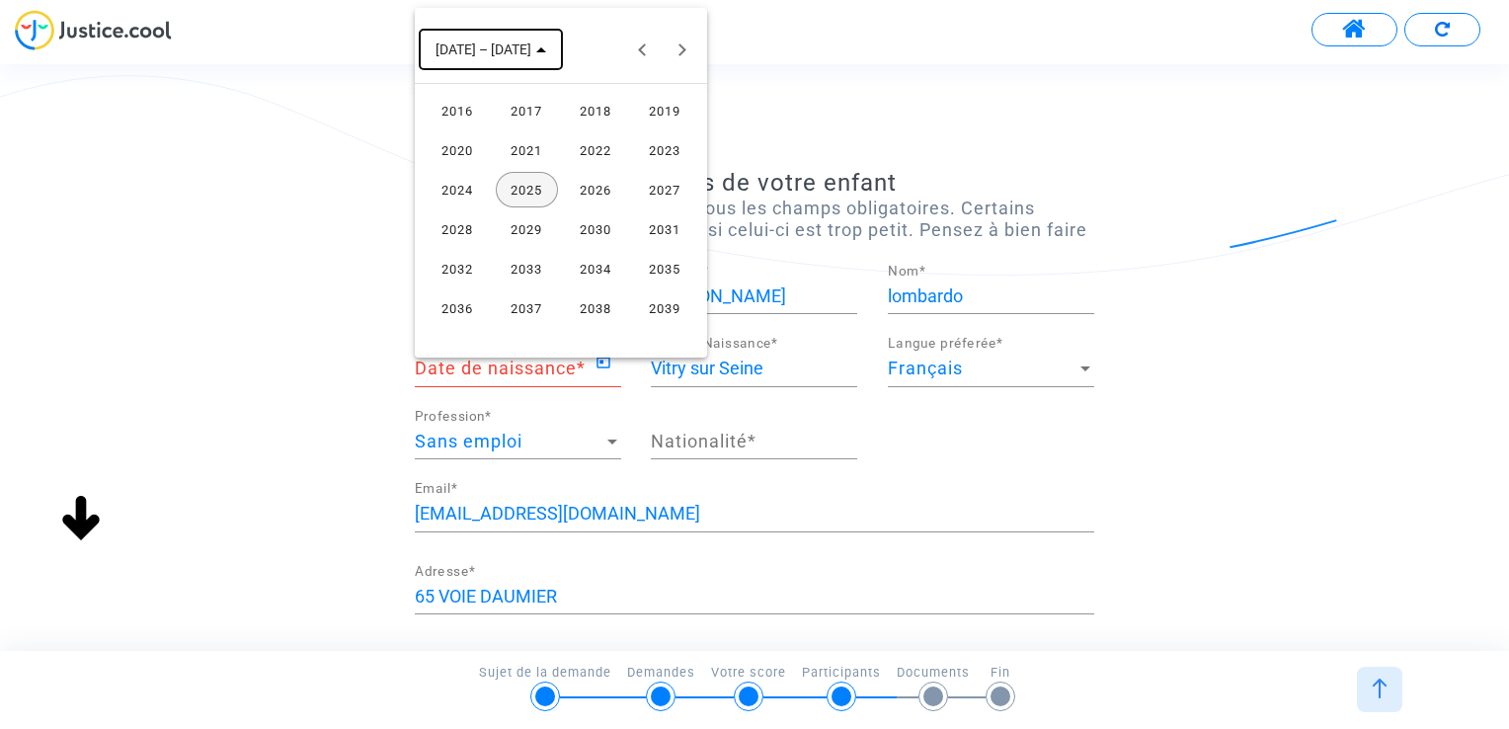
click at [536, 51] on polygon "Choose date" at bounding box center [541, 49] width 10 height 5
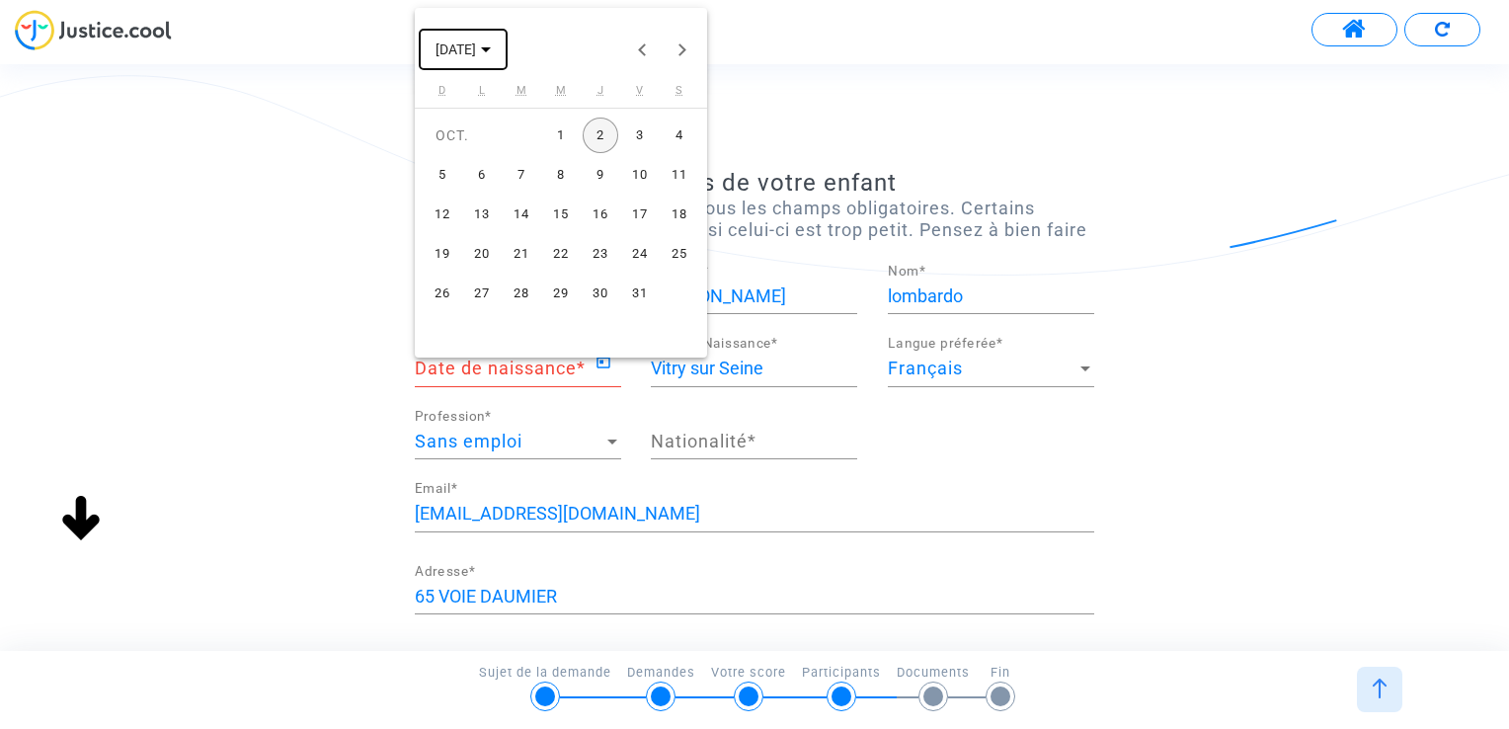
click at [507, 51] on button "[DATE]" at bounding box center [463, 50] width 87 height 40
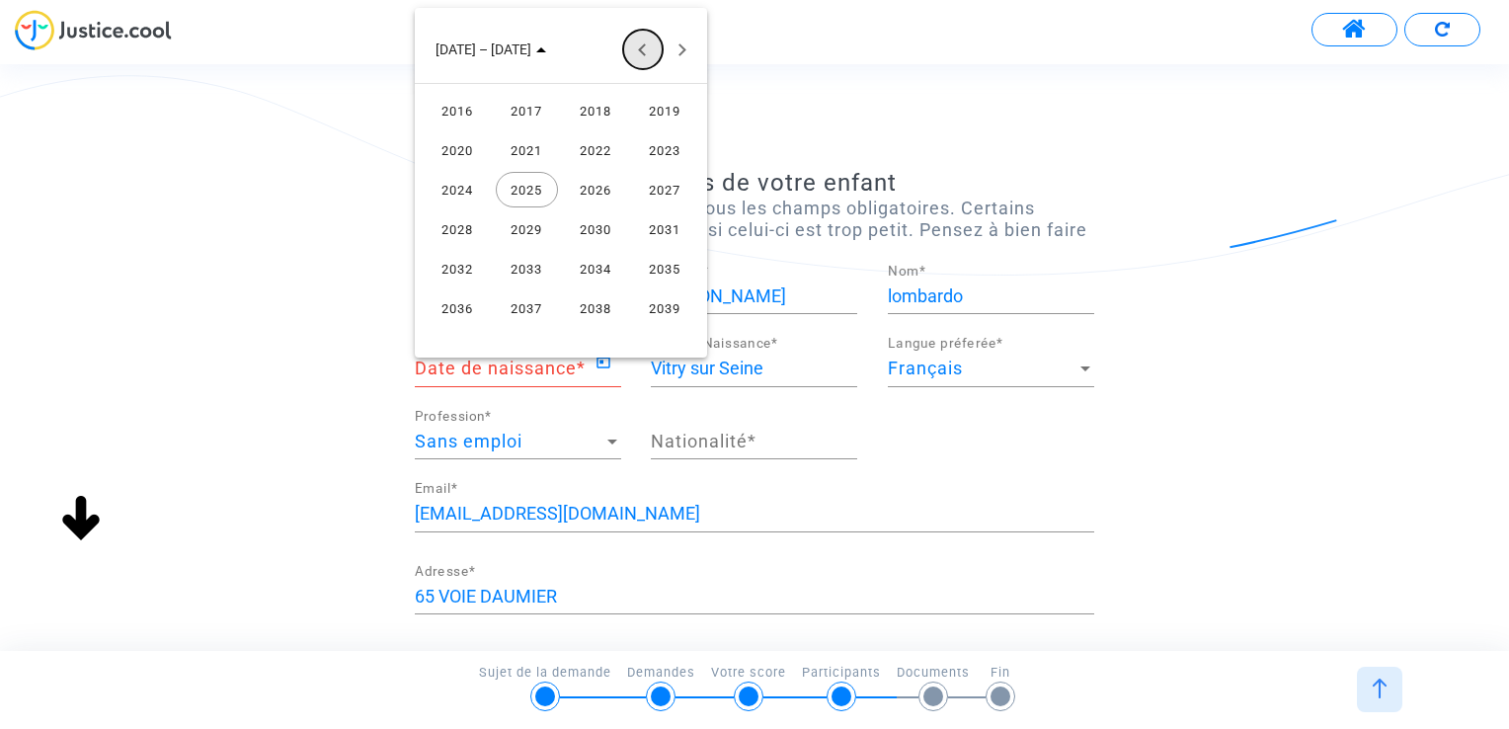
click at [651, 45] on button "Previous 24 years" at bounding box center [643, 50] width 40 height 40
click at [592, 265] on div "2010" at bounding box center [596, 269] width 62 height 36
click at [447, 184] on div "MAI" at bounding box center [458, 190] width 62 height 36
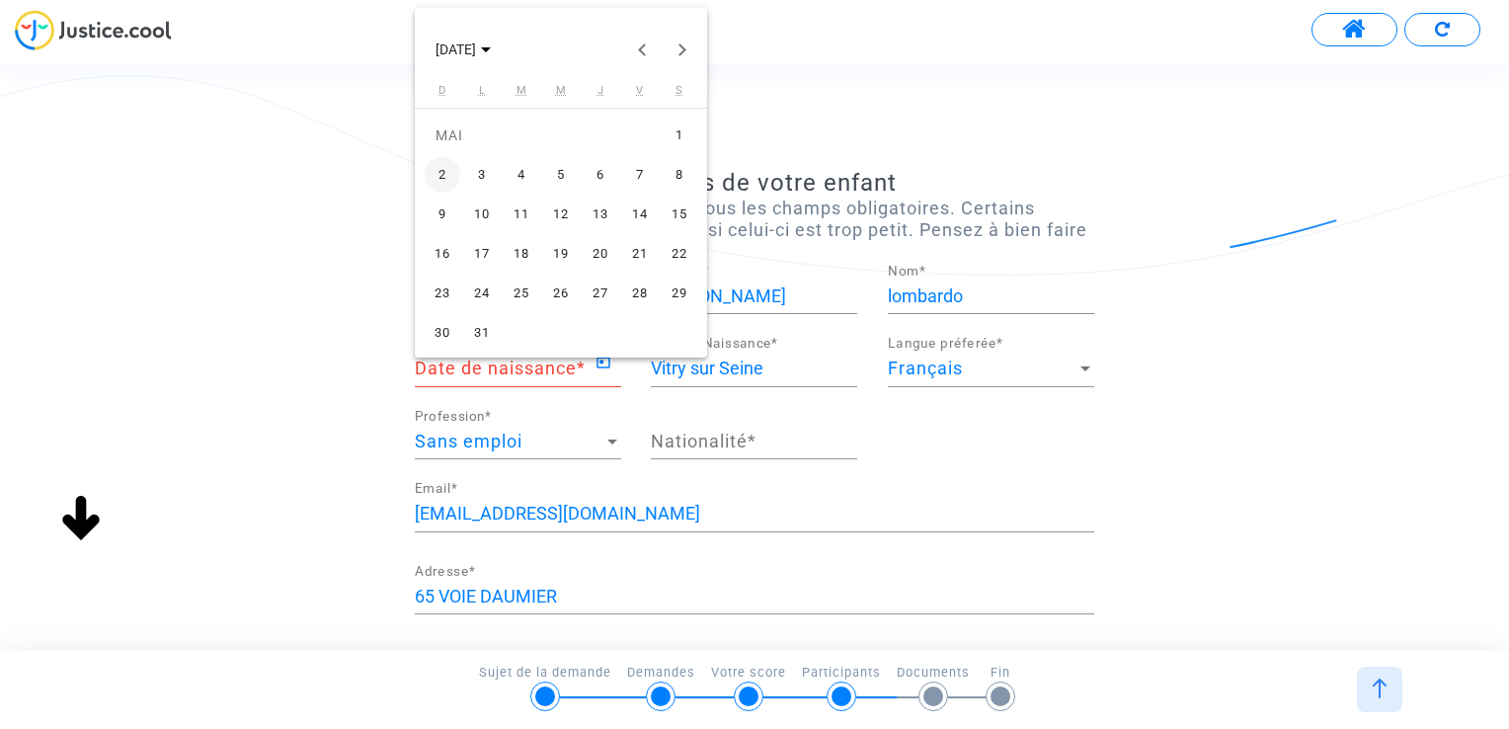
click at [529, 284] on div "25" at bounding box center [522, 294] width 36 height 36
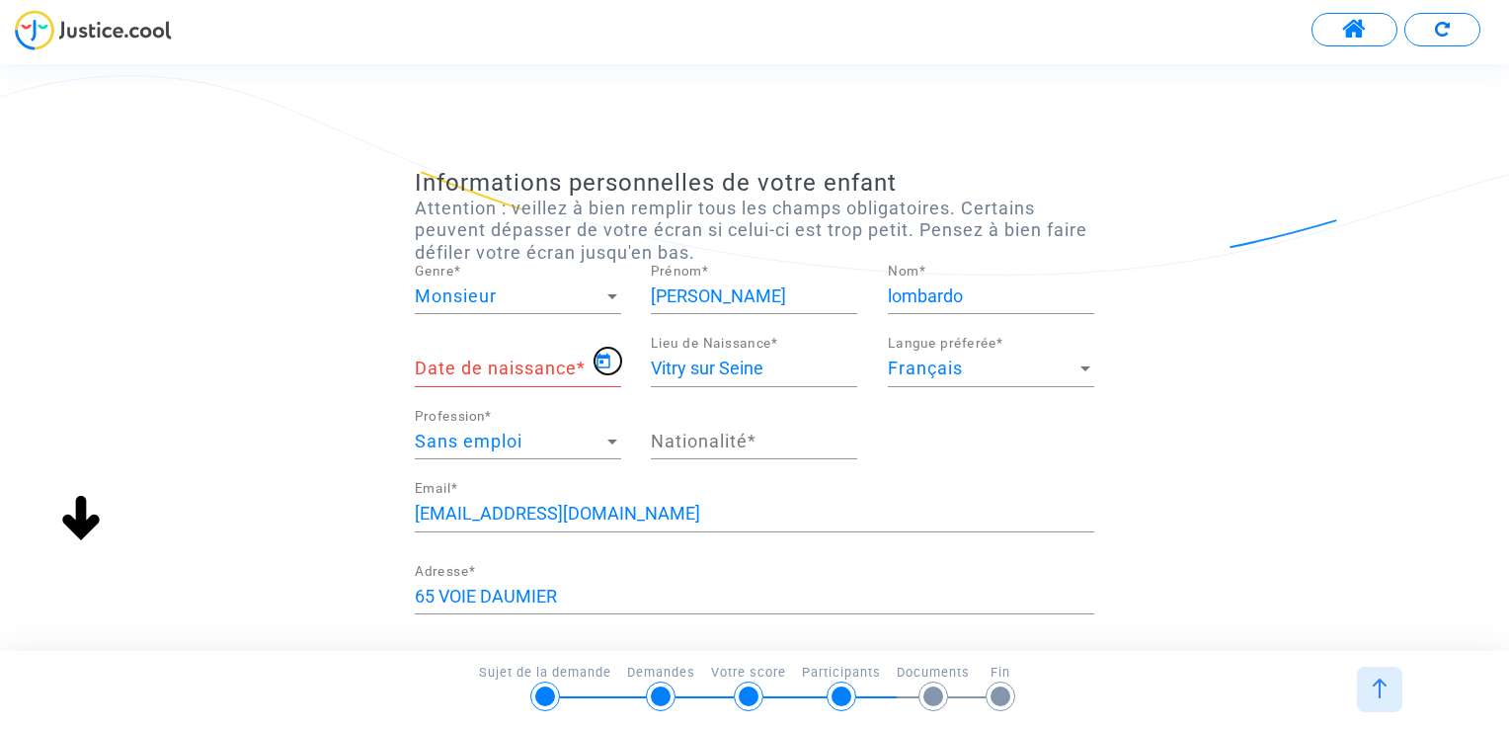
type input "[DATE]"
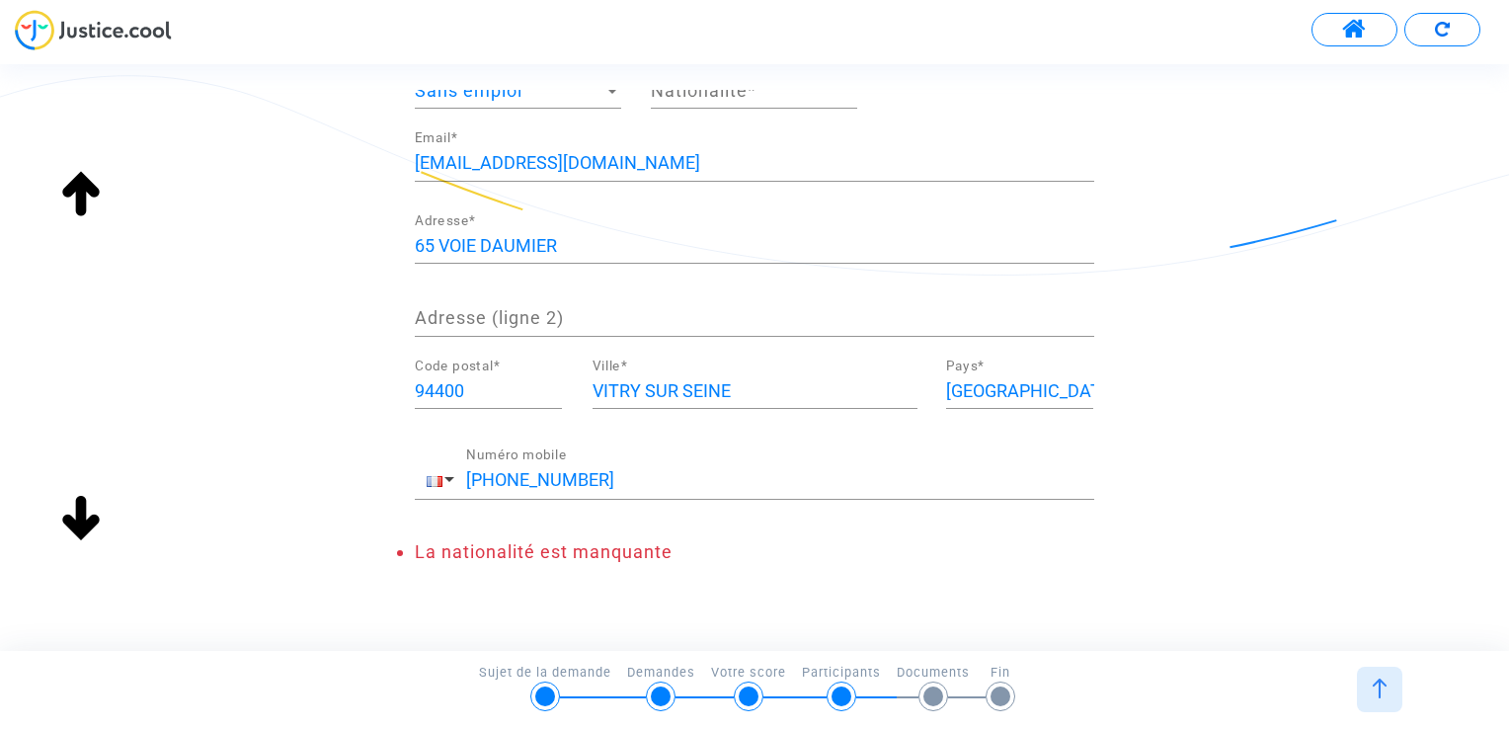
scroll to position [388, 0]
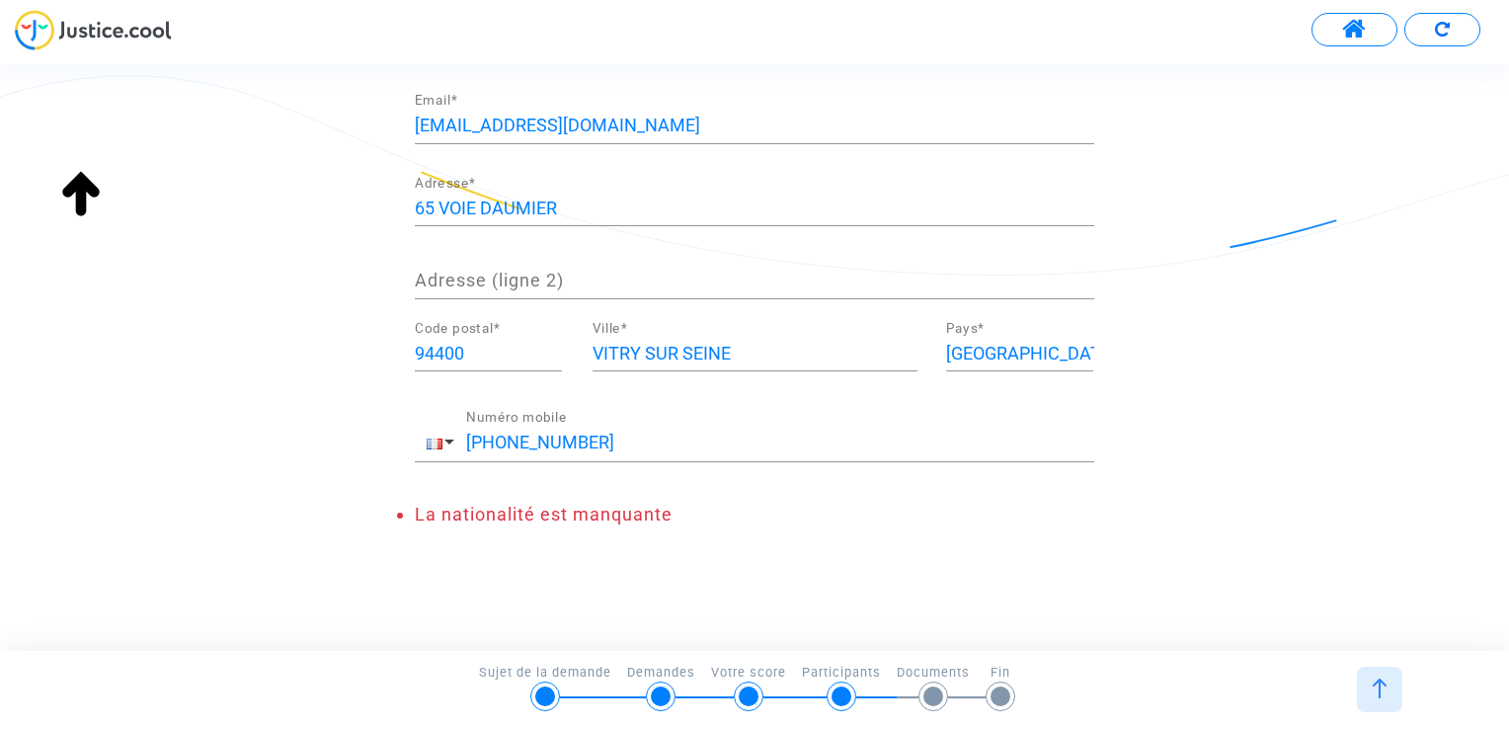
click at [905, 454] on div "[PHONE_NUMBER] Numéro mobile" at bounding box center [780, 436] width 628 height 50
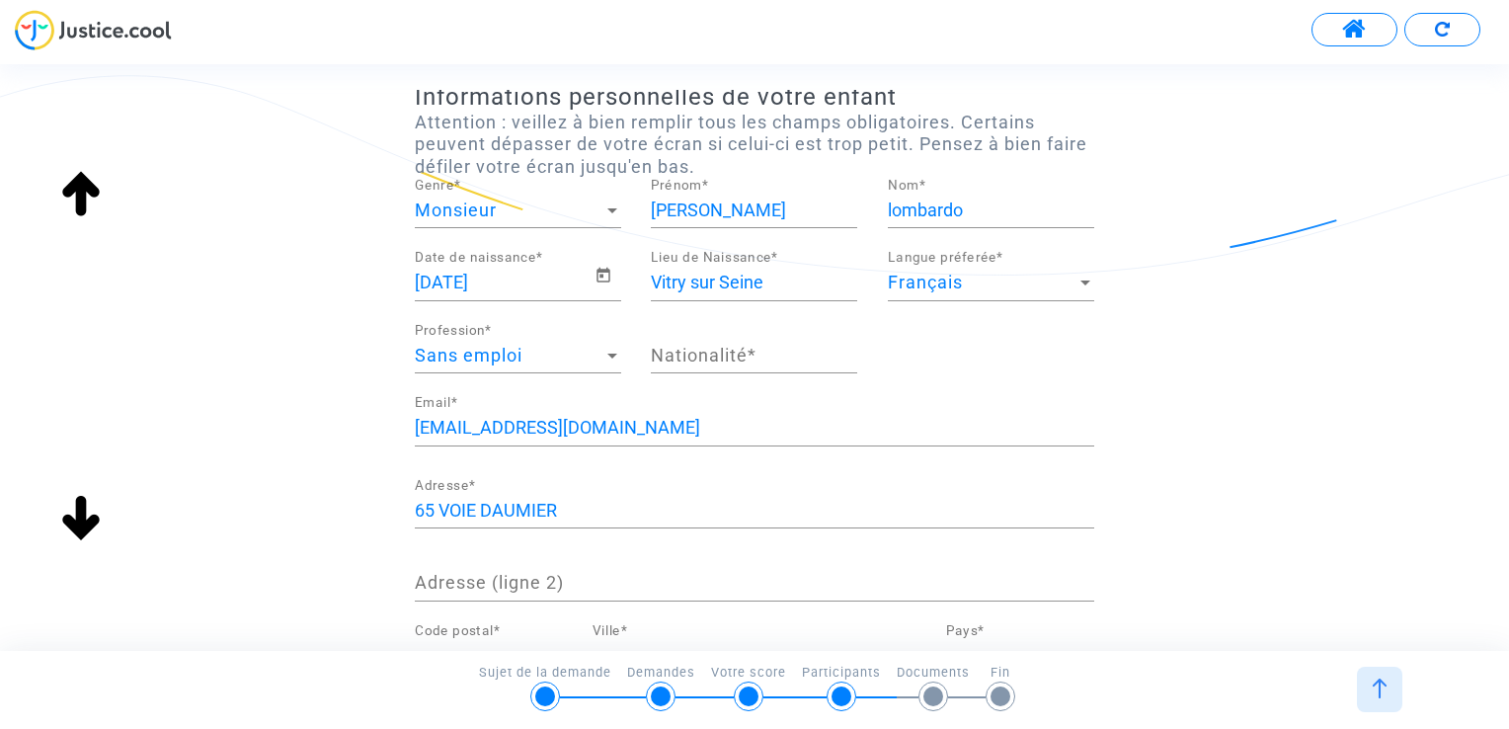
scroll to position [0, 0]
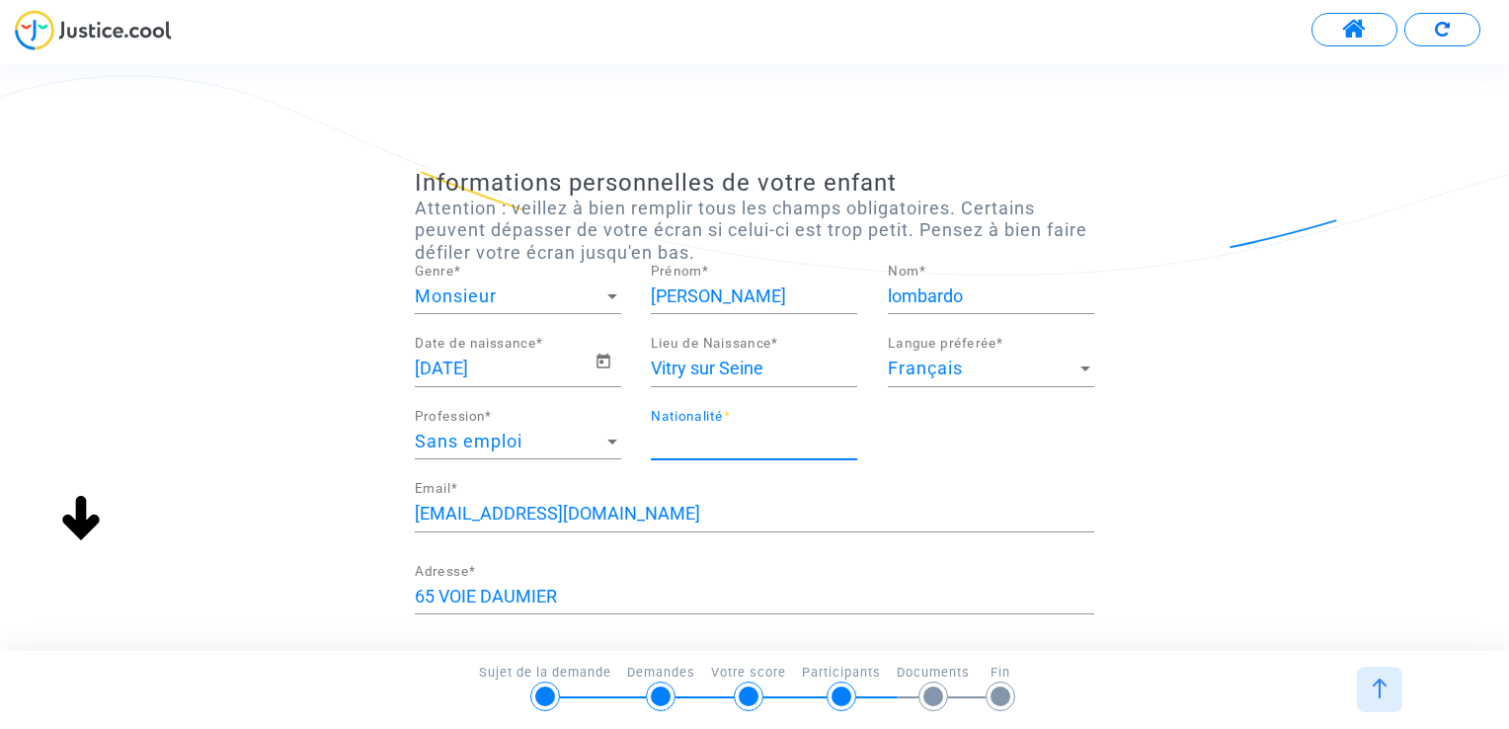
click at [778, 448] on input "Nationalité *" at bounding box center [754, 442] width 206 height 20
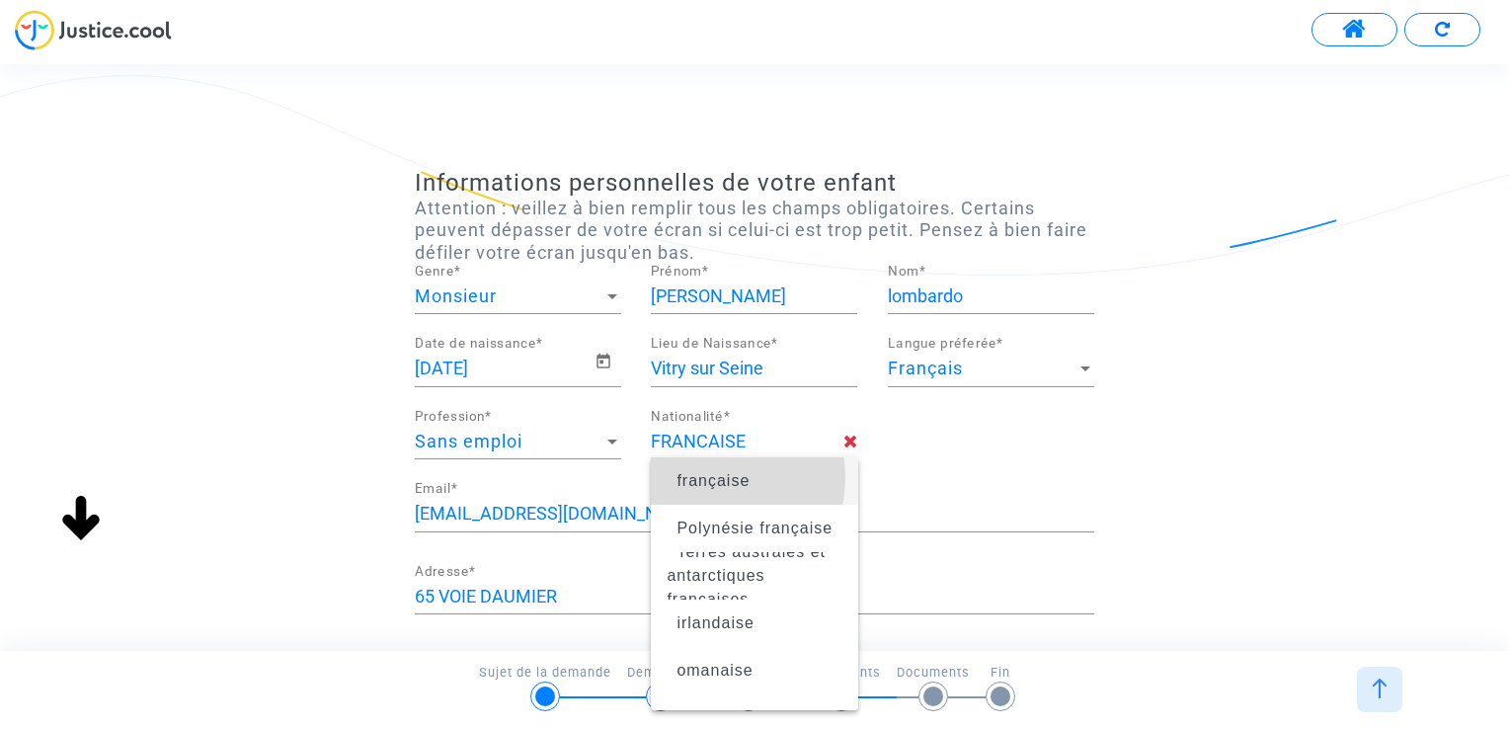
click at [707, 477] on span "française" at bounding box center [713, 480] width 73 height 17
type input "française"
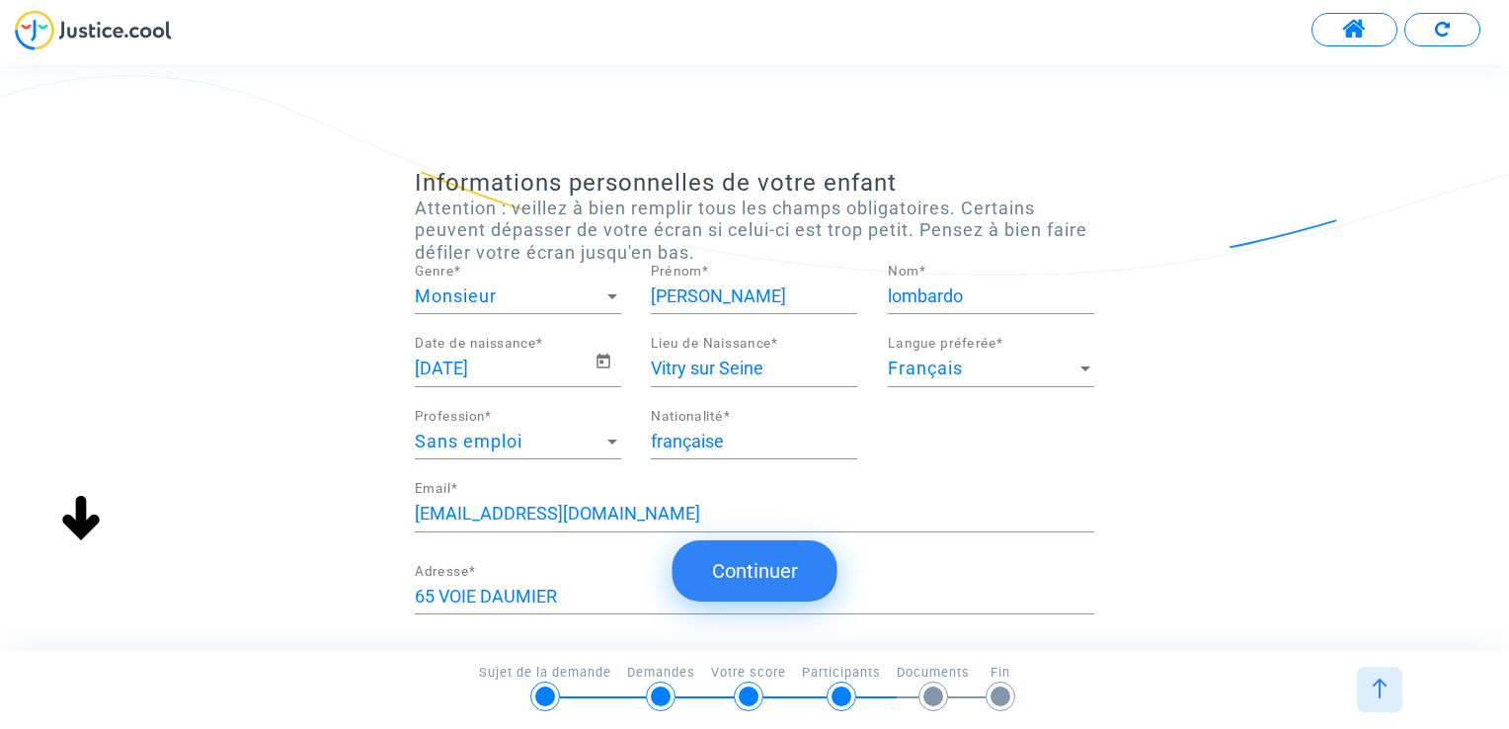
click at [747, 566] on button "Continuer" at bounding box center [755, 570] width 165 height 61
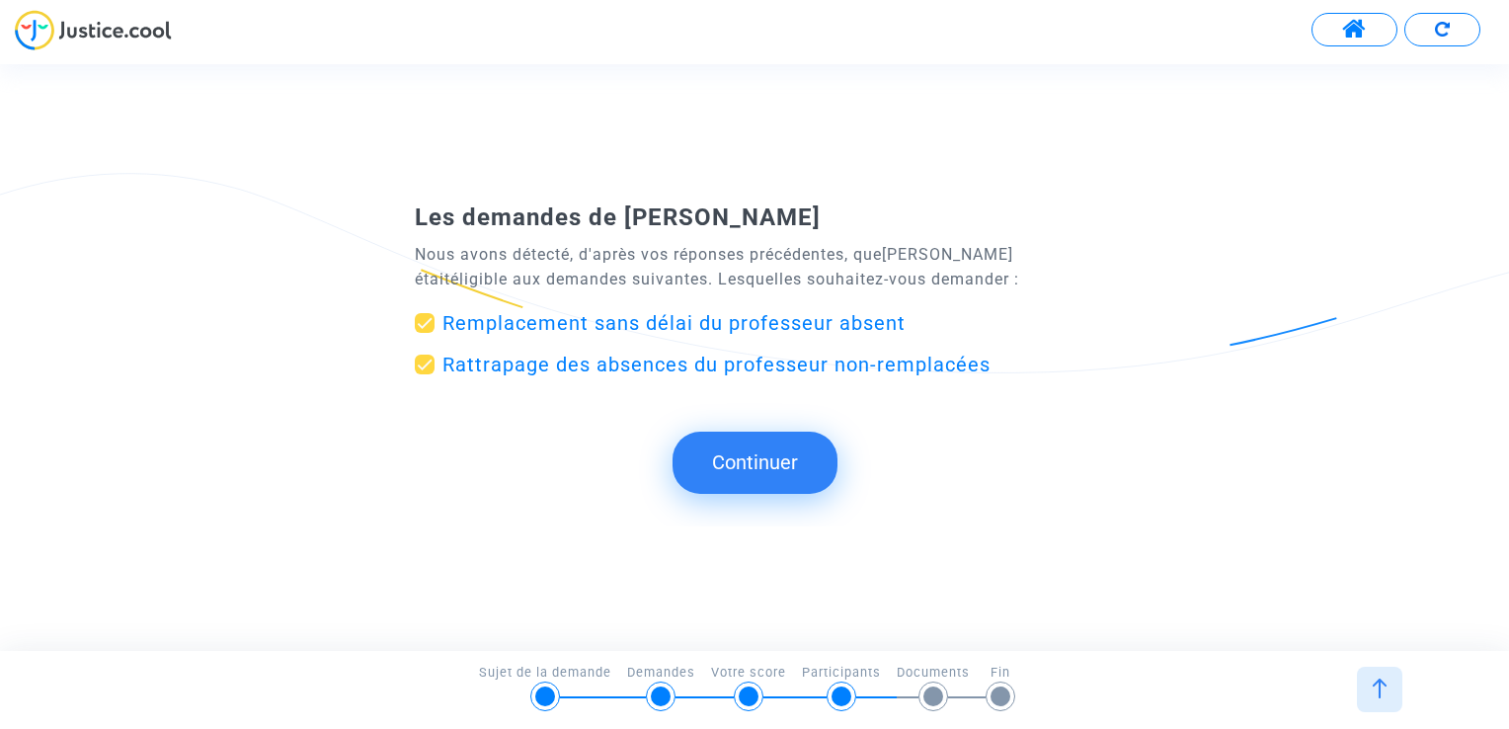
click at [733, 443] on button "Continuer" at bounding box center [755, 462] width 165 height 61
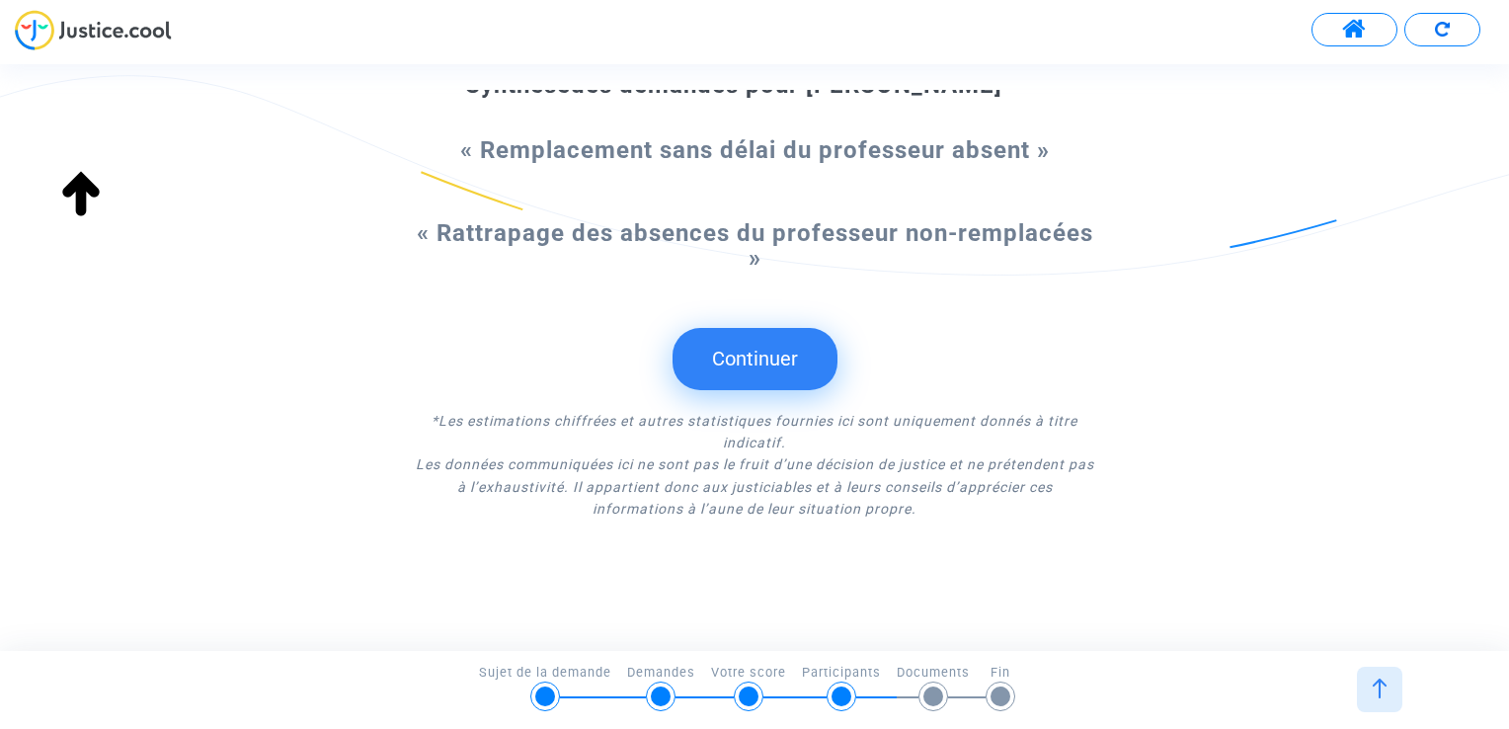
scroll to position [79, 0]
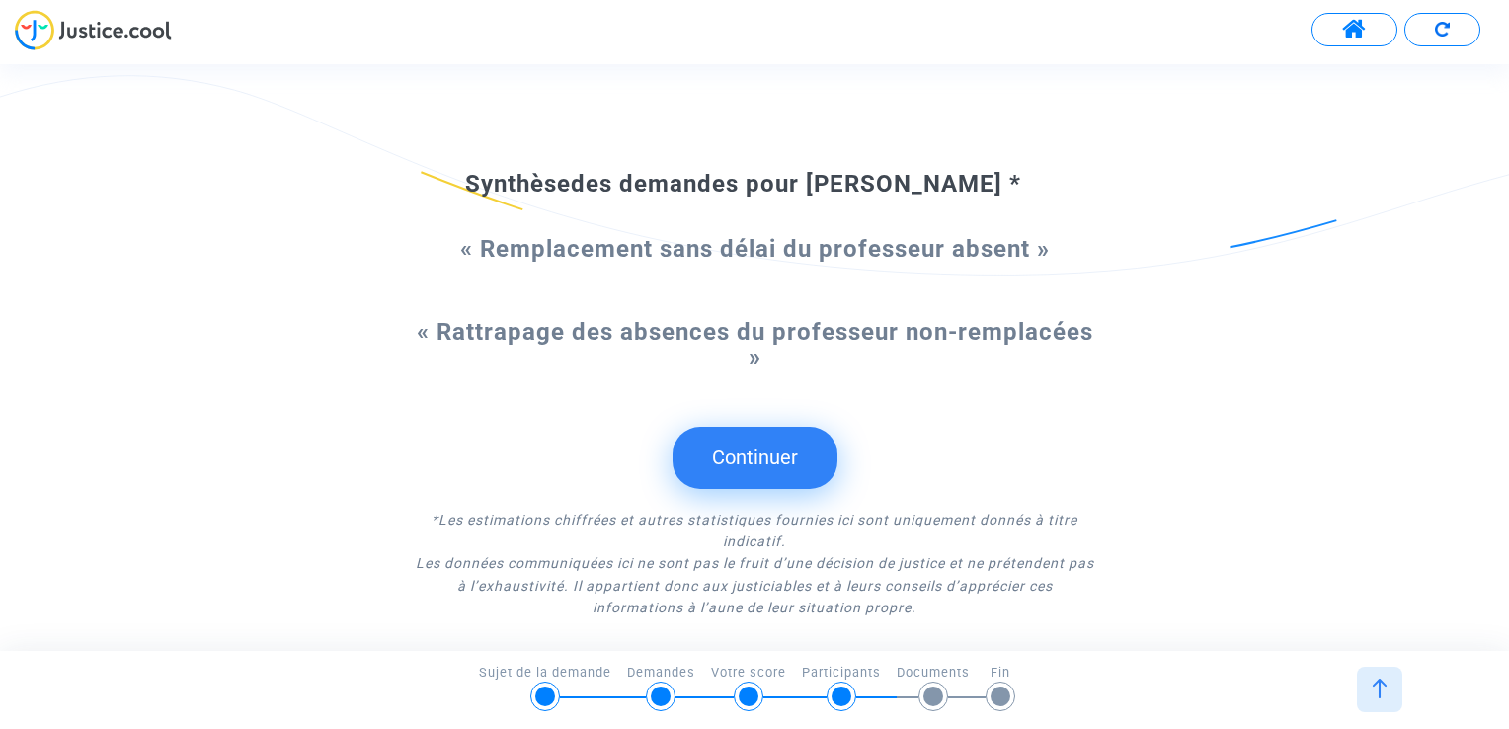
click at [793, 446] on button "Continuer" at bounding box center [755, 457] width 165 height 61
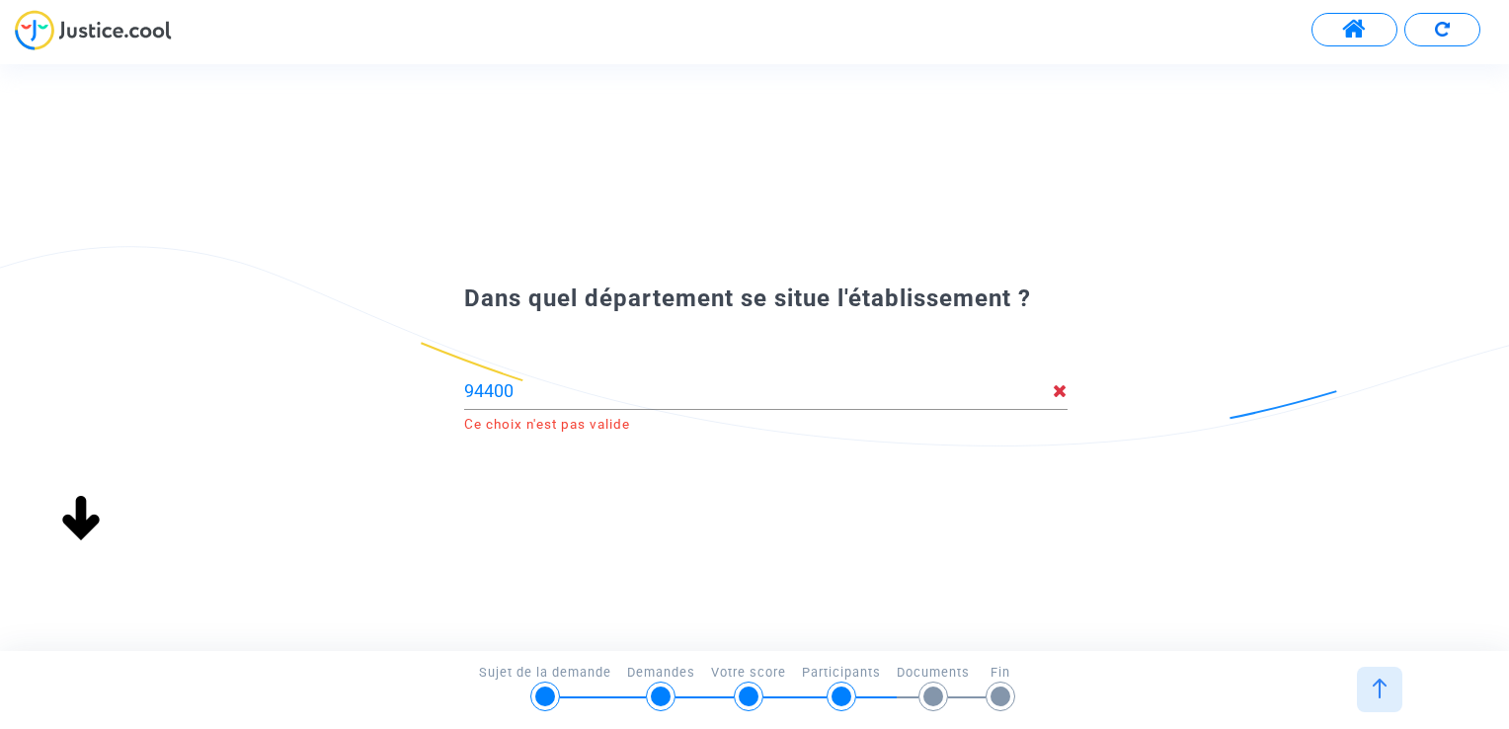
click at [602, 404] on div "94400" at bounding box center [758, 385] width 589 height 50
drag, startPoint x: 549, startPoint y: 400, endPoint x: 371, endPoint y: 393, distance: 177.9
click at [371, 393] on div "Dans quel département se situe l'établissement ? 94400 Ce choix n'est pas valide" at bounding box center [754, 358] width 1509 height 164
type input "[GEOGRAPHIC_DATA]"
drag, startPoint x: 672, startPoint y: 397, endPoint x: 303, endPoint y: 380, distance: 368.8
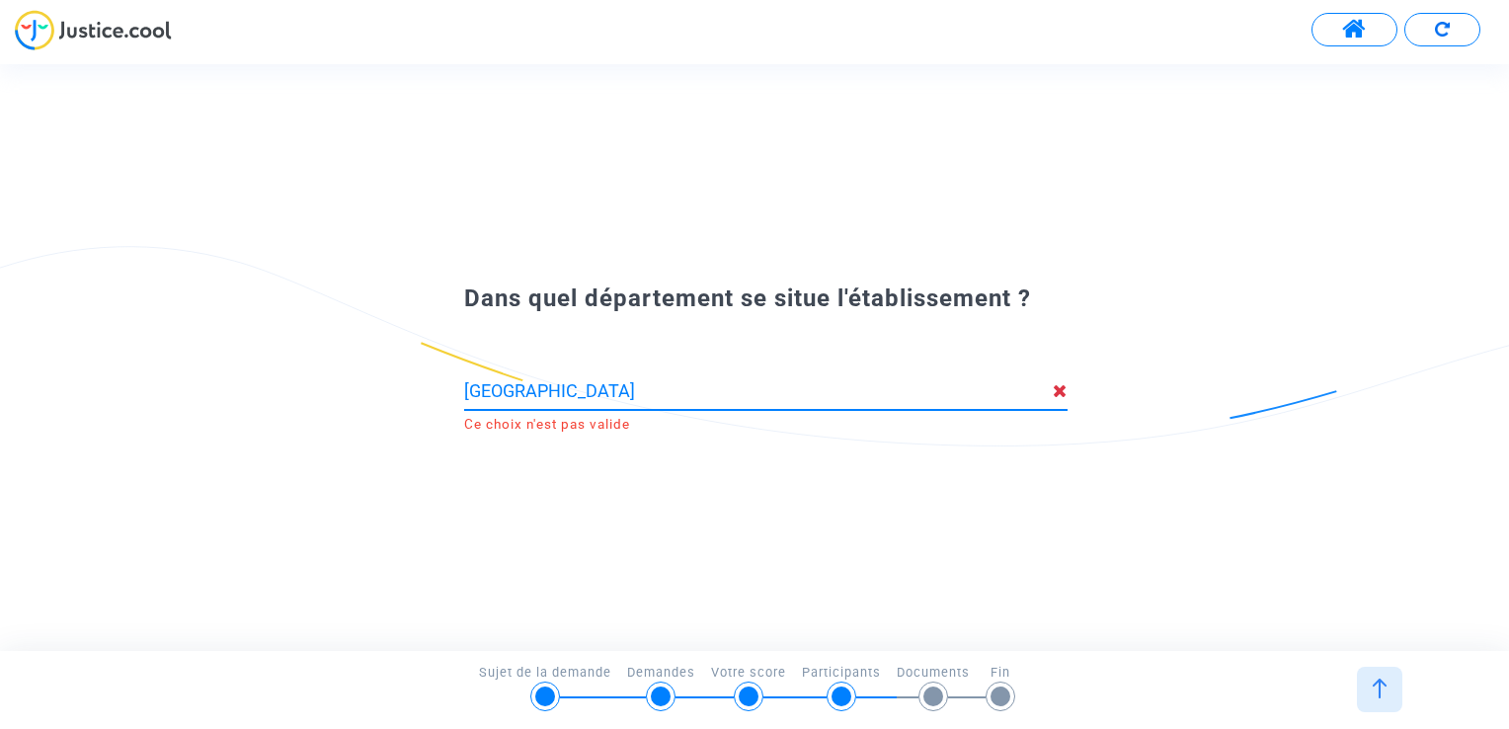
click at [303, 380] on div "Dans quel département se situe l'établissement ? [GEOGRAPHIC_DATA] Ce choix n'e…" at bounding box center [754, 358] width 1509 height 164
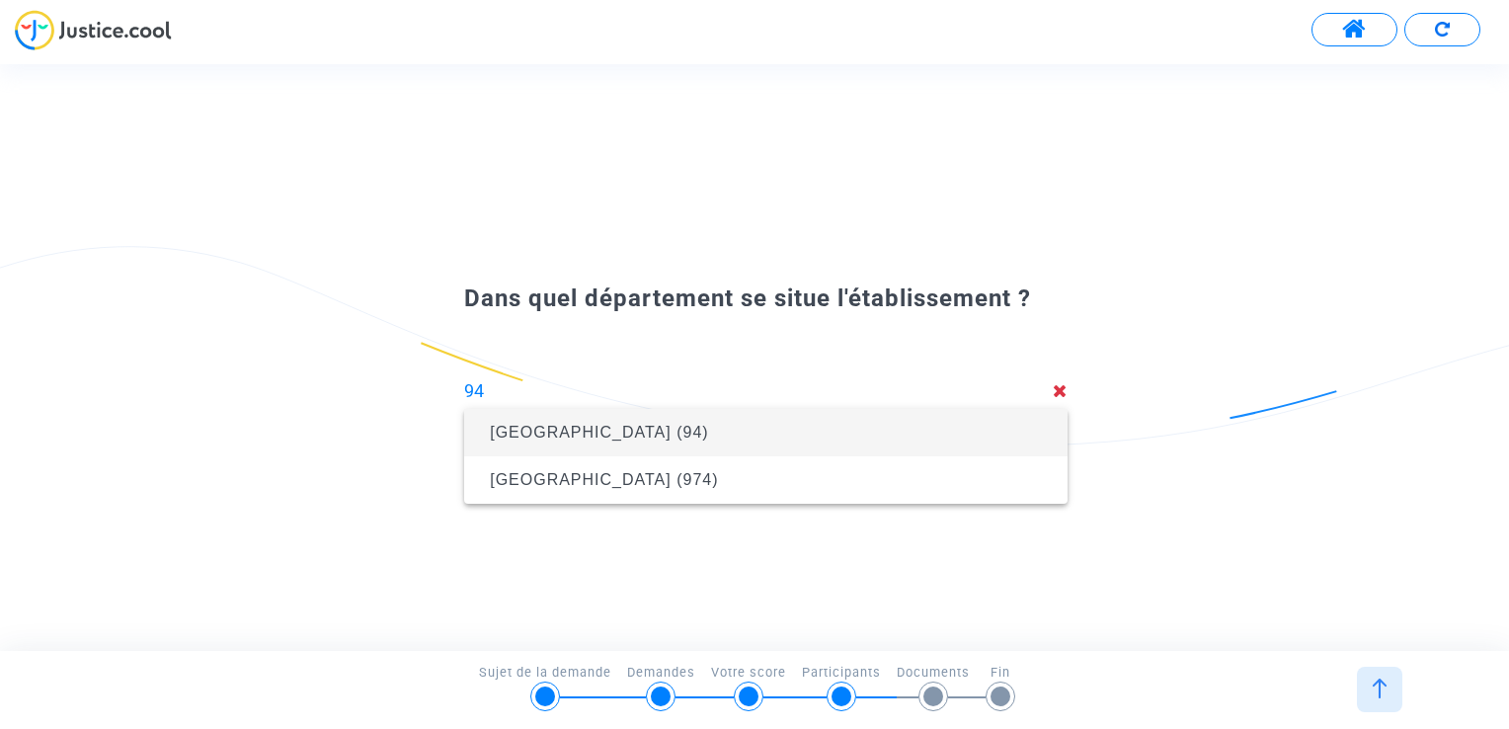
click at [668, 431] on span "[GEOGRAPHIC_DATA] (94)" at bounding box center [766, 432] width 572 height 55
type input "[GEOGRAPHIC_DATA] (94)"
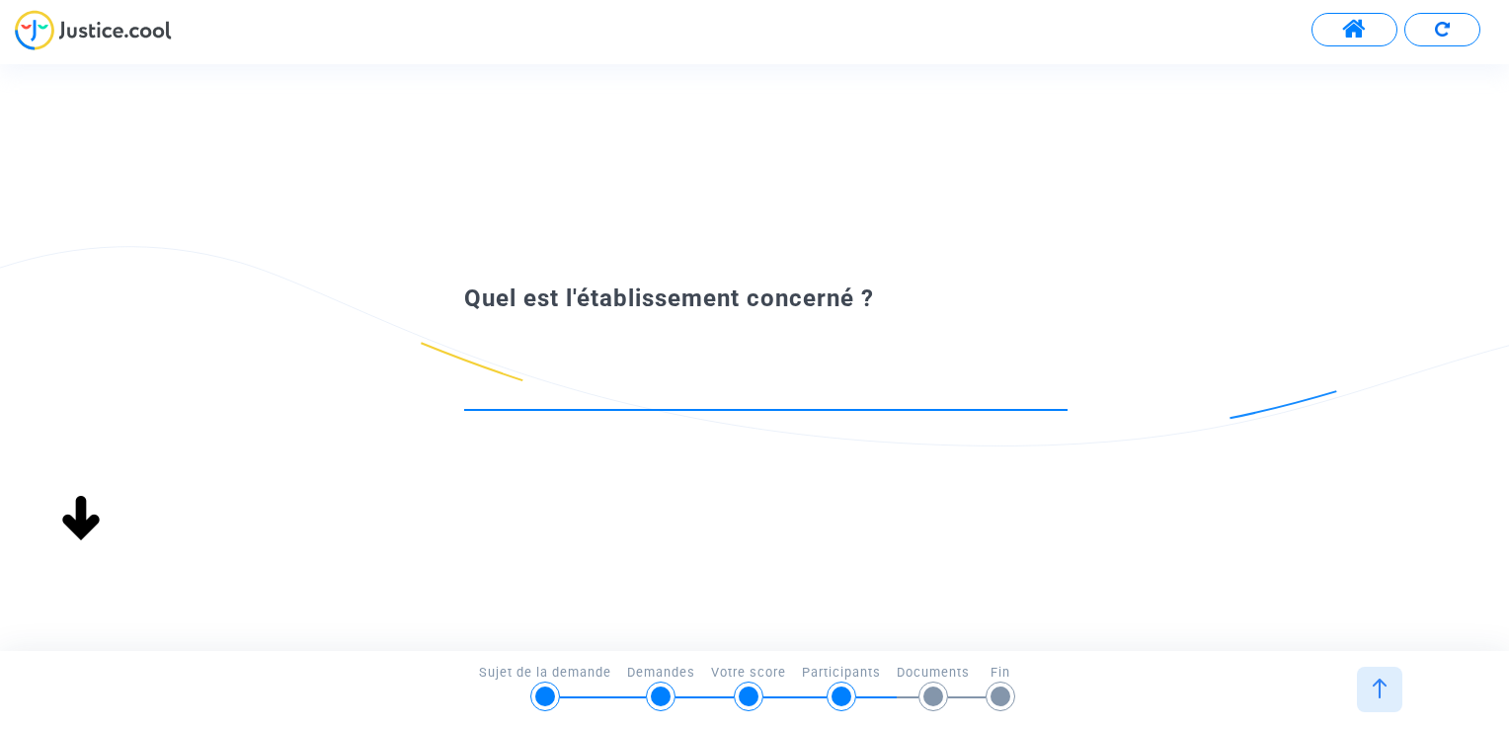
scroll to position [0, 0]
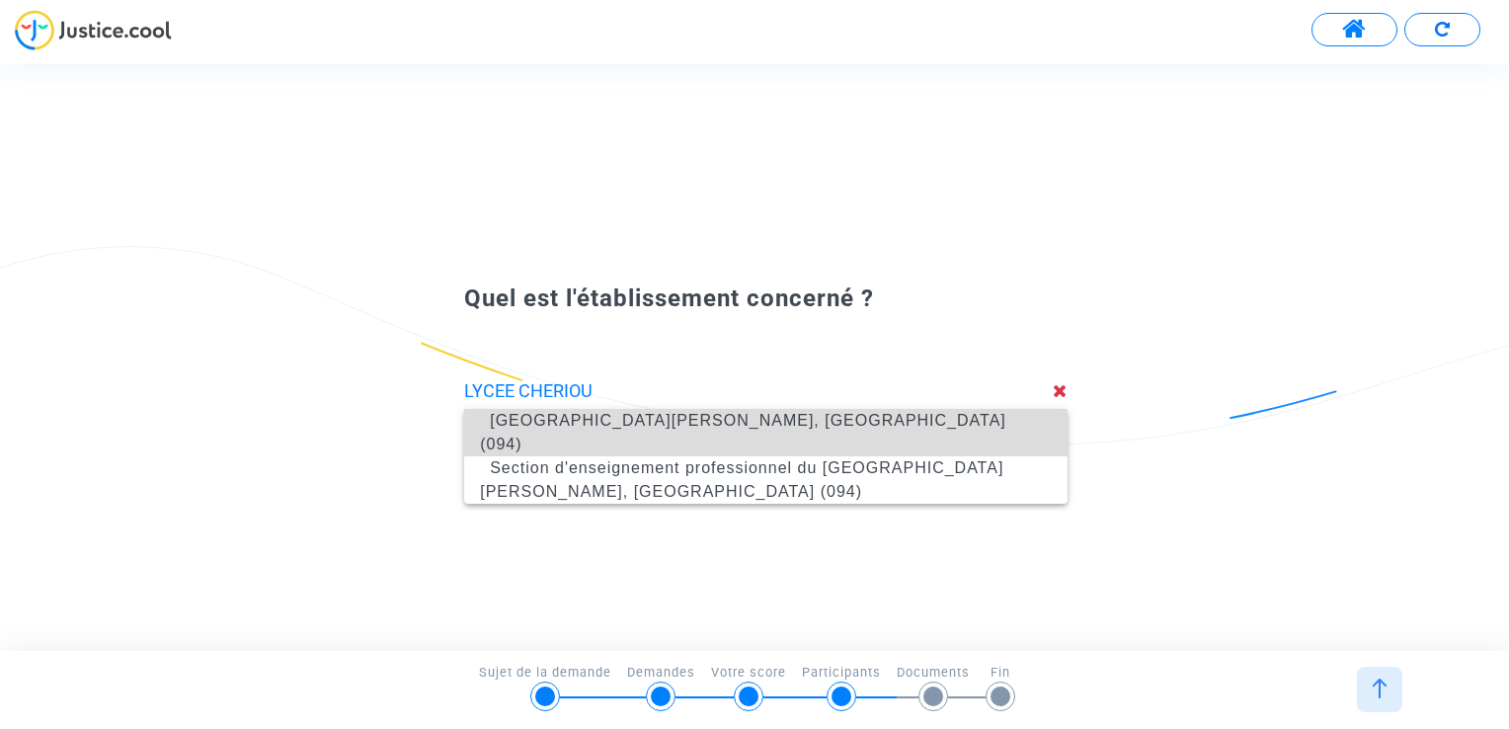
click at [641, 444] on span "[GEOGRAPHIC_DATA][PERSON_NAME], [GEOGRAPHIC_DATA] (094)" at bounding box center [766, 432] width 572 height 79
type input "[GEOGRAPHIC_DATA][PERSON_NAME], [GEOGRAPHIC_DATA] (094)"
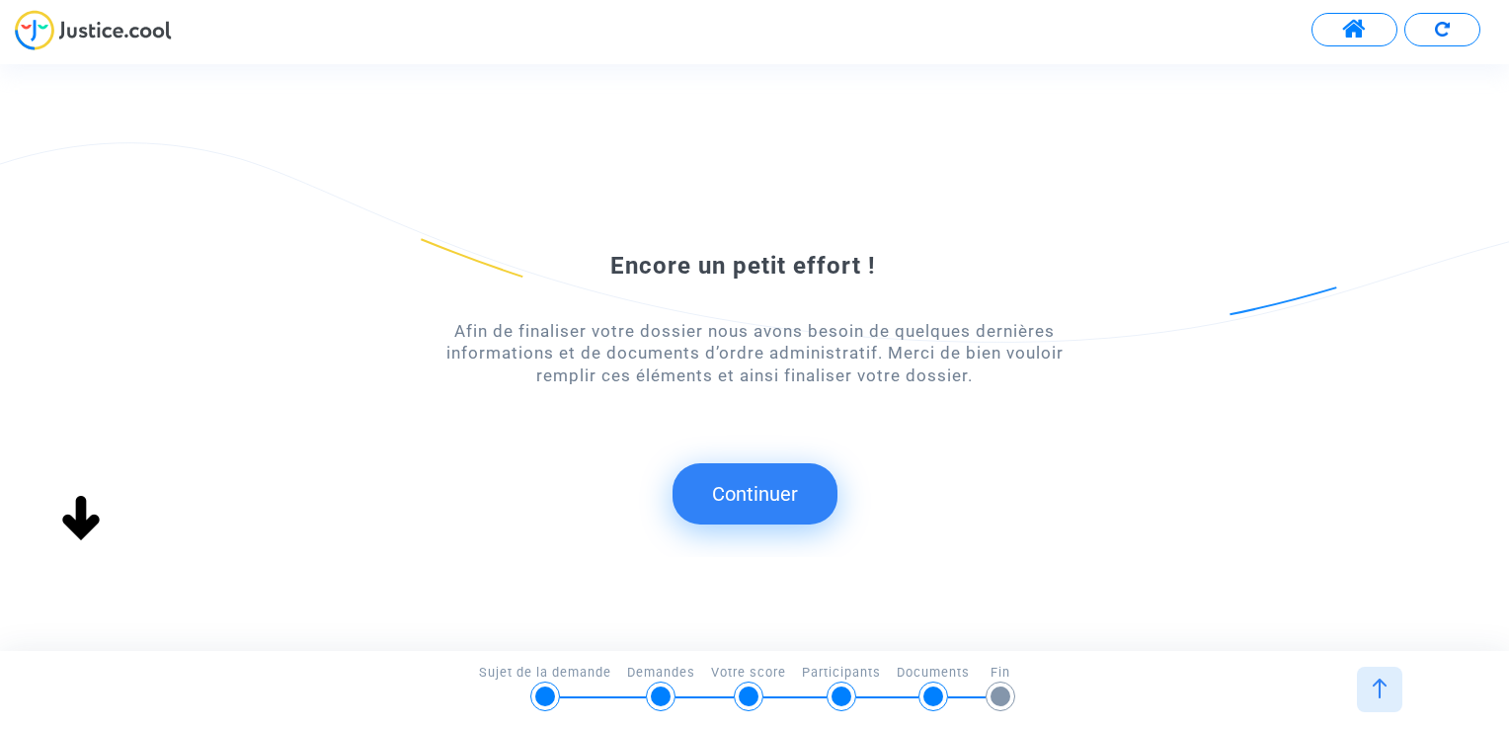
click at [737, 489] on button "Continuer" at bounding box center [755, 493] width 165 height 61
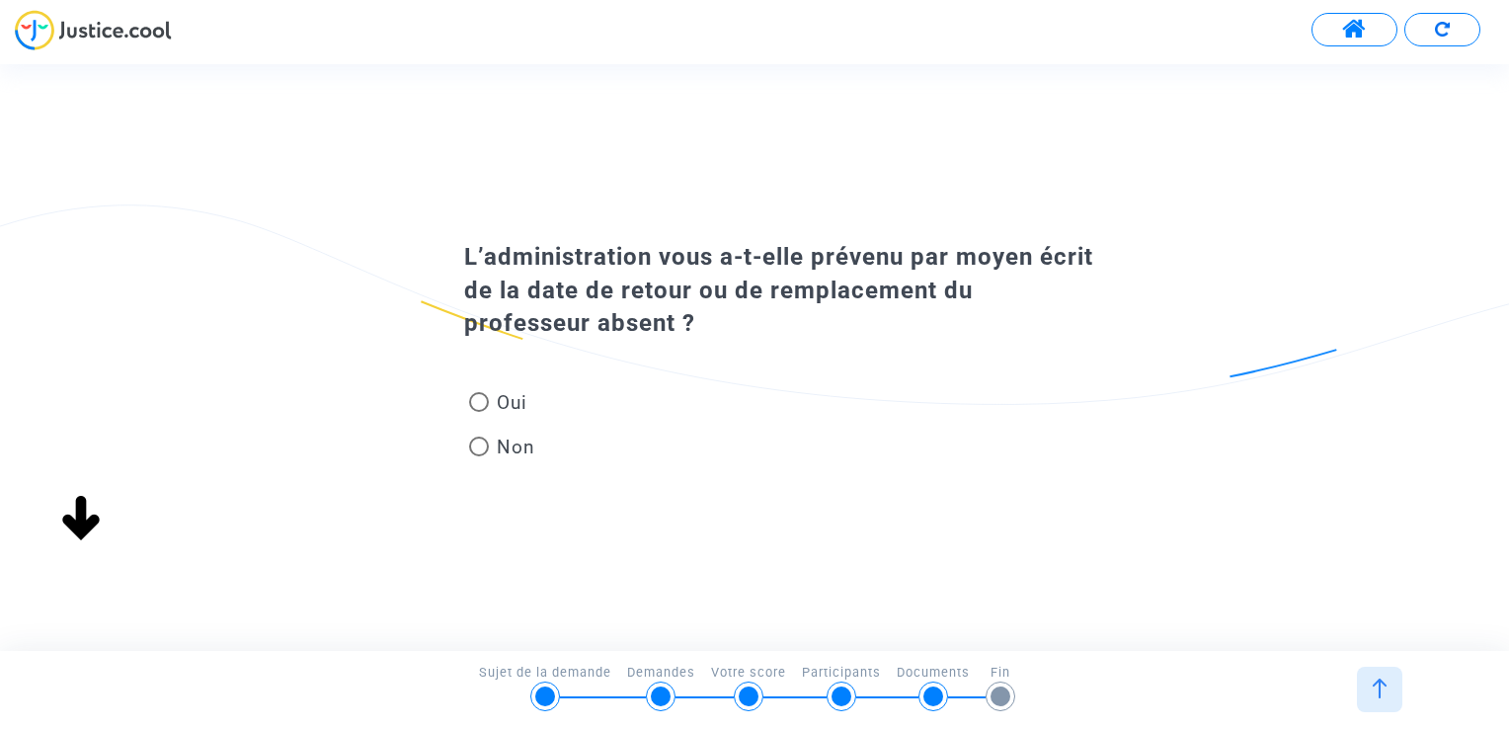
click at [485, 396] on span at bounding box center [479, 402] width 20 height 20
click at [479, 412] on input "Oui" at bounding box center [478, 412] width 1 height 1
radio input "true"
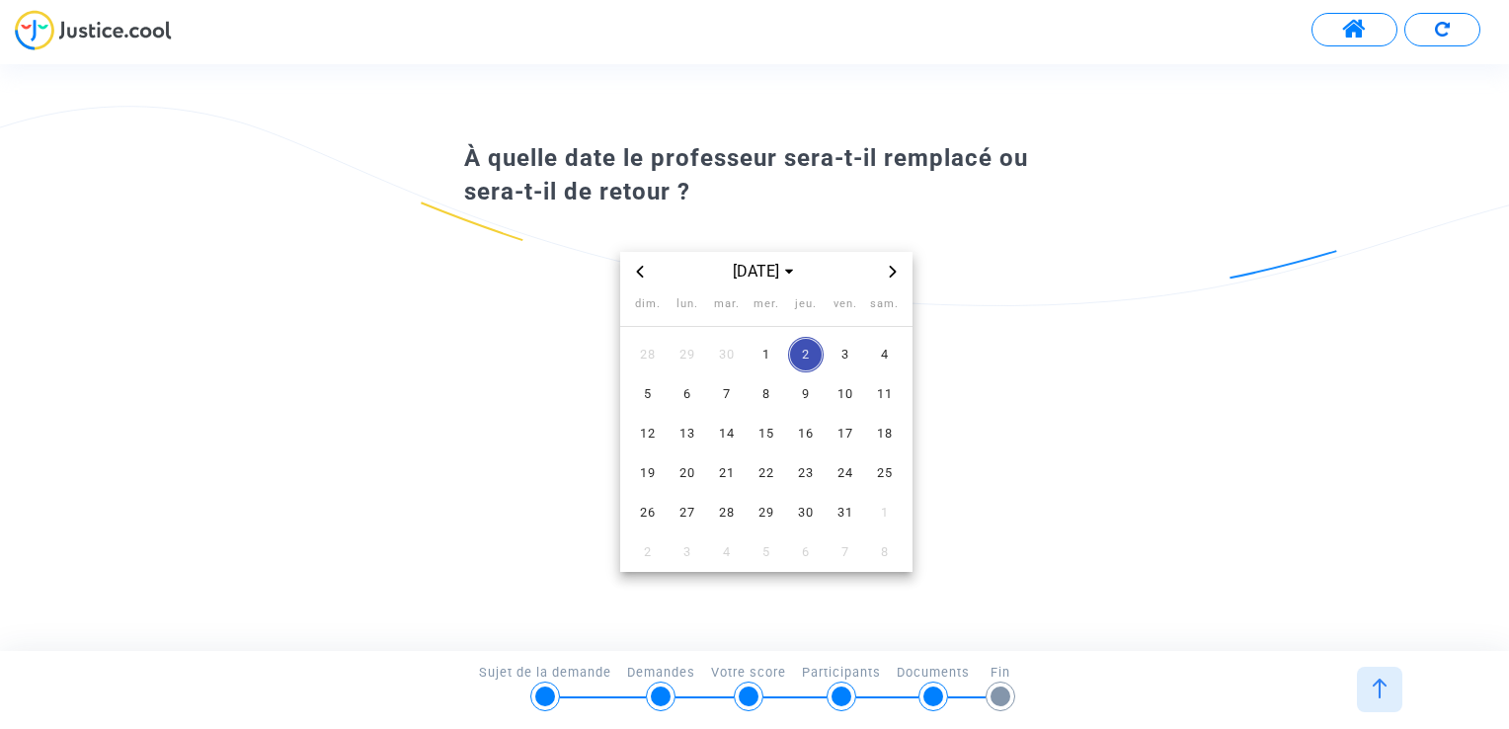
click at [968, 488] on div "[DATE] dim. lun. mar. mer. jeu. ven. sam. 28 29 30 1 2 3 4 5 6 7 8 9 10 11 12 1…" at bounding box center [765, 412] width 603 height 320
click at [894, 263] on span "Next month" at bounding box center [893, 272] width 24 height 24
click at [648, 265] on span "Previous month" at bounding box center [640, 272] width 24 height 24
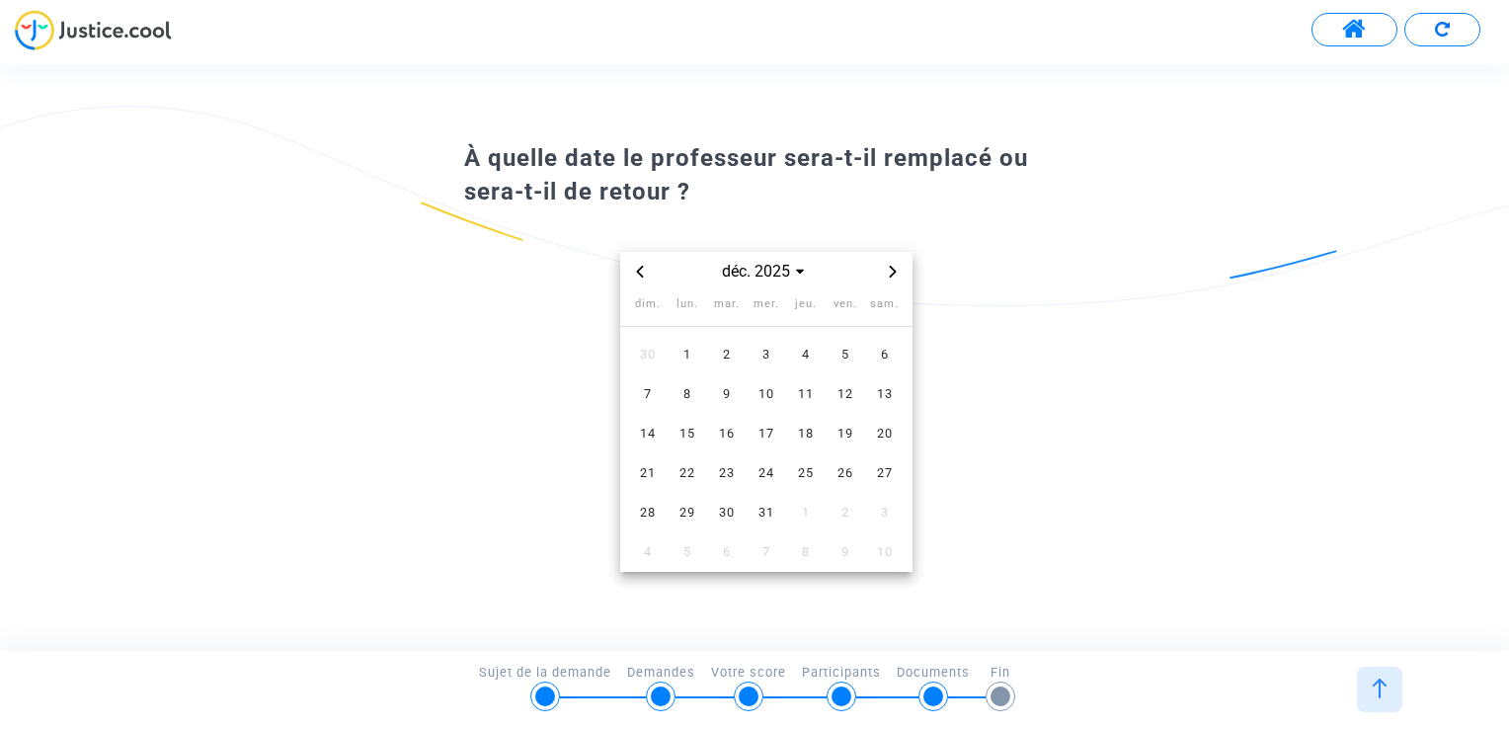
click at [895, 275] on icon "Next month" at bounding box center [893, 272] width 12 height 12
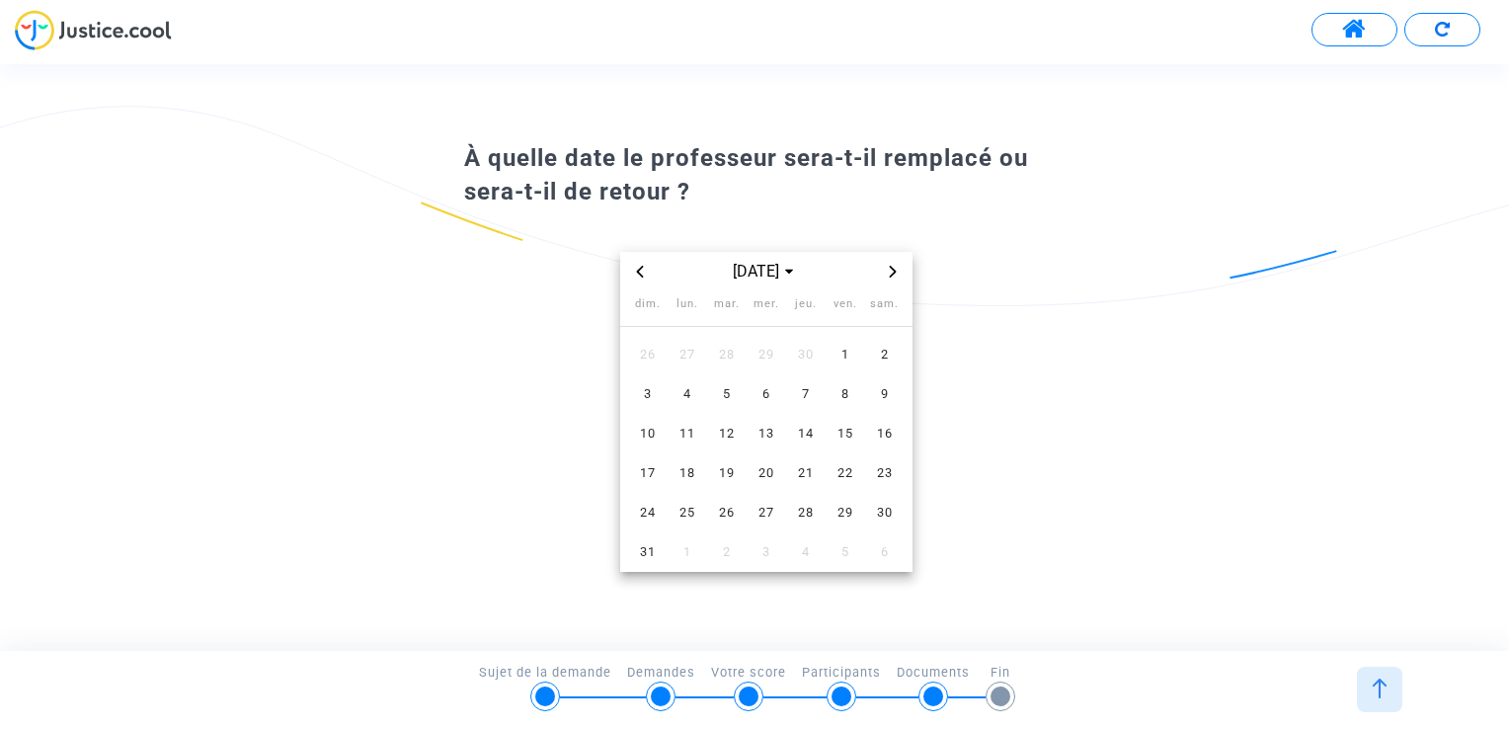
click at [895, 275] on icon "Next month" at bounding box center [893, 272] width 12 height 12
click at [639, 276] on icon "Previous month" at bounding box center [640, 272] width 12 height 12
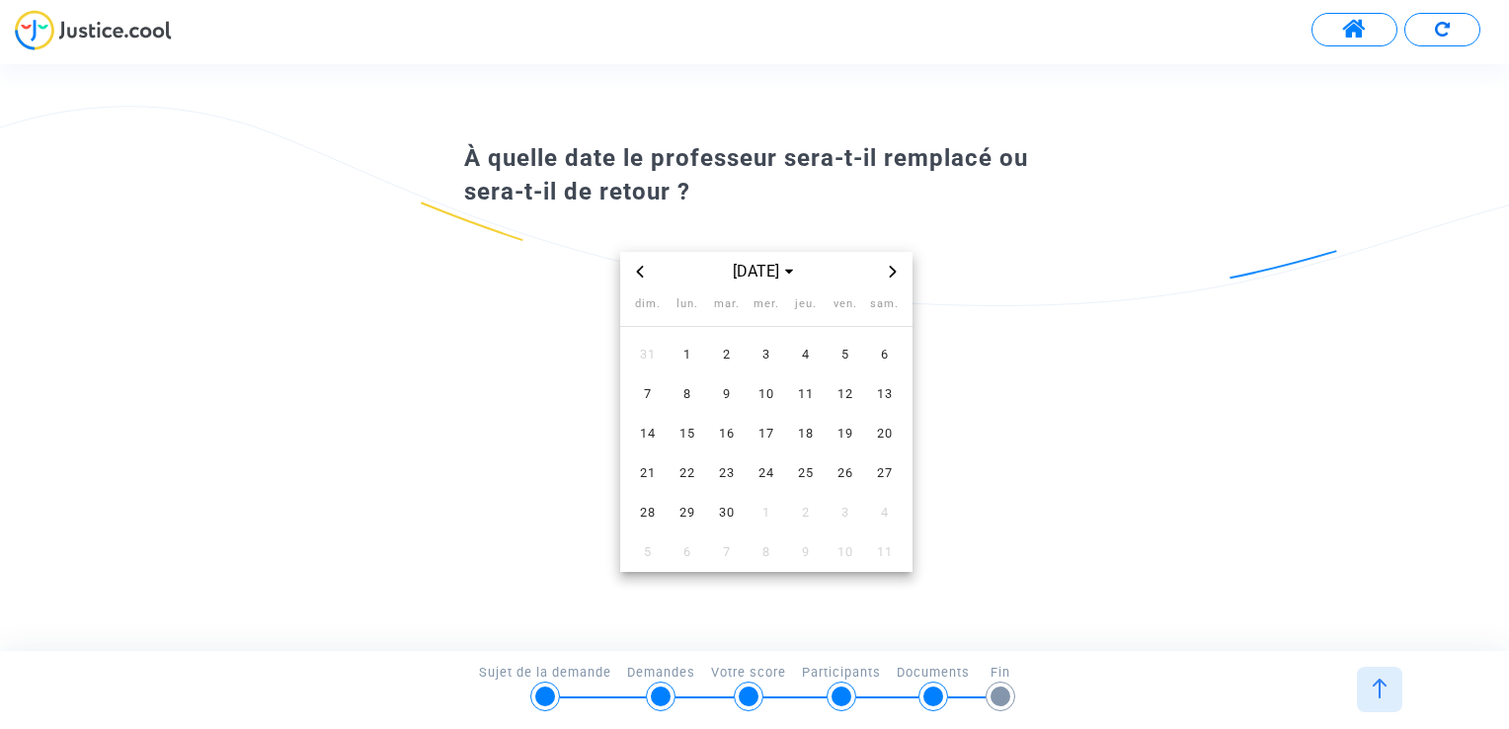
click at [639, 276] on icon "Previous month" at bounding box center [640, 272] width 12 height 12
click at [891, 266] on icon "Next month" at bounding box center [893, 272] width 12 height 12
click at [718, 510] on span "30" at bounding box center [727, 513] width 36 height 36
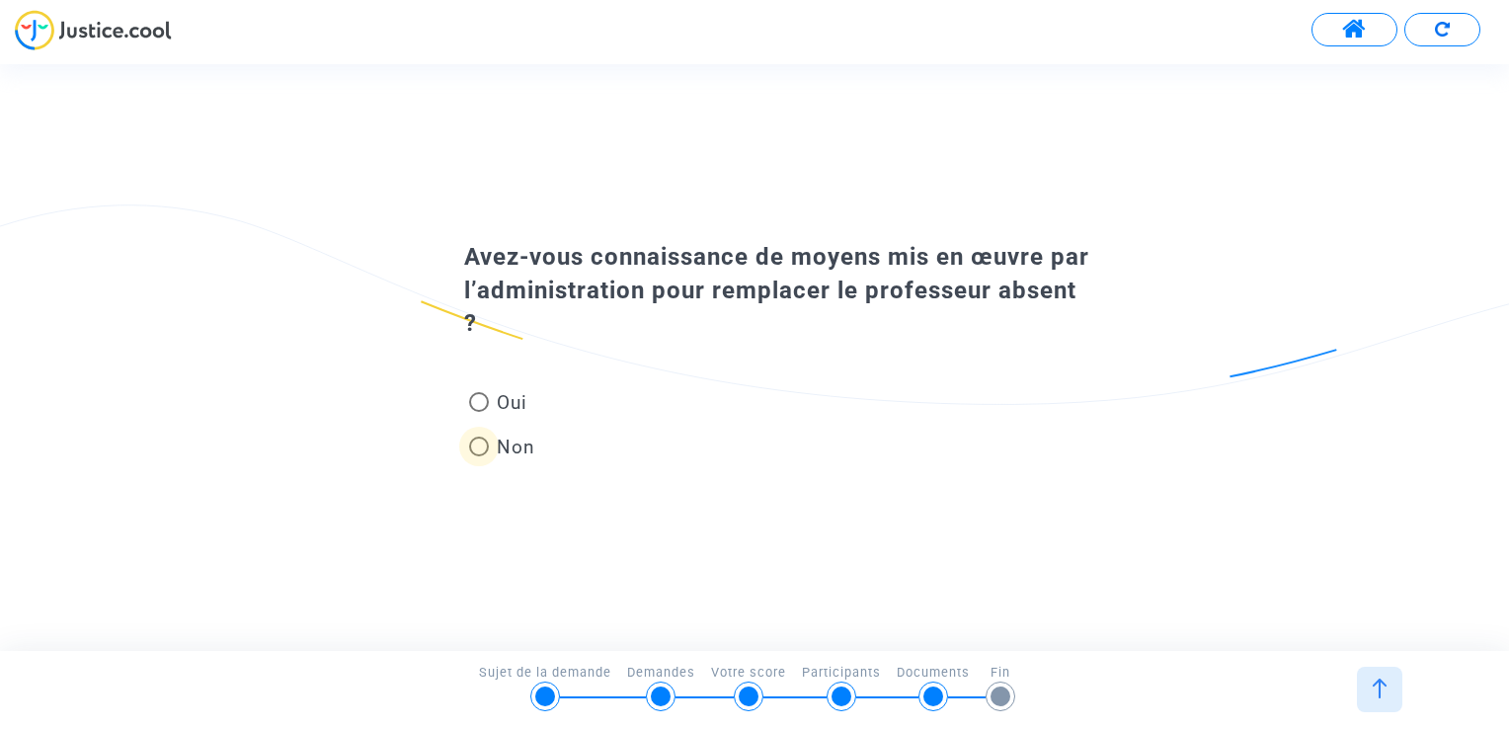
click at [483, 437] on span at bounding box center [479, 447] width 20 height 20
click at [479, 456] on input "Non" at bounding box center [478, 456] width 1 height 1
radio input "true"
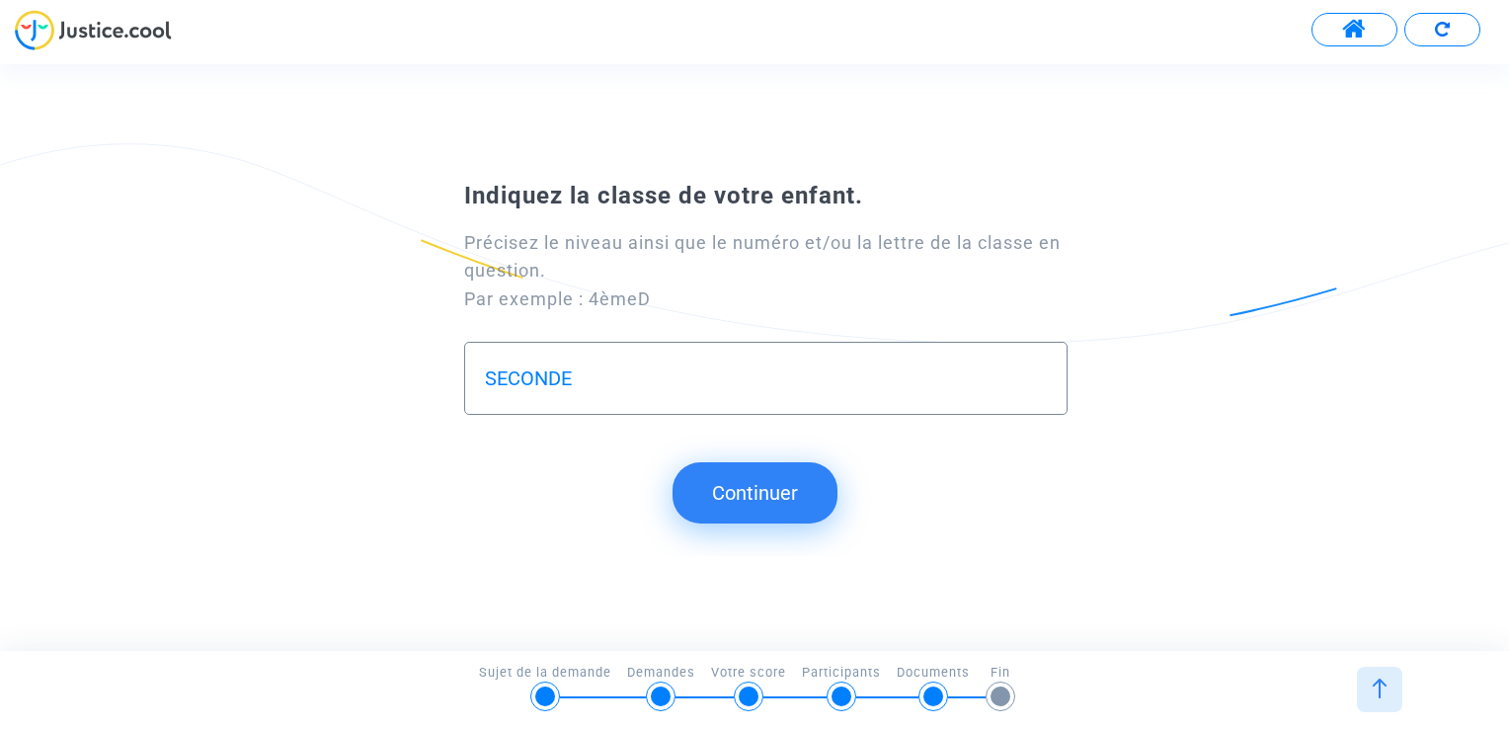
type input "SECONDE"
click at [792, 499] on button "Continuer" at bounding box center [755, 492] width 165 height 61
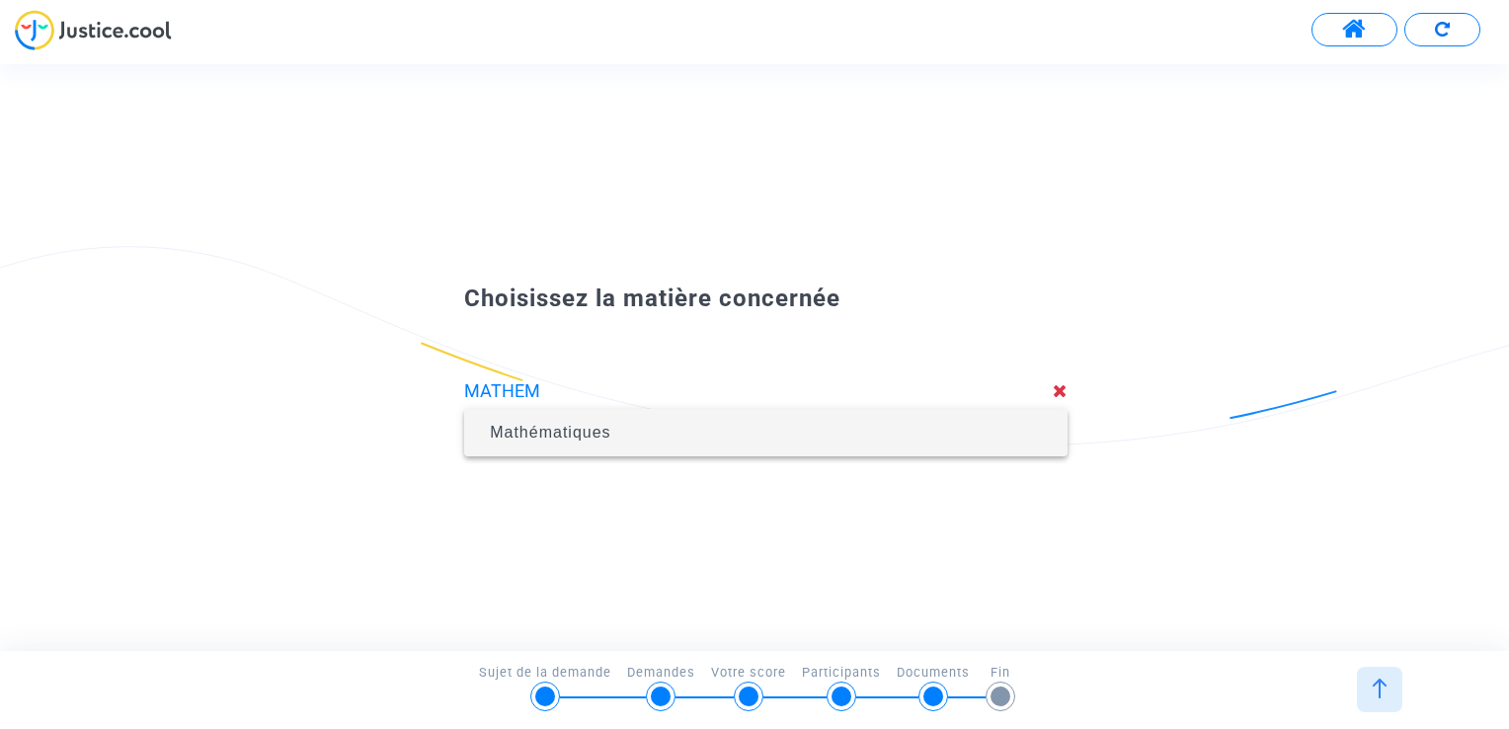
click at [592, 421] on span "Mathématiques" at bounding box center [766, 432] width 572 height 55
type input "Mathématiques"
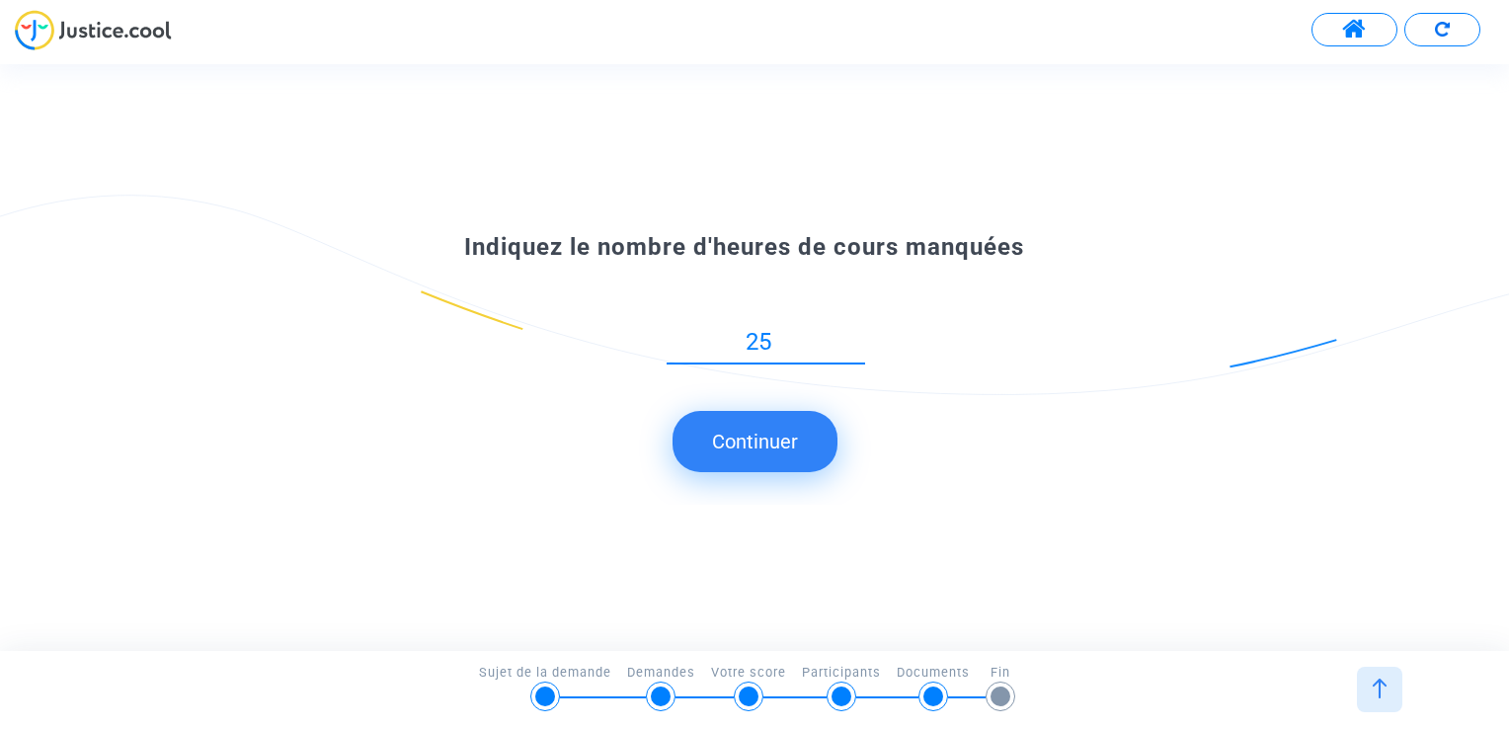
type input "25"
click at [789, 440] on button "Continuer" at bounding box center [755, 441] width 165 height 61
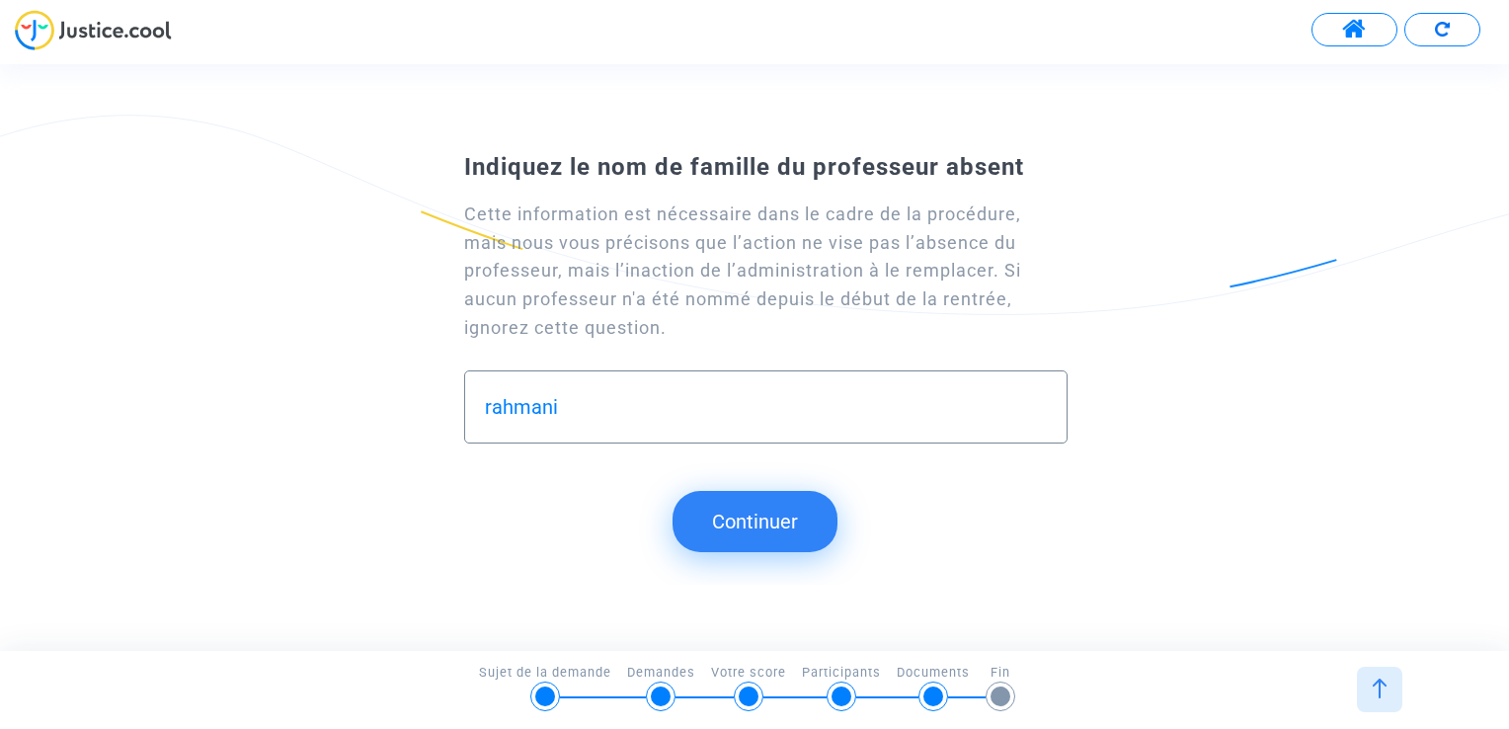
type input "rahmani"
click at [752, 519] on button "Continuer" at bounding box center [755, 521] width 165 height 61
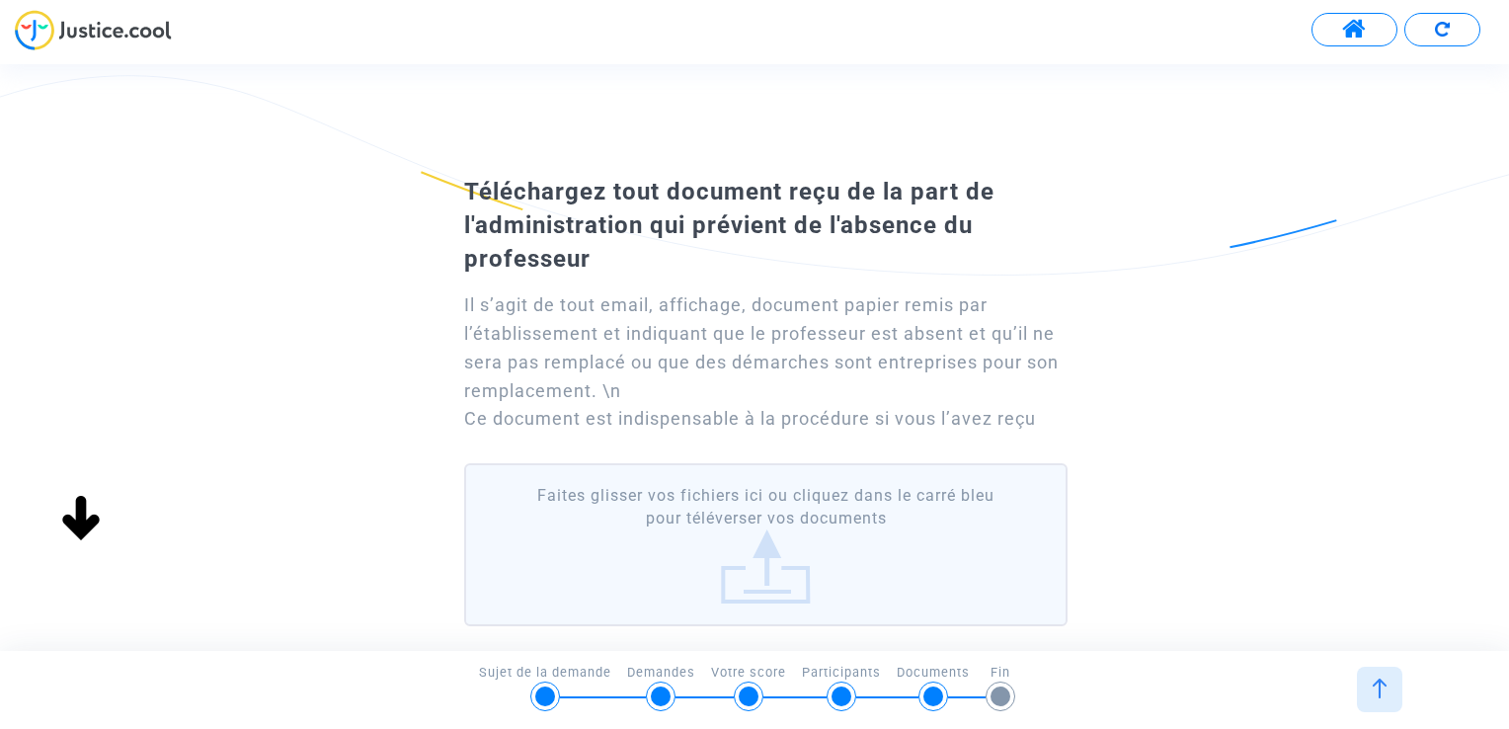
scroll to position [99, 0]
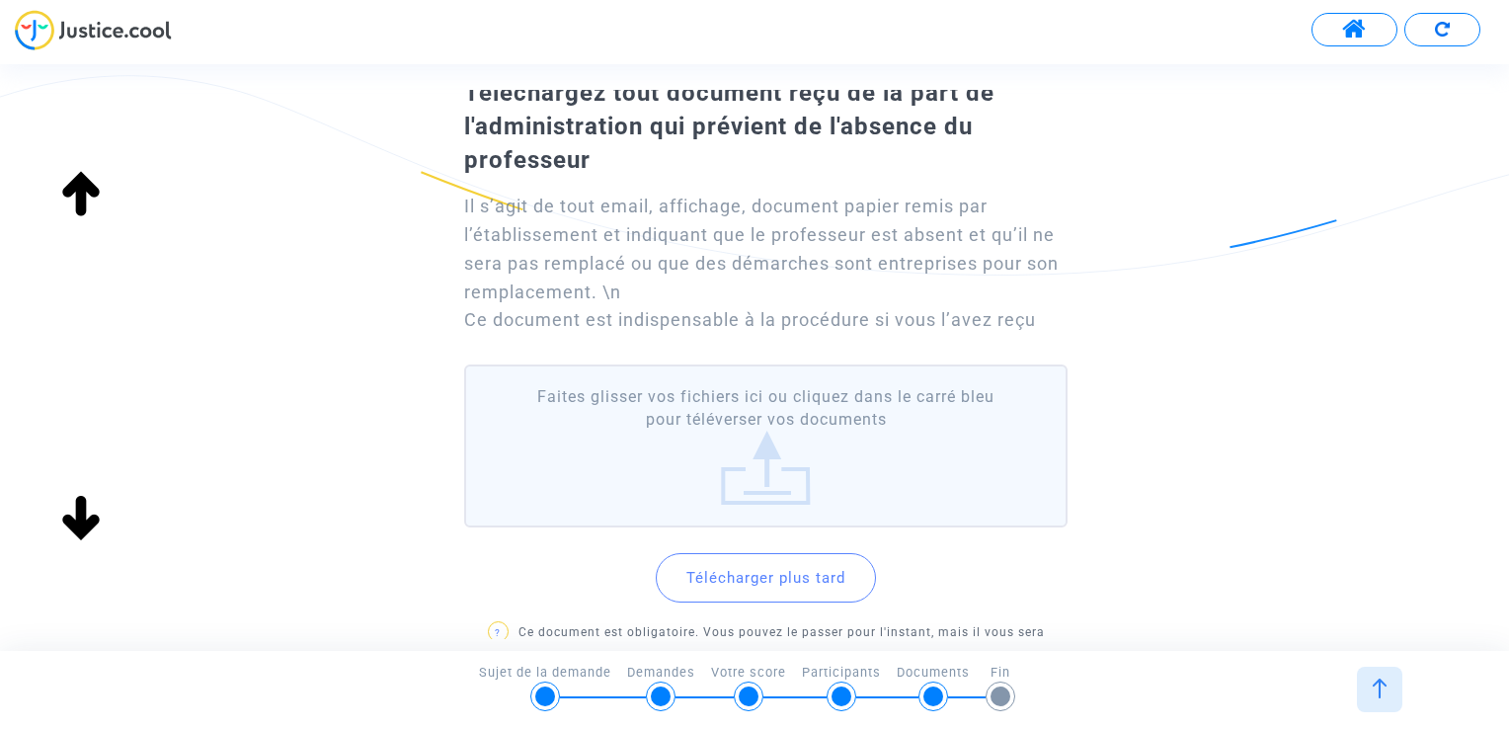
click at [804, 575] on button "Télécharger plus tard" at bounding box center [766, 577] width 220 height 49
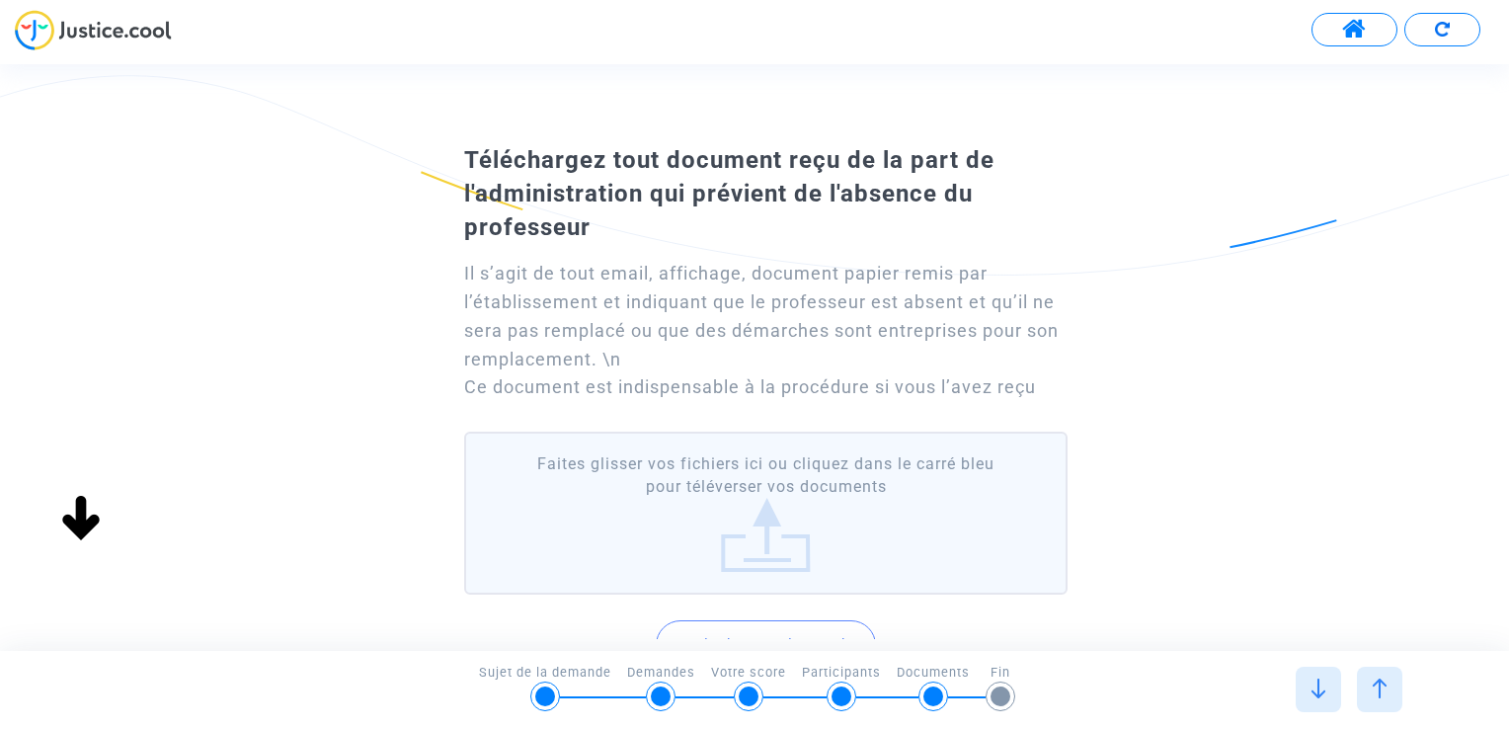
scroll to position [0, 0]
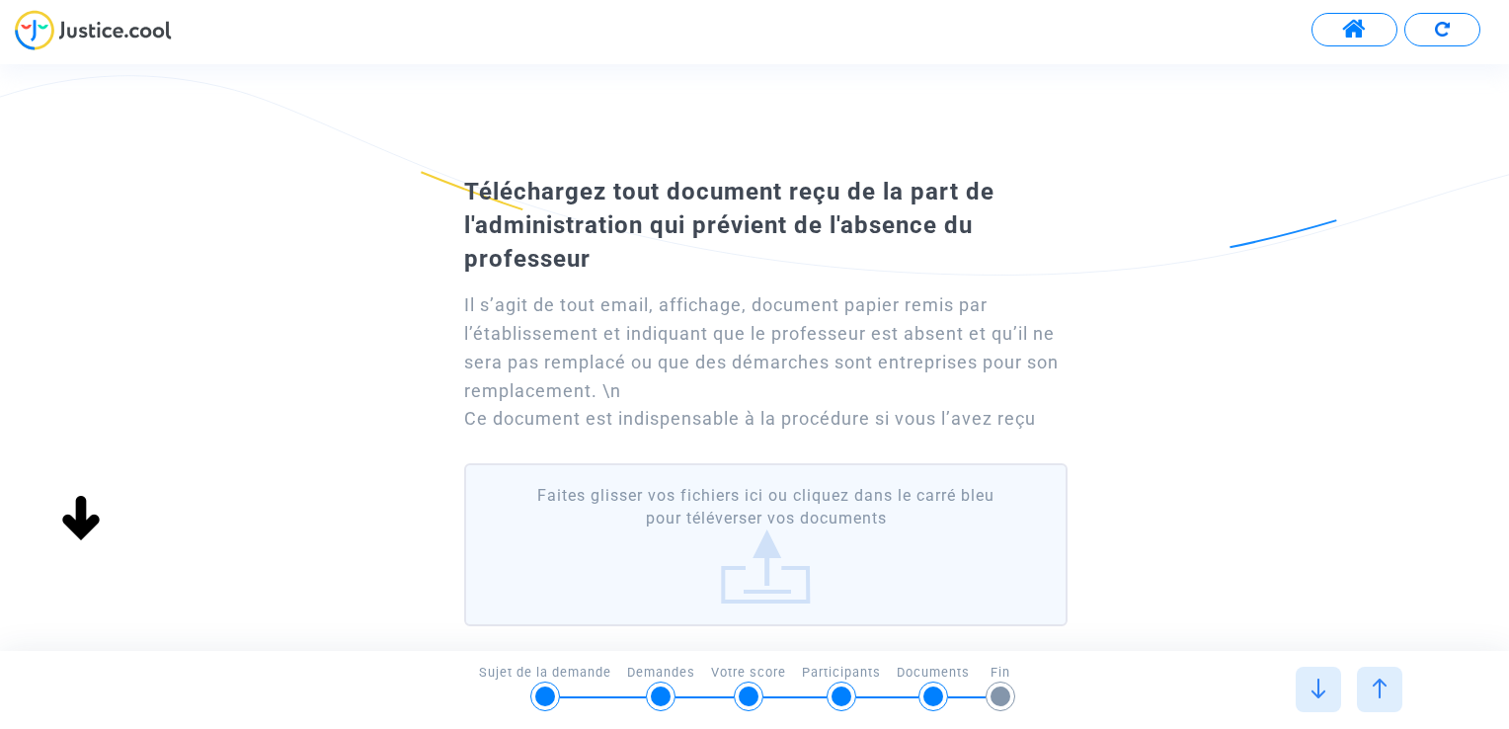
click at [791, 520] on label "Faites glisser vos fichiers ici ou cliquez dans le carré bleu pour téléverser v…" at bounding box center [765, 544] width 603 height 163
click at [0, 0] on input "Faites glisser vos fichiers ici ou cliquez dans le carré bleu pour téléverser v…" at bounding box center [0, 0] width 0 height 0
click at [789, 557] on label "Faites glisser vos fichiers ici ou cliquez dans le carré bleu pour téléverser v…" at bounding box center [765, 544] width 603 height 163
click at [0, 0] on input "Faites glisser vos fichiers ici ou cliquez dans le carré bleu pour téléverser v…" at bounding box center [0, 0] width 0 height 0
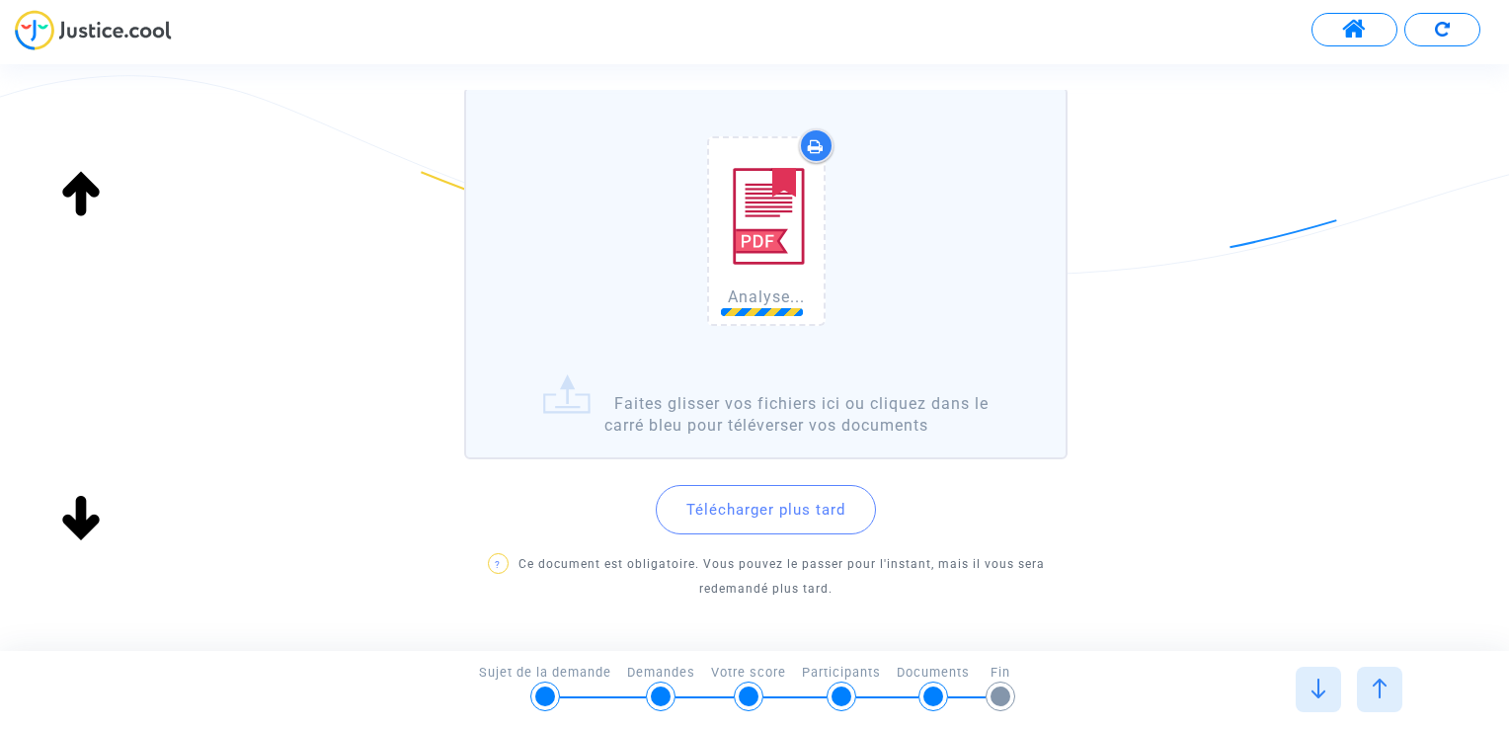
scroll to position [445, 0]
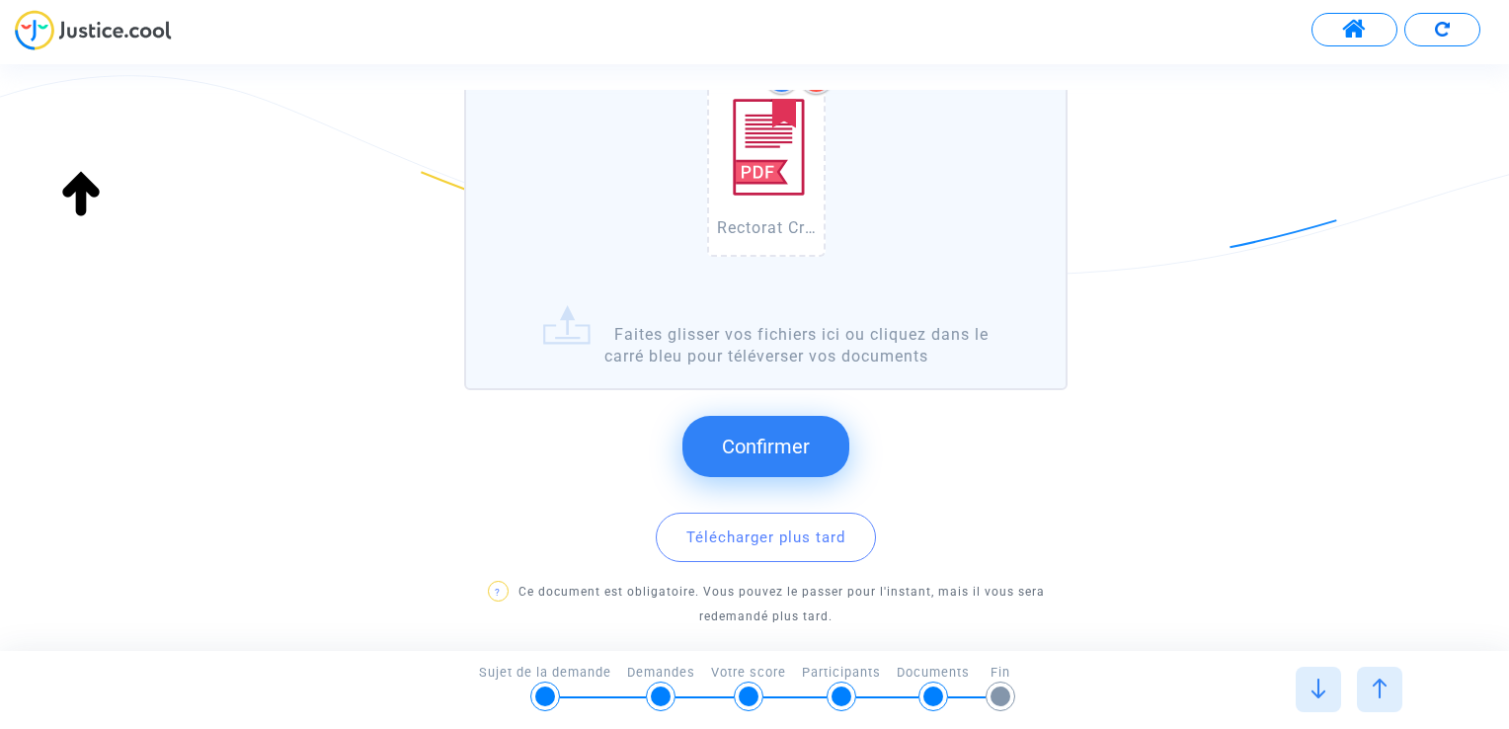
click at [751, 447] on span "Confirmer" at bounding box center [766, 447] width 88 height 24
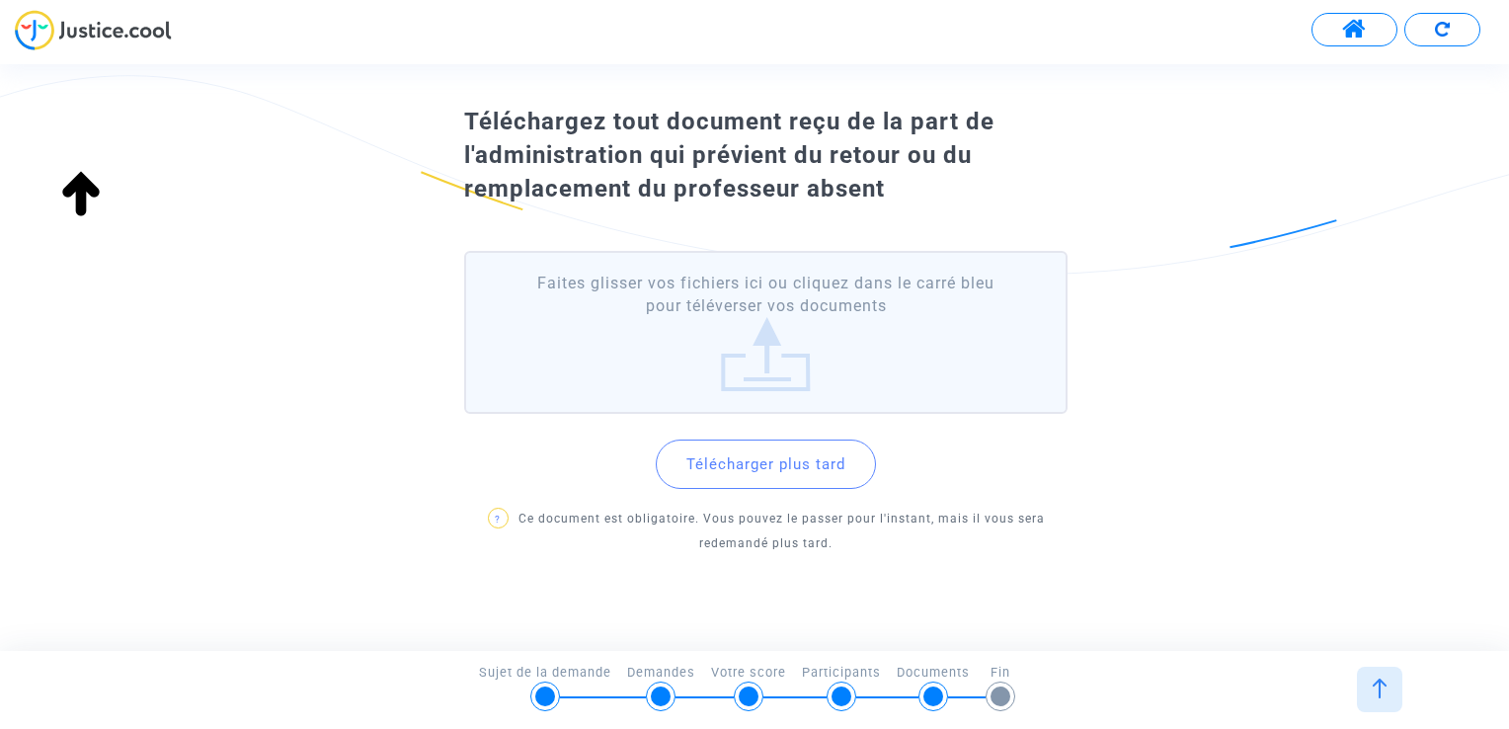
scroll to position [95, 0]
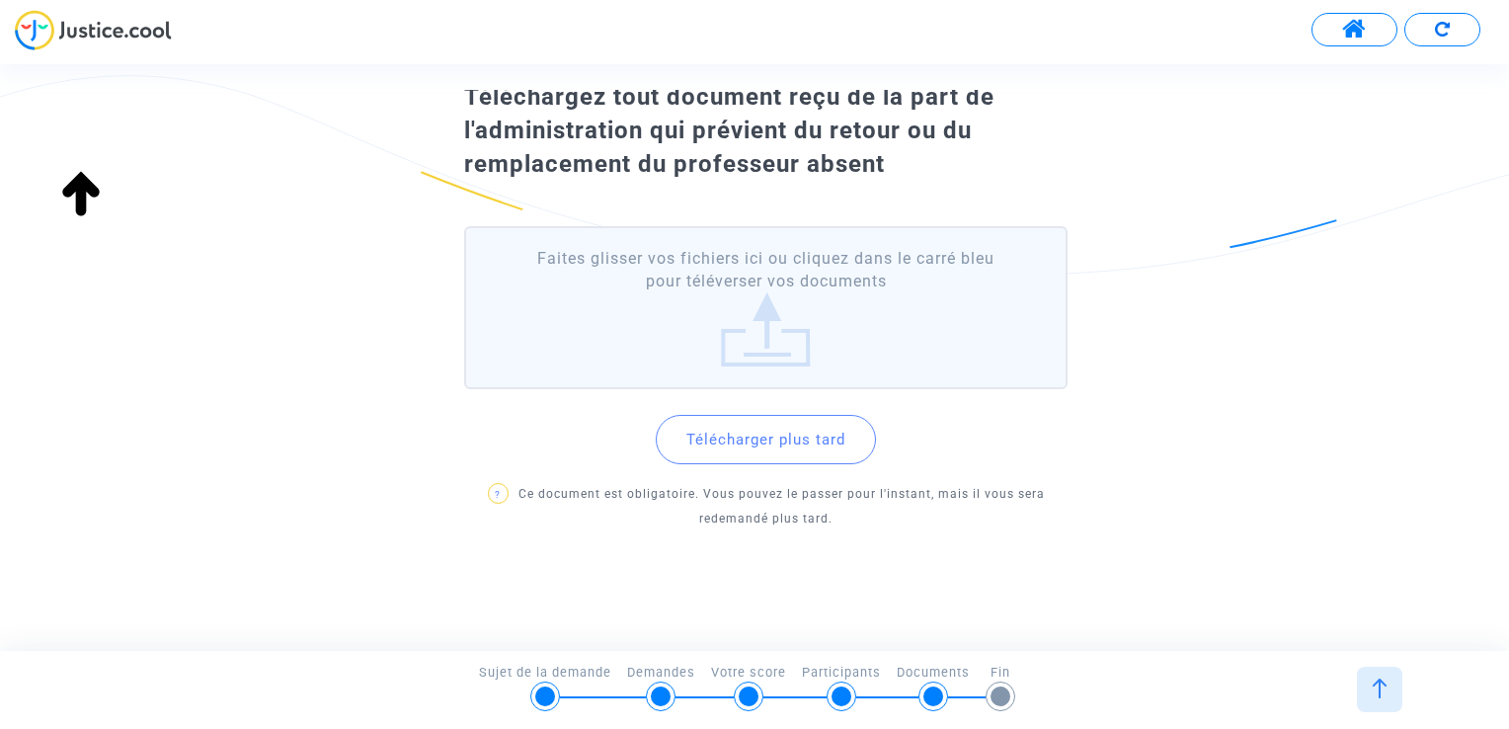
click at [822, 443] on button "Télécharger plus tard" at bounding box center [766, 439] width 220 height 49
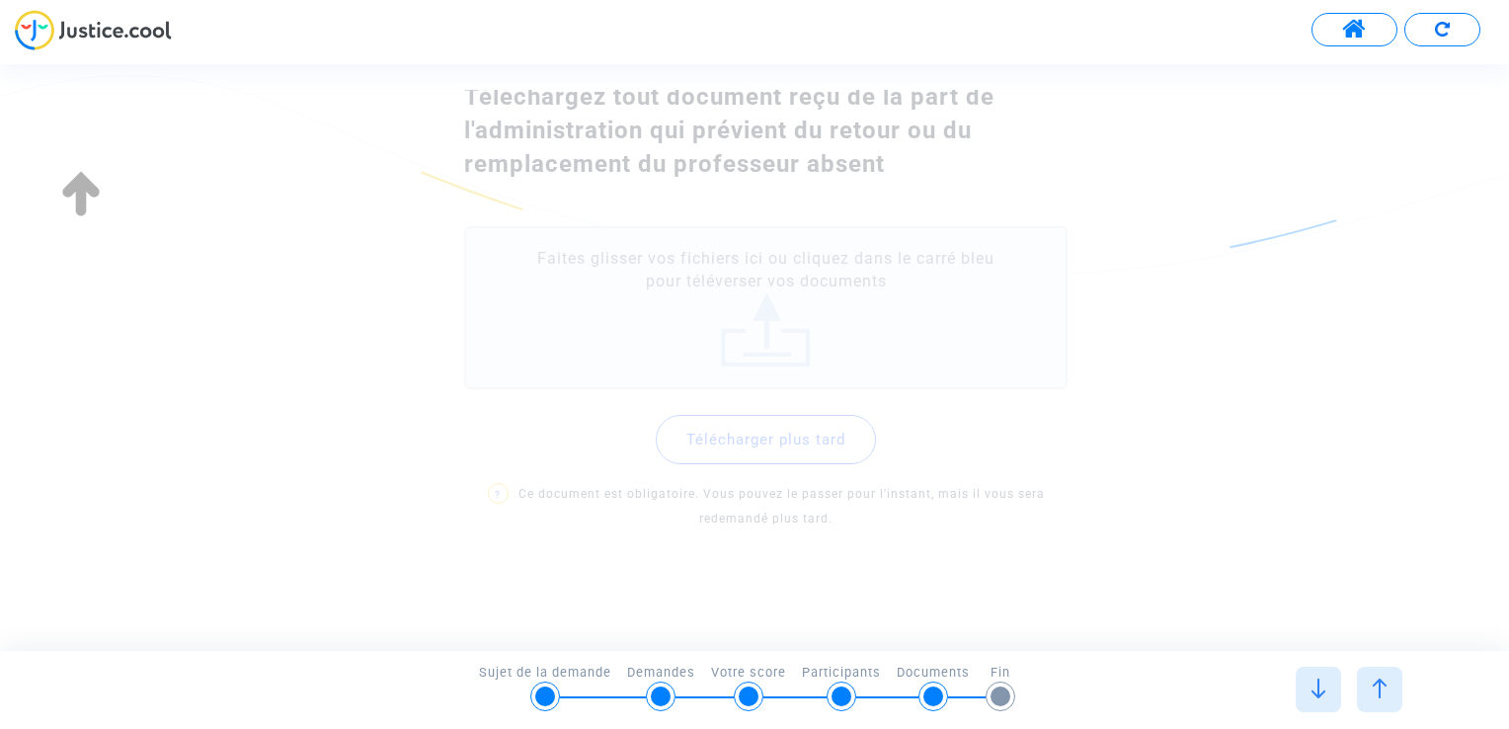
click at [822, 443] on button "Télécharger plus tard" at bounding box center [766, 439] width 220 height 49
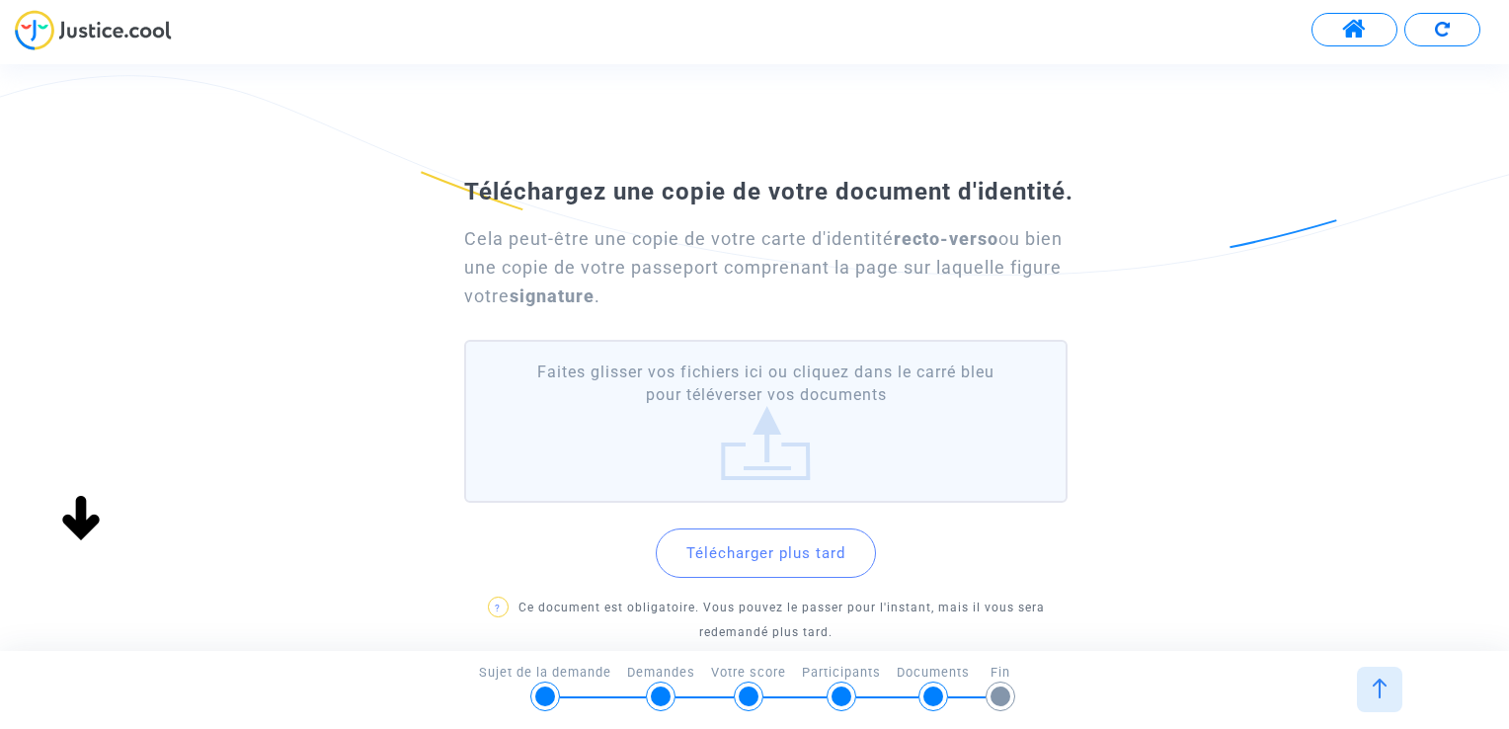
click at [794, 455] on label "Faites glisser vos fichiers ici ou cliquez dans le carré bleu pour téléverser v…" at bounding box center [765, 421] width 603 height 163
click at [0, 0] on input "Faites glisser vos fichiers ici ou cliquez dans le carré bleu pour téléverser v…" at bounding box center [0, 0] width 0 height 0
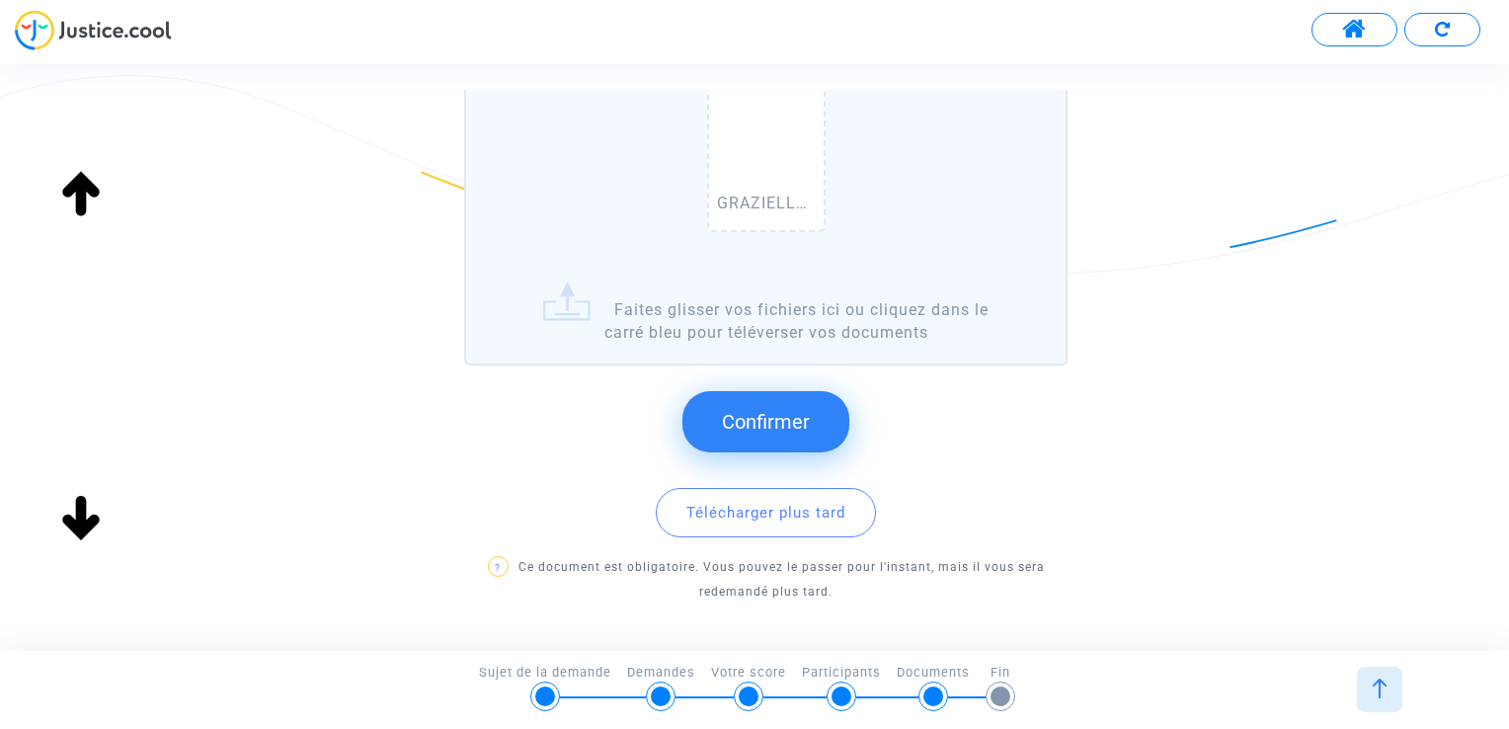
scroll to position [395, 0]
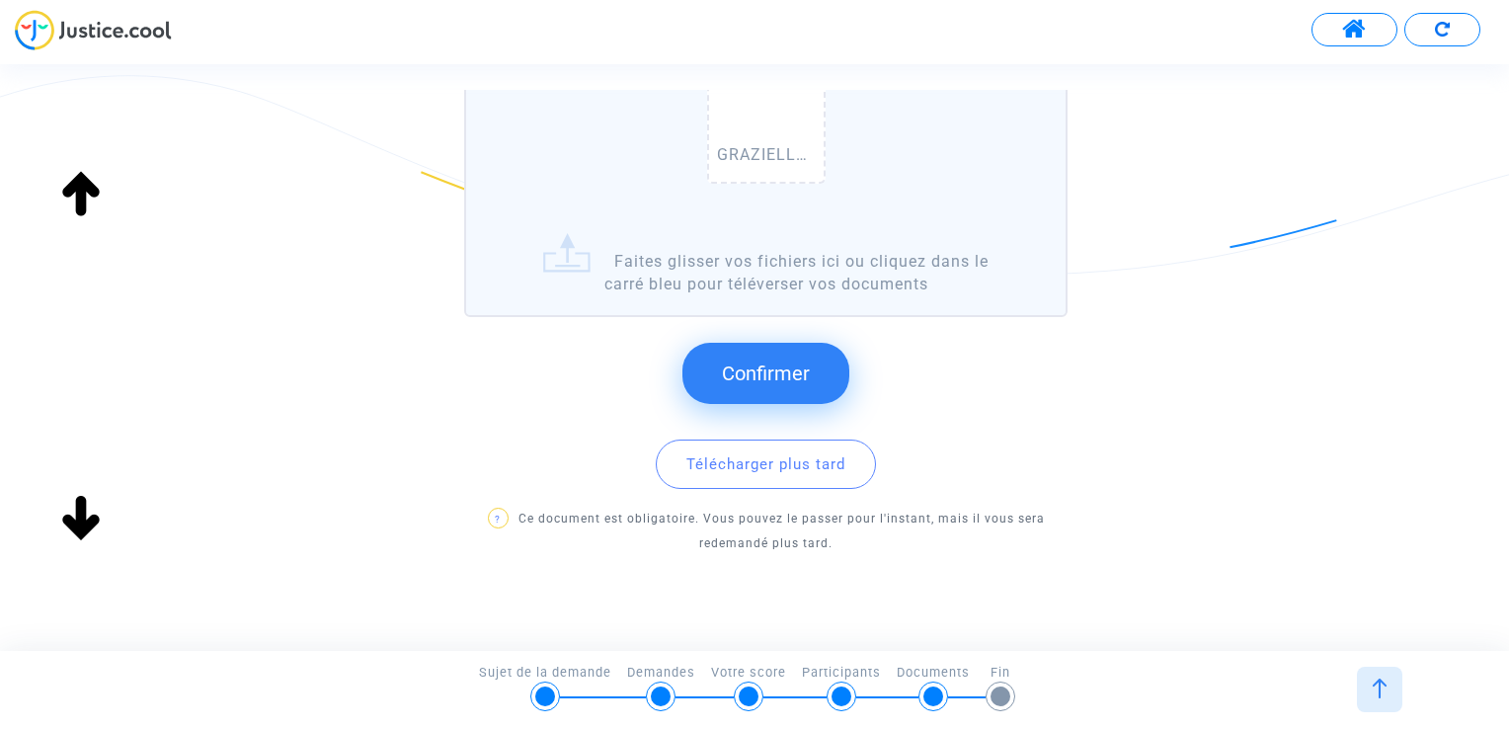
click at [794, 379] on span "Confirmer" at bounding box center [766, 373] width 88 height 24
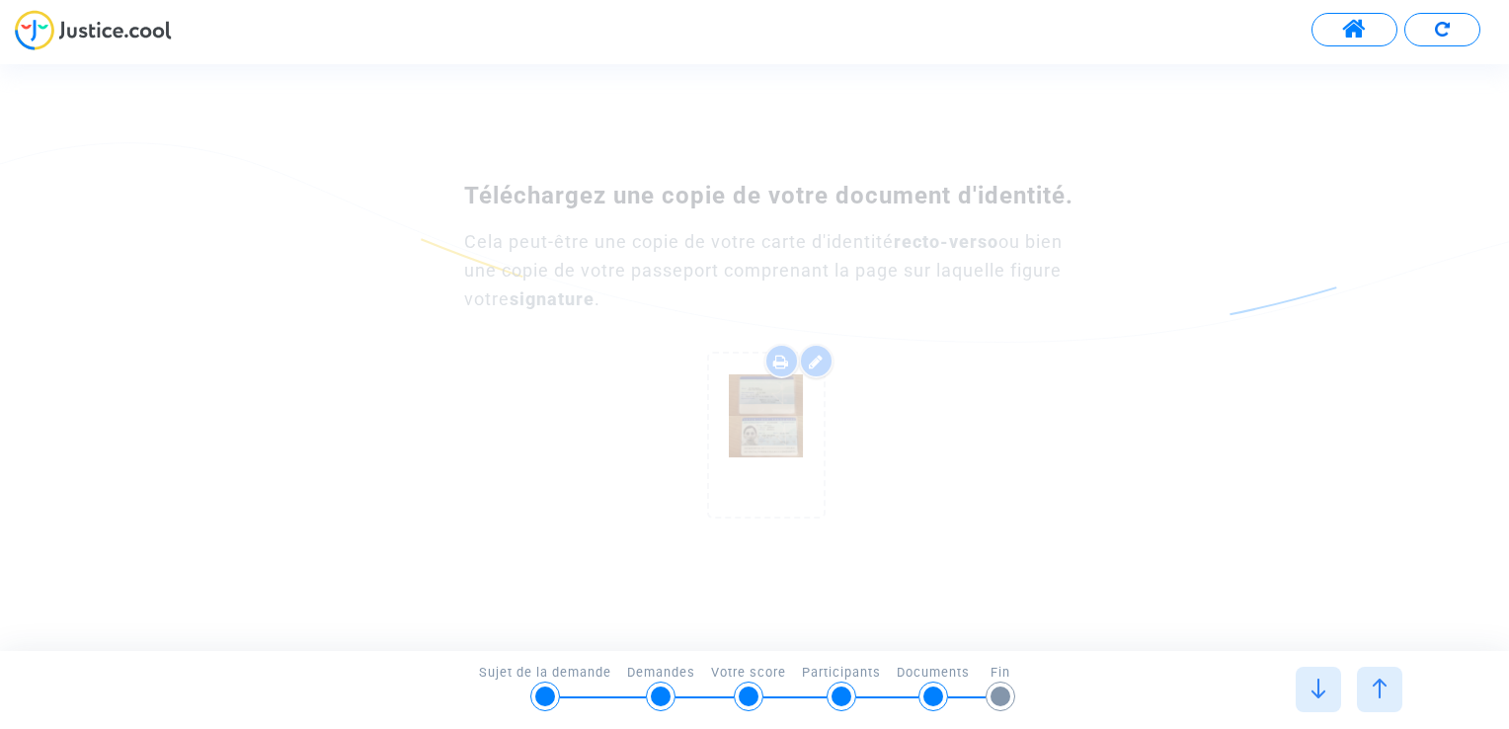
scroll to position [0, 0]
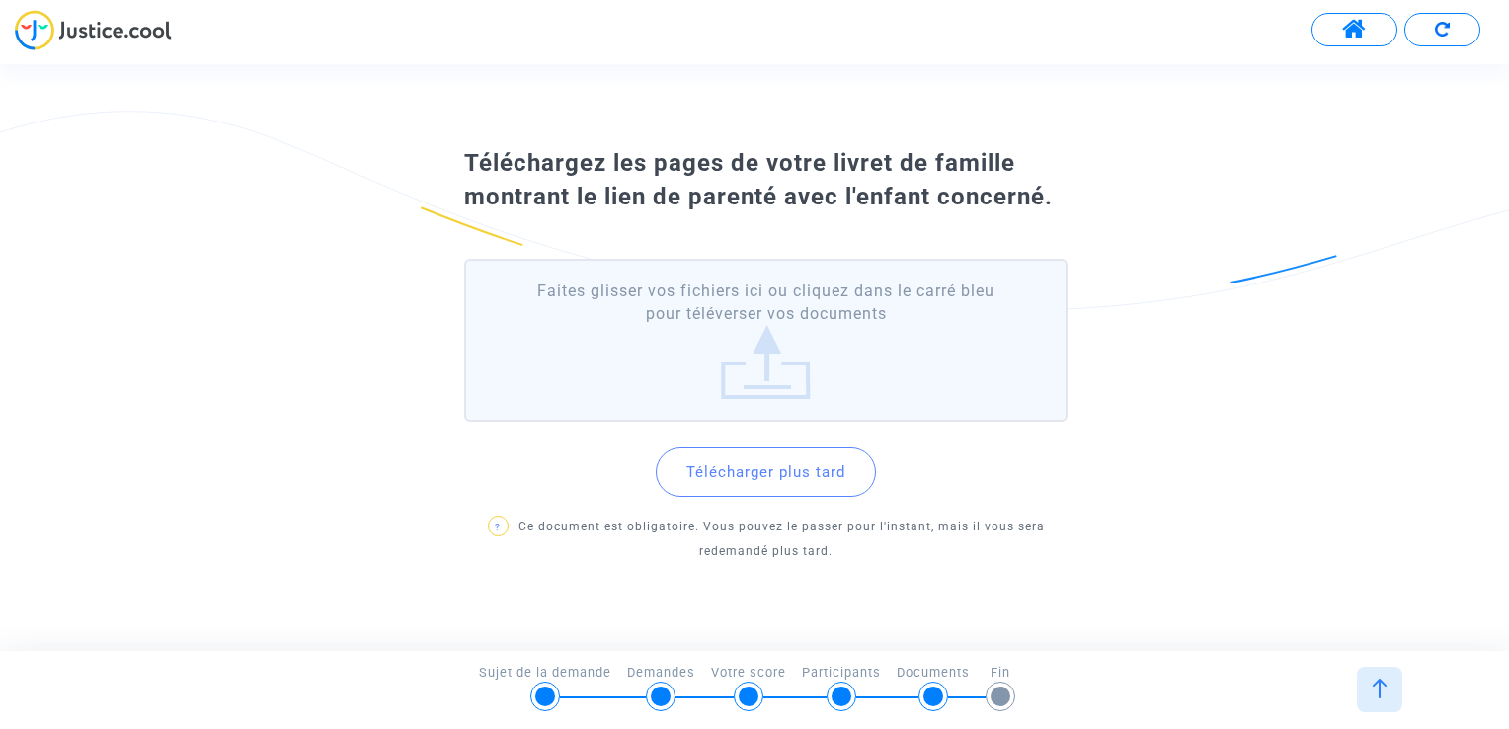
click at [779, 476] on button "Télécharger plus tard" at bounding box center [766, 471] width 220 height 49
click at [770, 476] on button "Télécharger plus tard" at bounding box center [766, 471] width 220 height 49
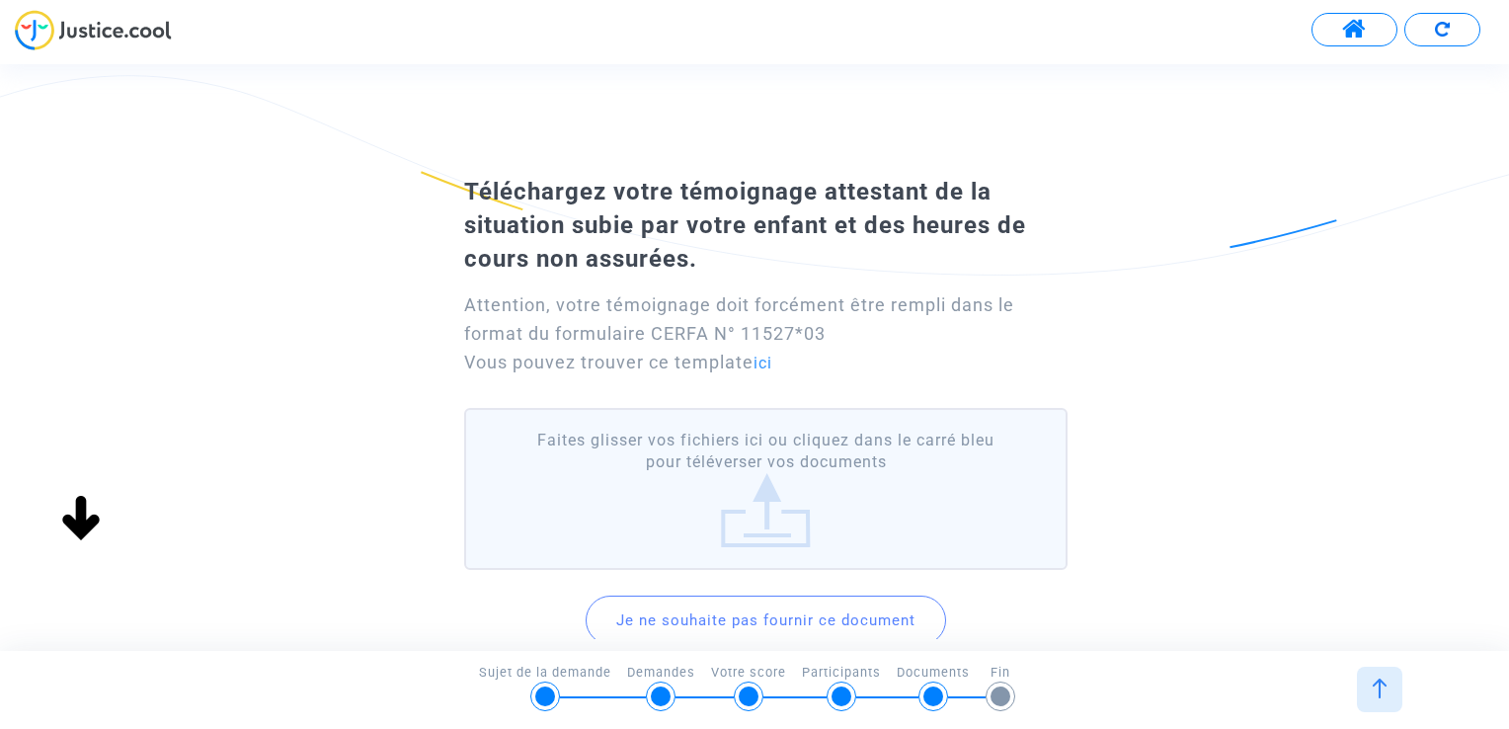
click at [755, 516] on label "Faites glisser vos fichiers ici ou cliquez dans le carré bleu pour téléverser v…" at bounding box center [765, 489] width 603 height 163
click at [0, 0] on input "Faites glisser vos fichiers ici ou cliquez dans le carré bleu pour téléverser v…" at bounding box center [0, 0] width 0 height 0
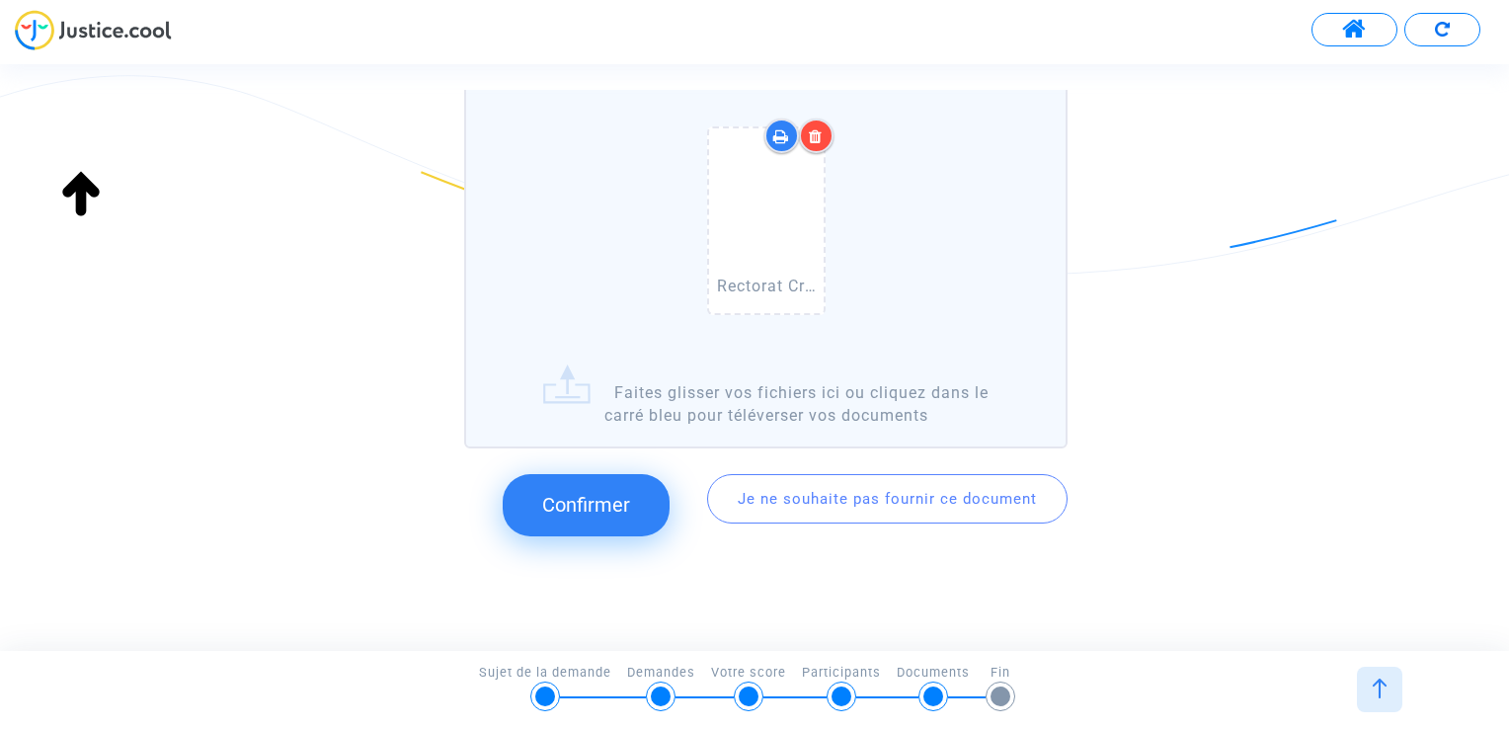
scroll to position [348, 0]
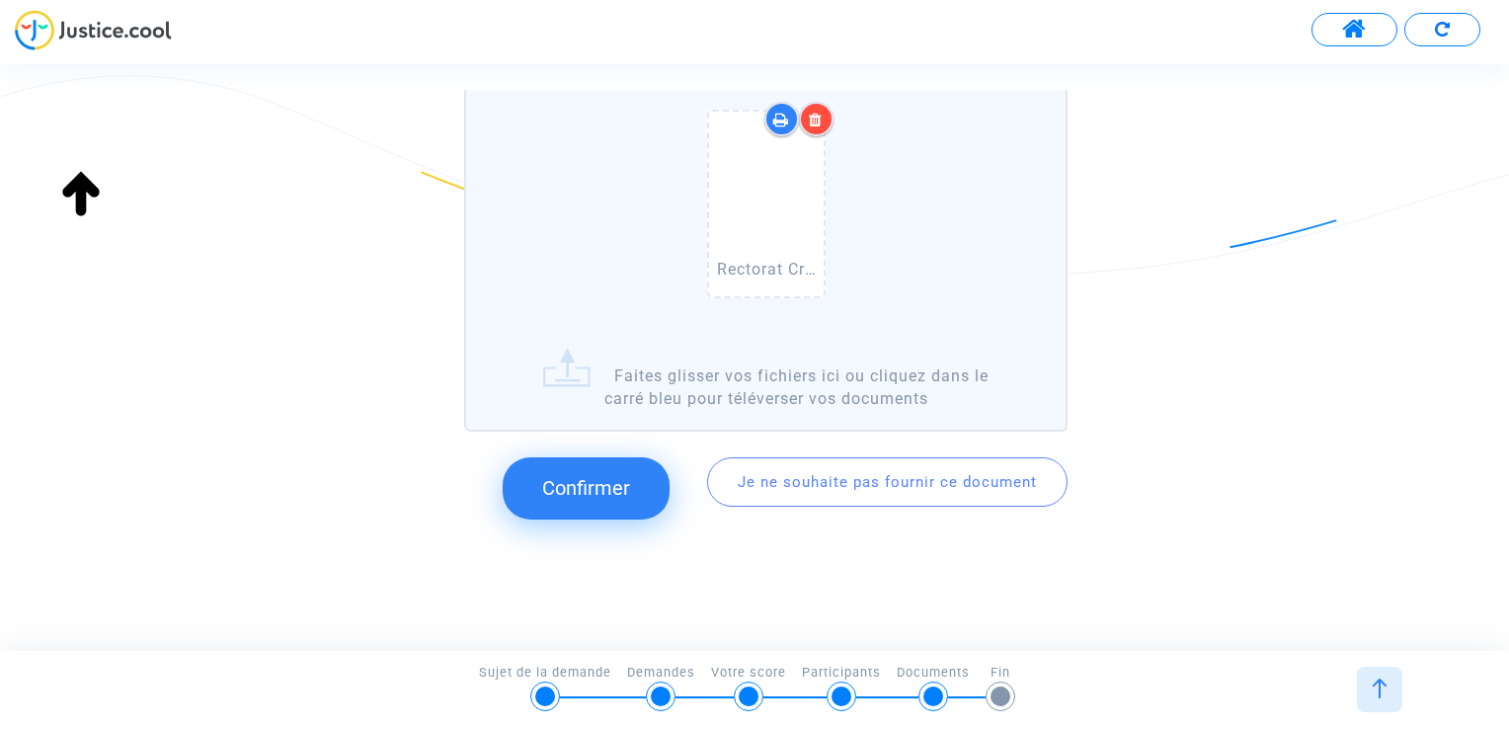
click at [640, 468] on button "Confirmer" at bounding box center [586, 487] width 167 height 61
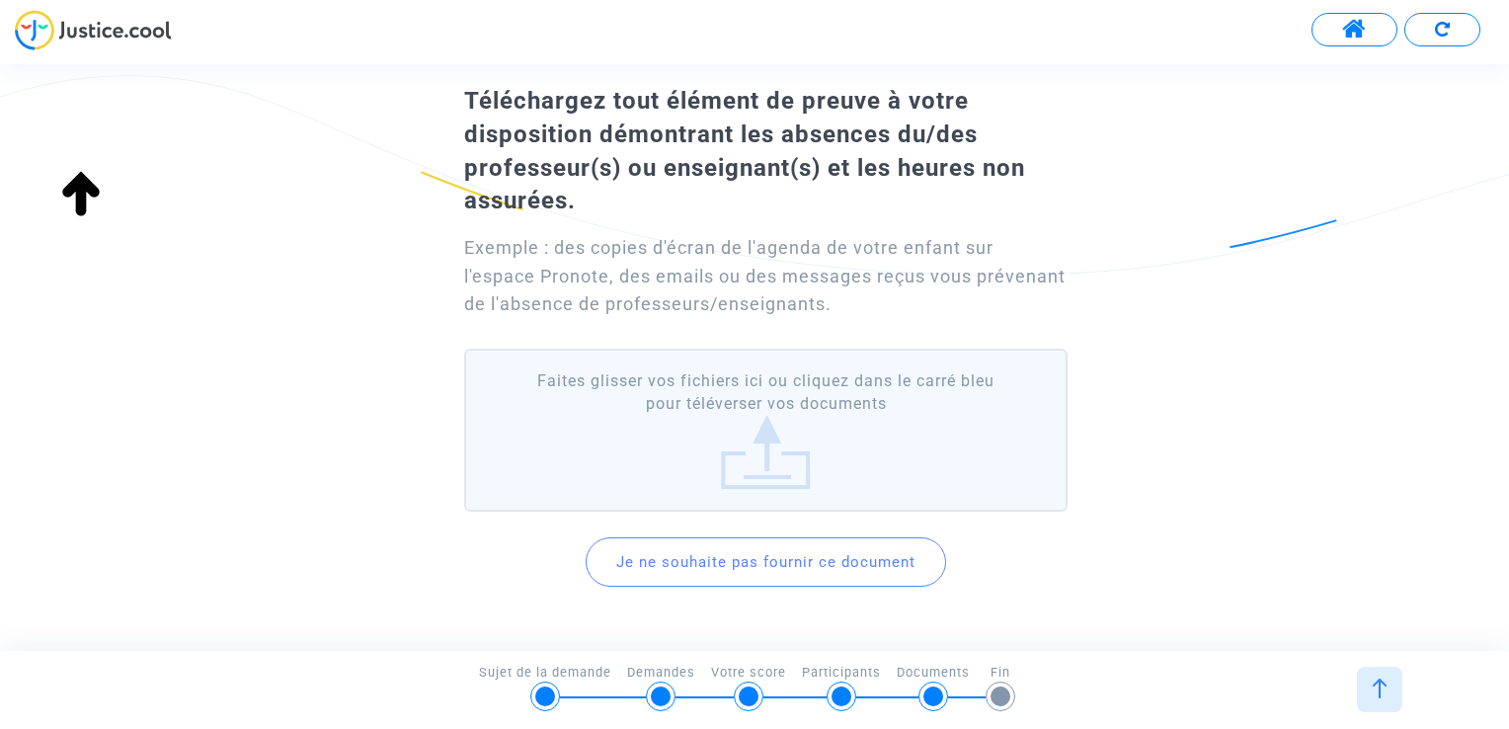
scroll to position [62, 0]
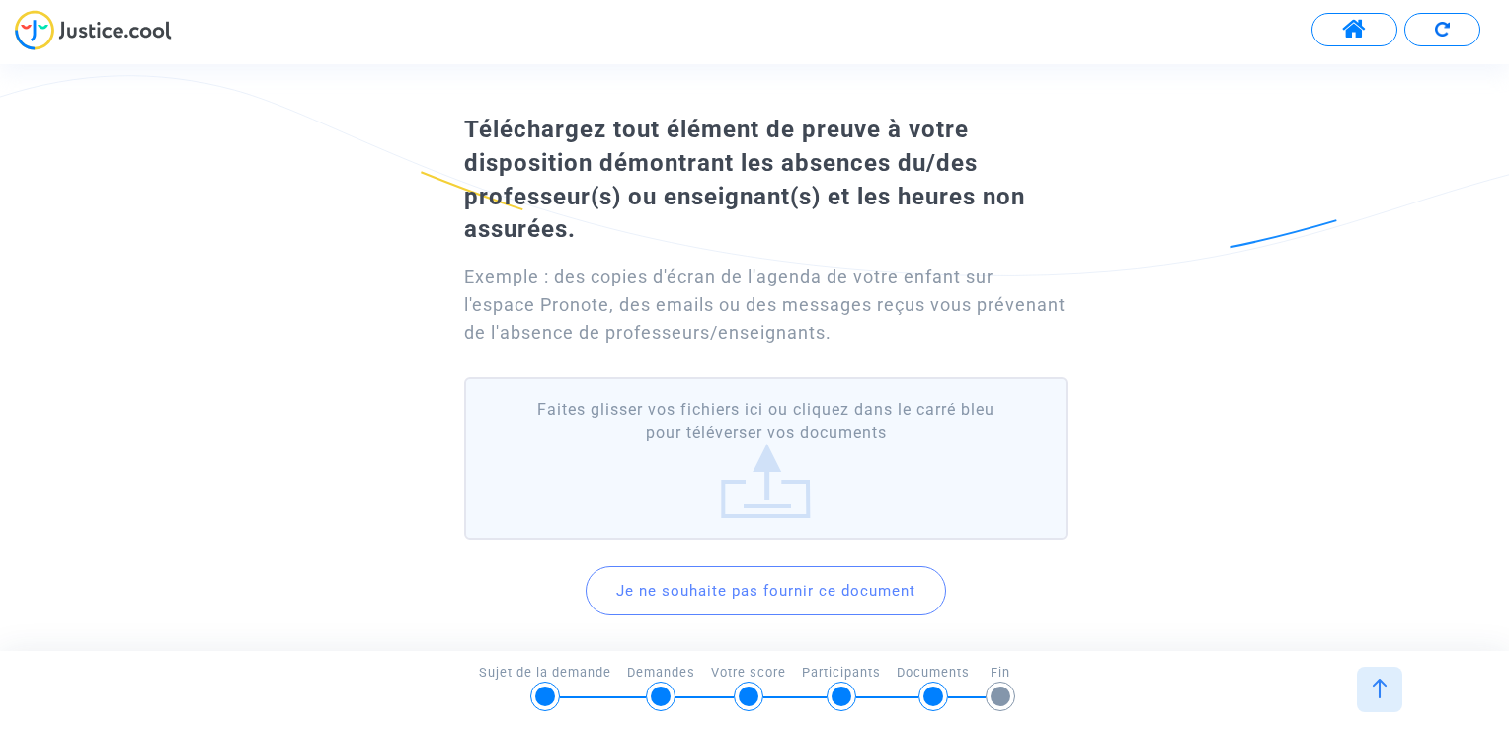
click at [827, 470] on label "Faites glisser vos fichiers ici ou cliquez dans le carré bleu pour téléverser v…" at bounding box center [765, 458] width 603 height 163
click at [0, 0] on input "Faites glisser vos fichiers ici ou cliquez dans le carré bleu pour téléverser v…" at bounding box center [0, 0] width 0 height 0
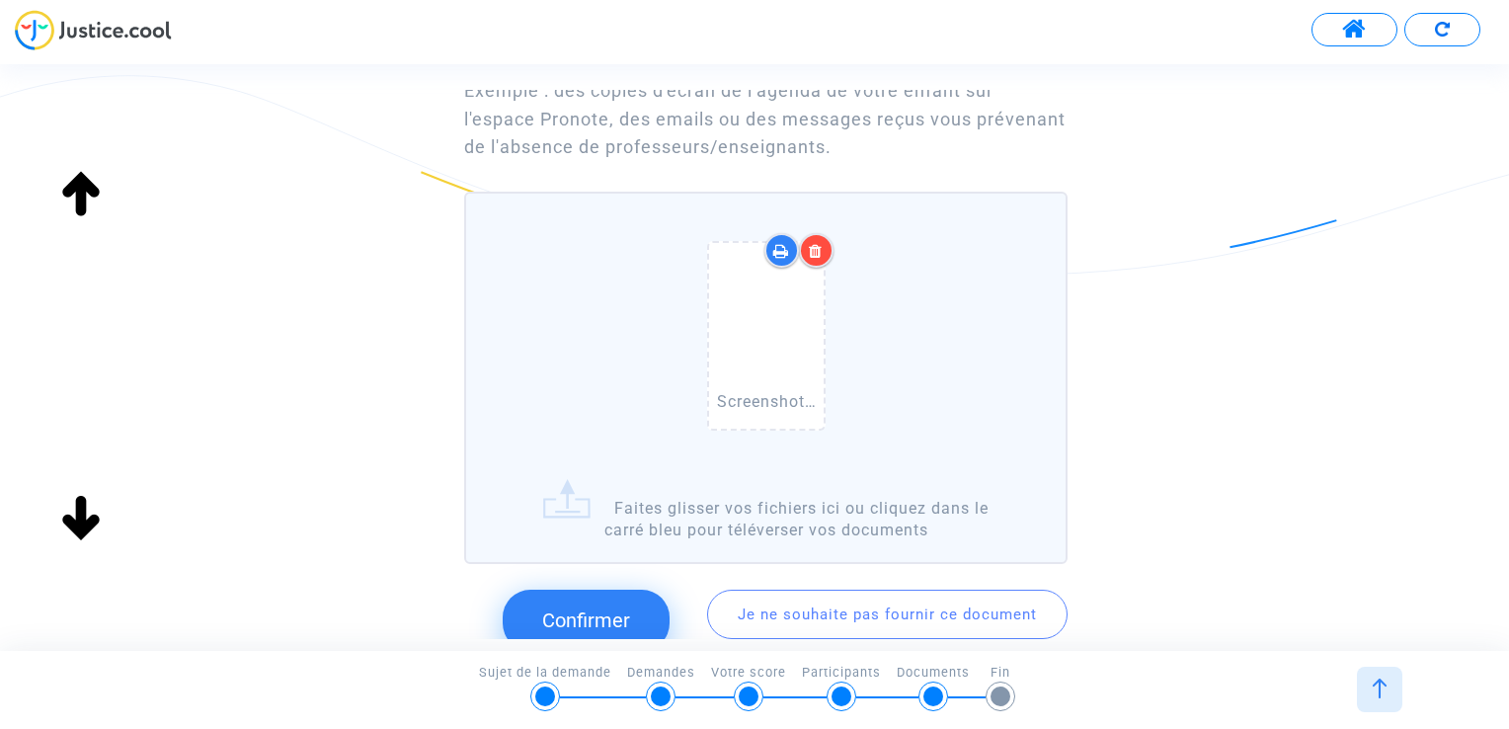
scroll to position [359, 0]
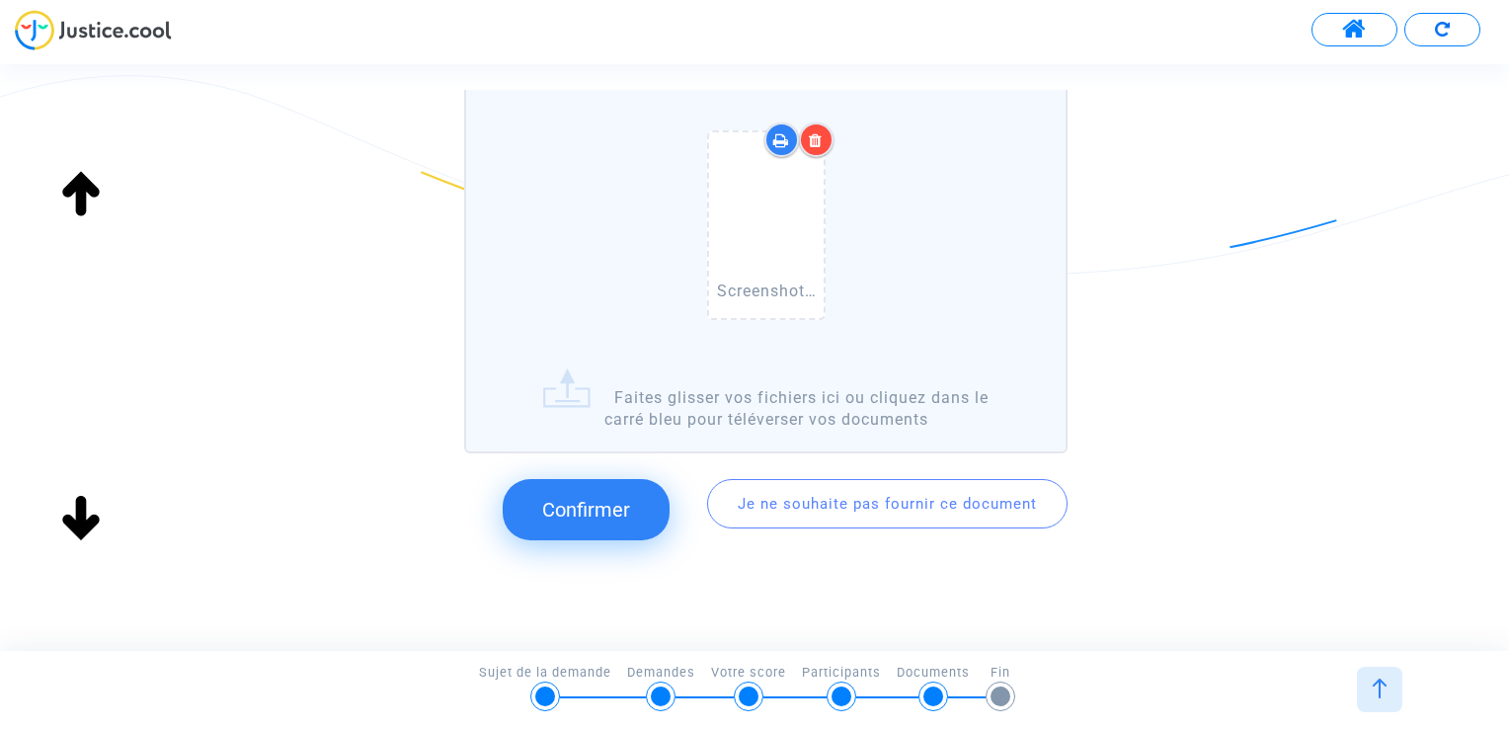
click at [789, 413] on label "Screenshot_20251002_145449_Chrome.jpg Faites glisser vos fichiers ici ou clique…" at bounding box center [765, 267] width 603 height 372
click at [0, 0] on input "Screenshot_20251002_145449_Chrome.jpg Faites glisser vos fichiers ici ou clique…" at bounding box center [0, 0] width 0 height 0
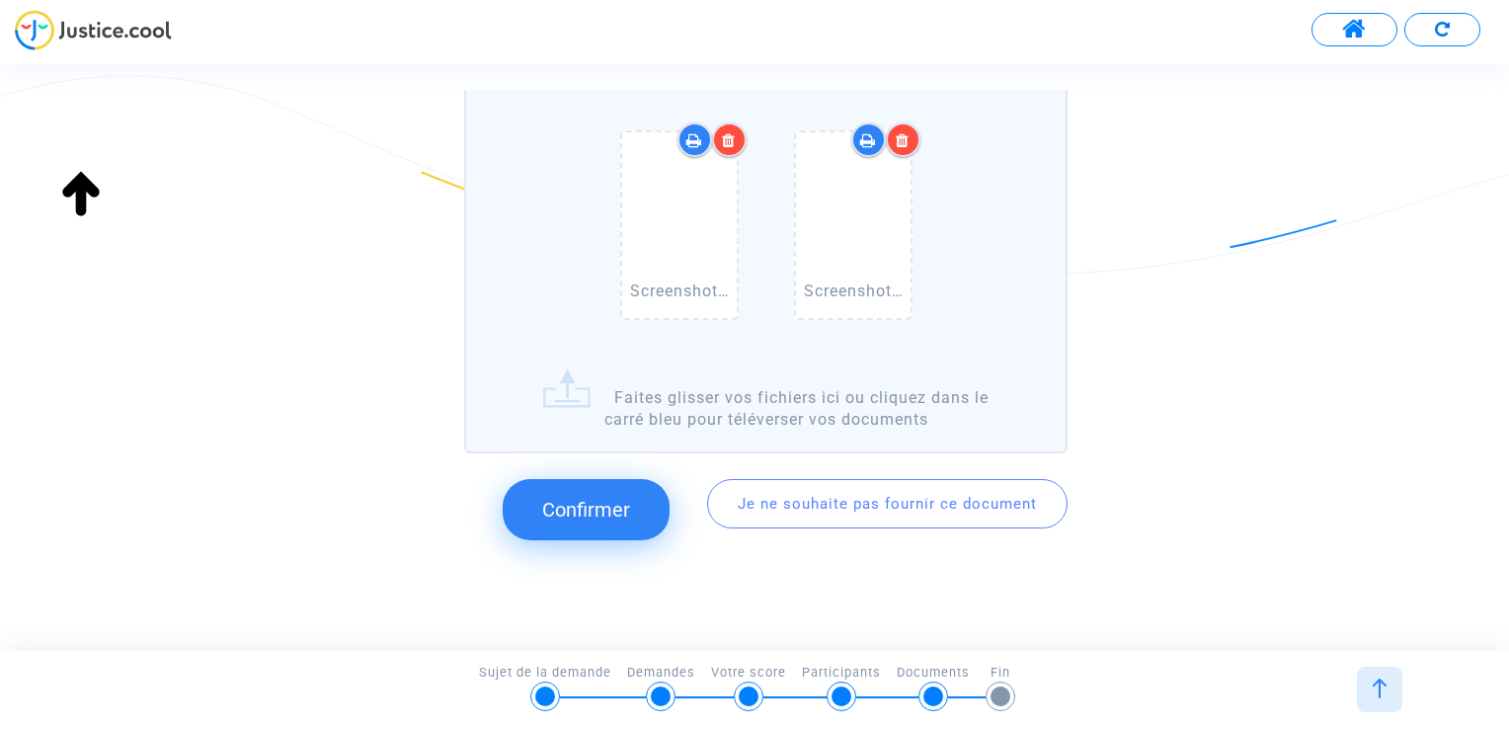
click at [576, 504] on span "Confirmer" at bounding box center [586, 510] width 88 height 24
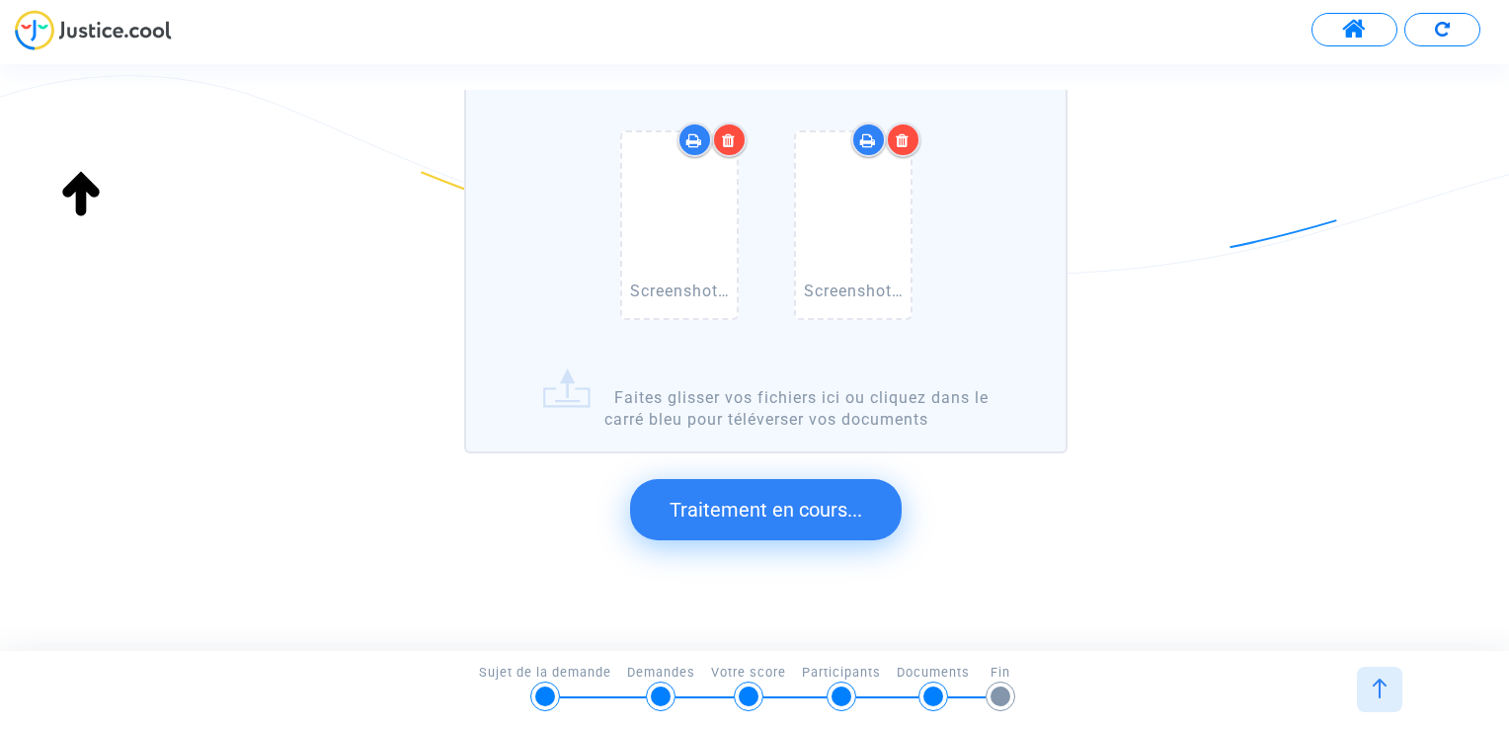
scroll to position [96, 0]
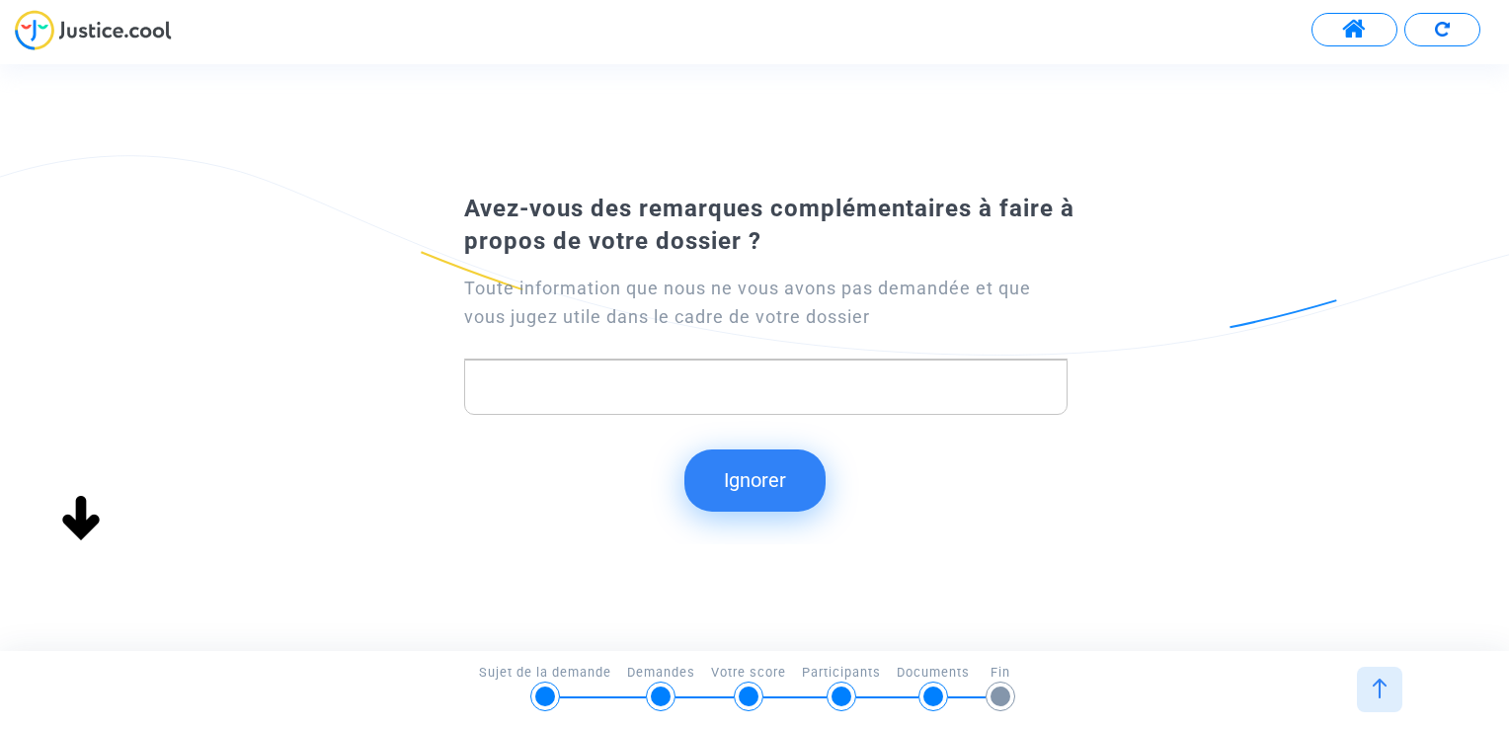
click at [781, 388] on p "Rich Text Editor, main" at bounding box center [766, 387] width 582 height 25
click at [766, 497] on button "Ignorer" at bounding box center [754, 479] width 141 height 61
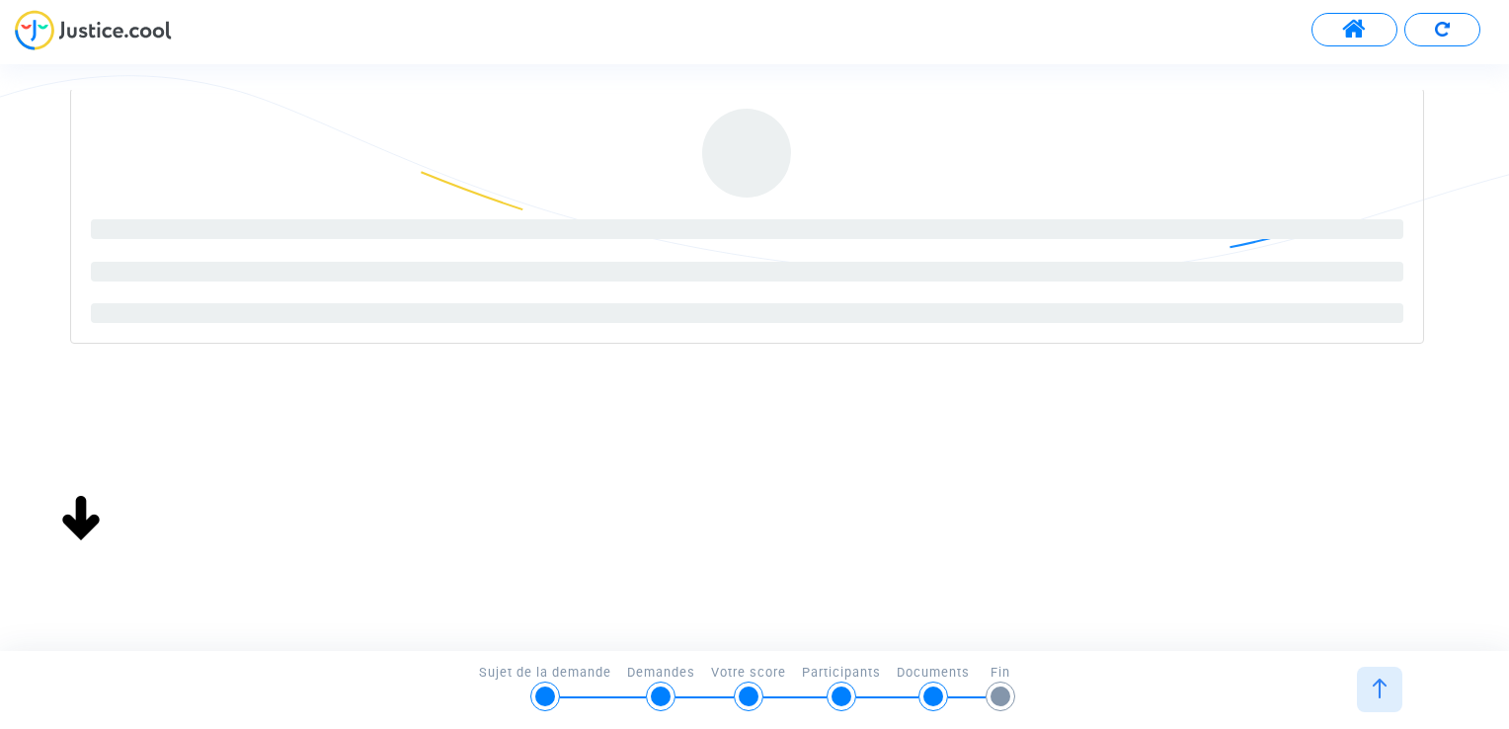
scroll to position [0, 0]
